Goal: Feedback & Contribution: Submit feedback/report problem

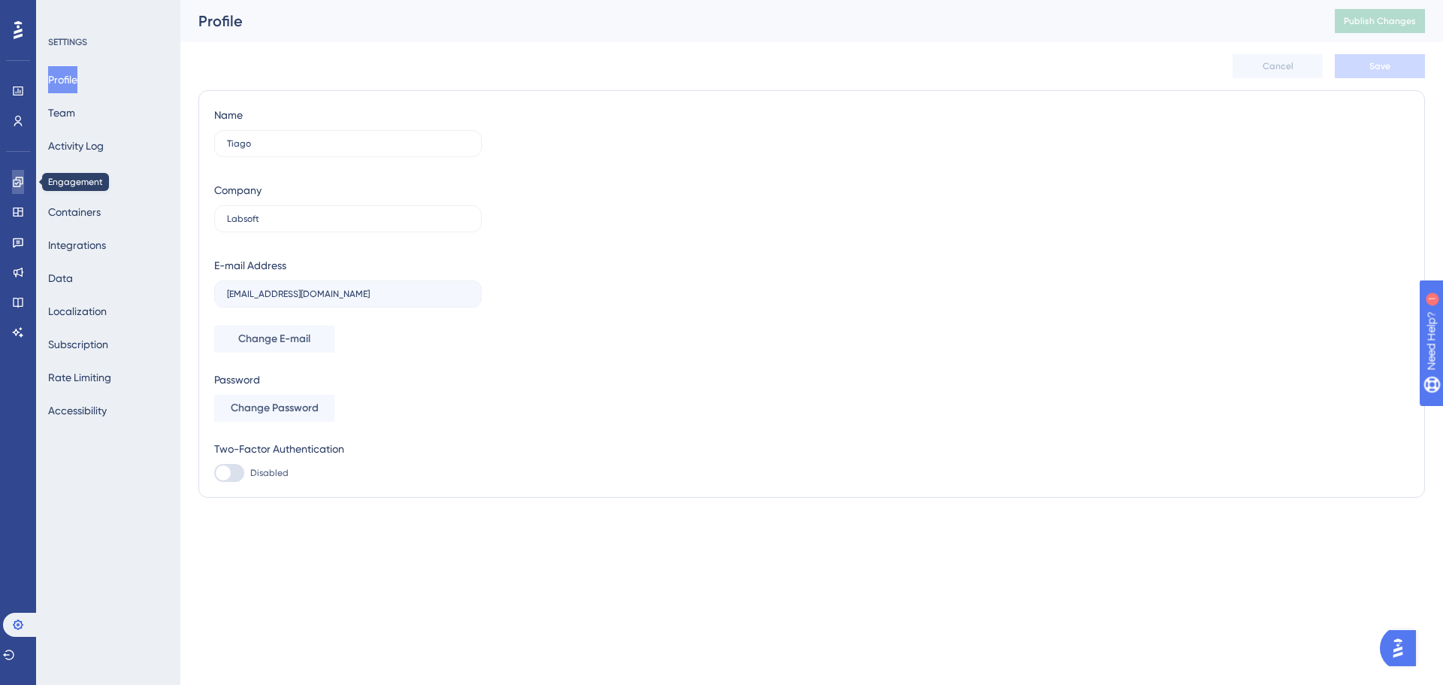
click at [15, 174] on link at bounding box center [18, 182] width 12 height 24
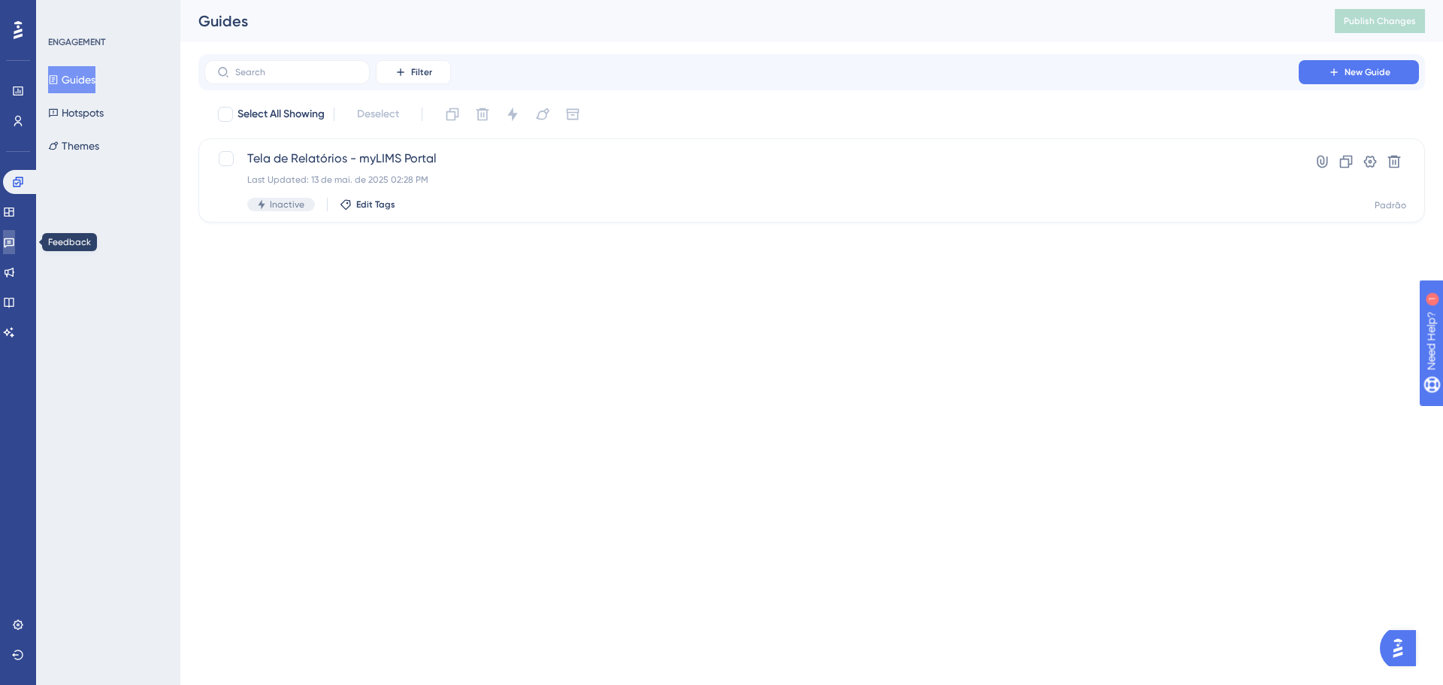
click at [14, 243] on icon at bounding box center [9, 243] width 11 height 10
click at [74, 87] on button "Surveys" at bounding box center [73, 79] width 50 height 27
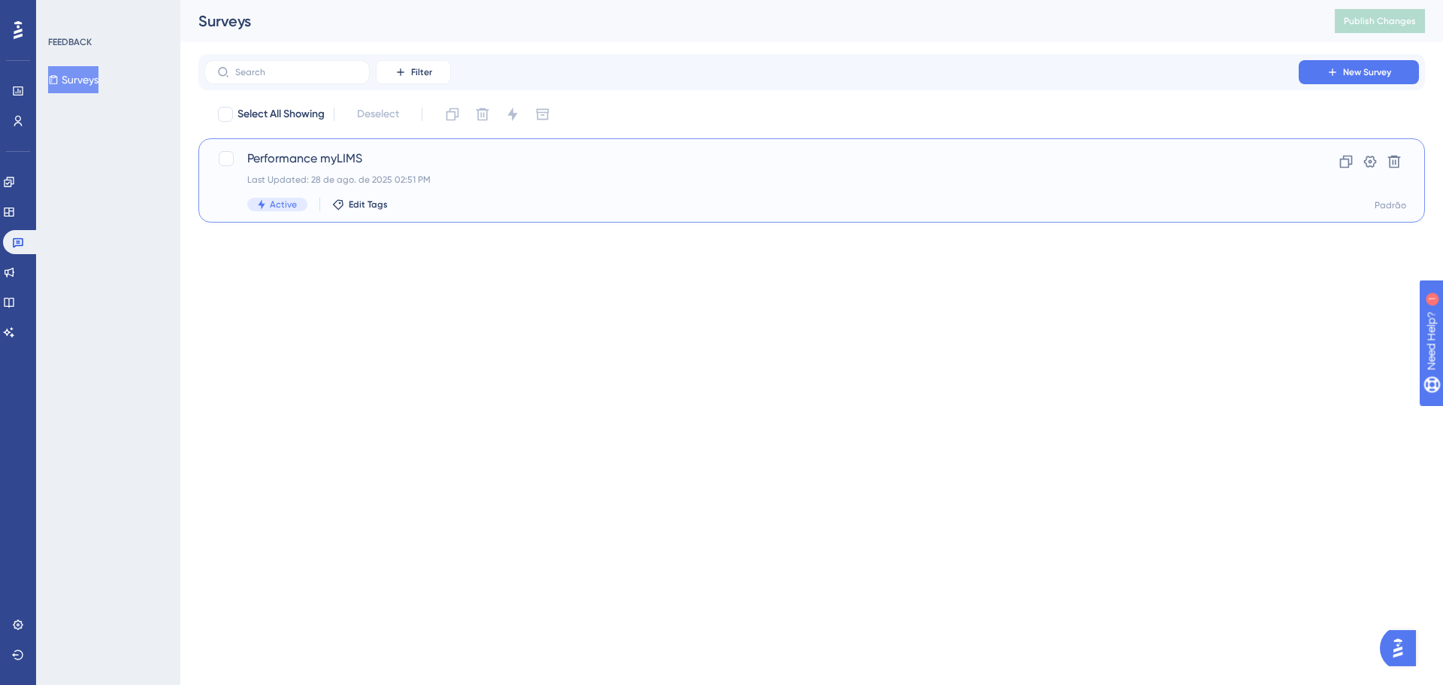
click at [323, 168] on div "Performance myLIMS Last Updated: [DATE] 02:51 PM Active Edit Tags" at bounding box center [751, 181] width 1009 height 62
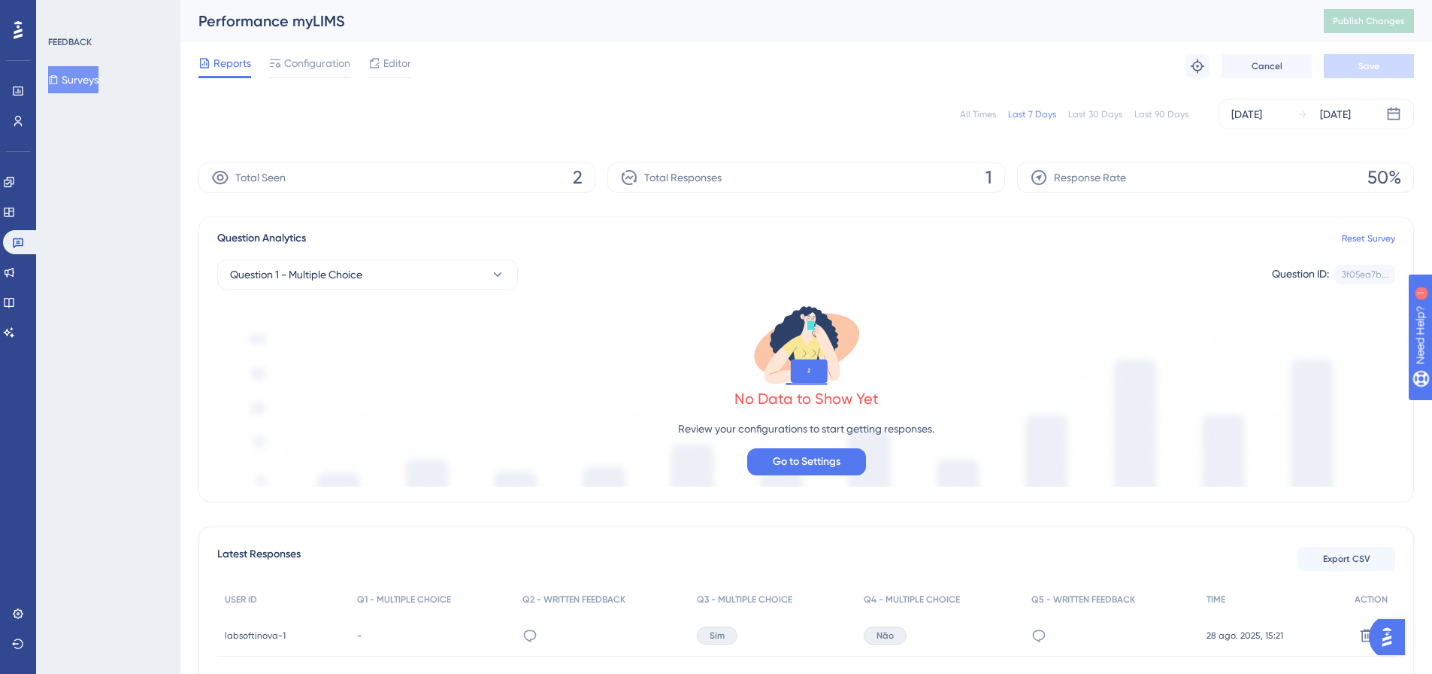
click at [391, 64] on span "Editor" at bounding box center [397, 63] width 28 height 18
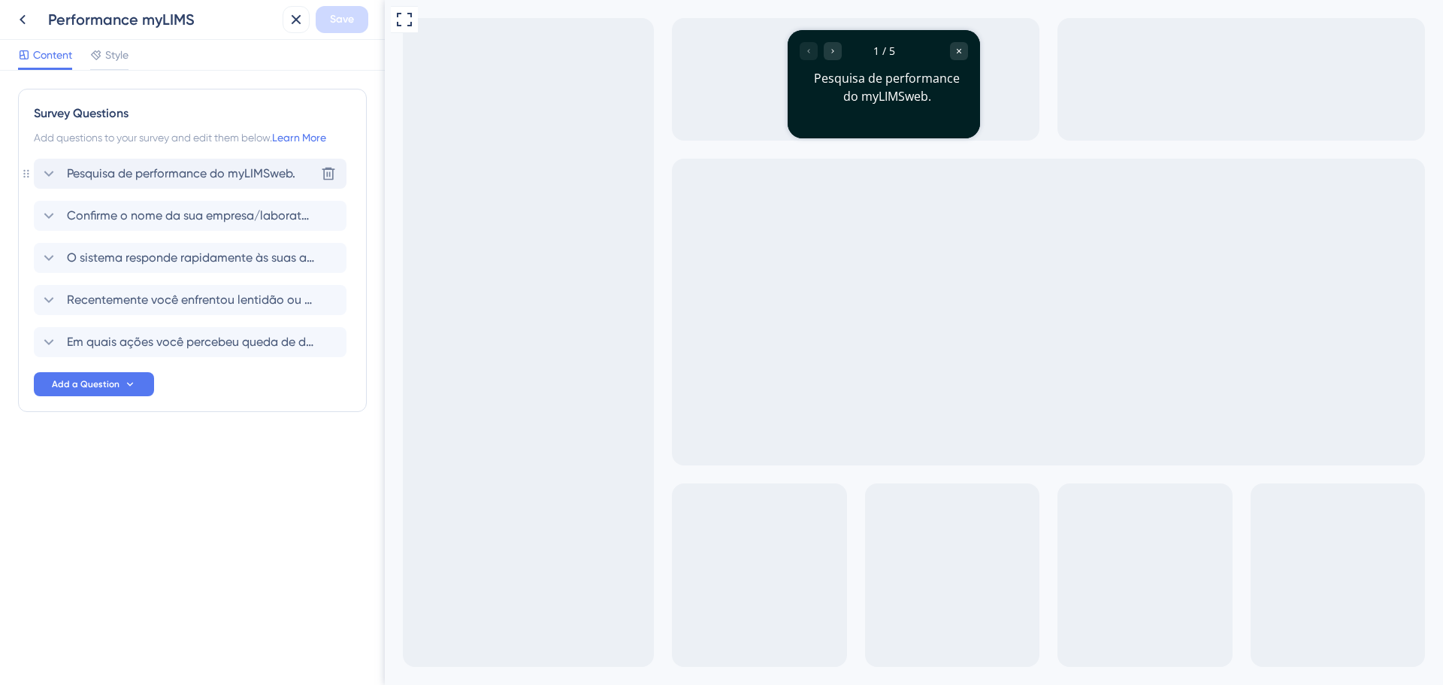
click at [46, 171] on icon at bounding box center [49, 174] width 18 height 18
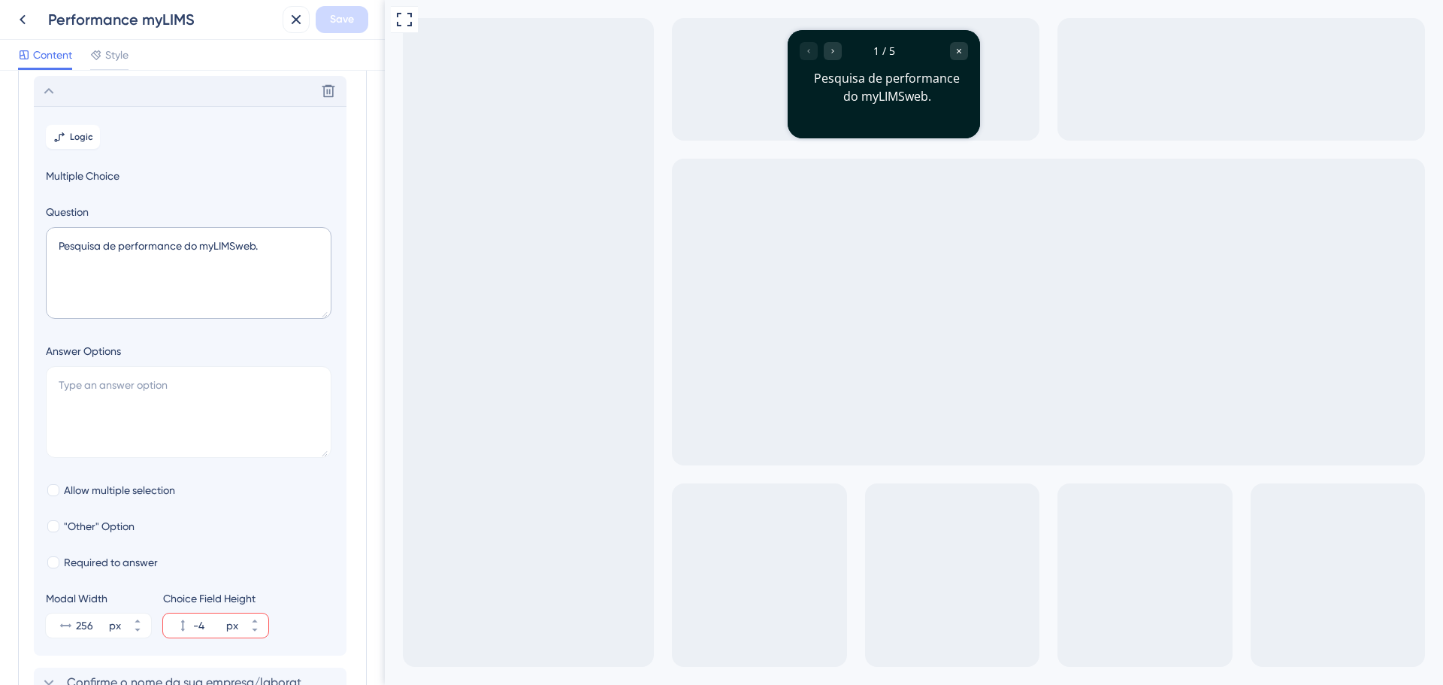
scroll to position [88, 0]
click at [59, 559] on div at bounding box center [53, 557] width 12 height 12
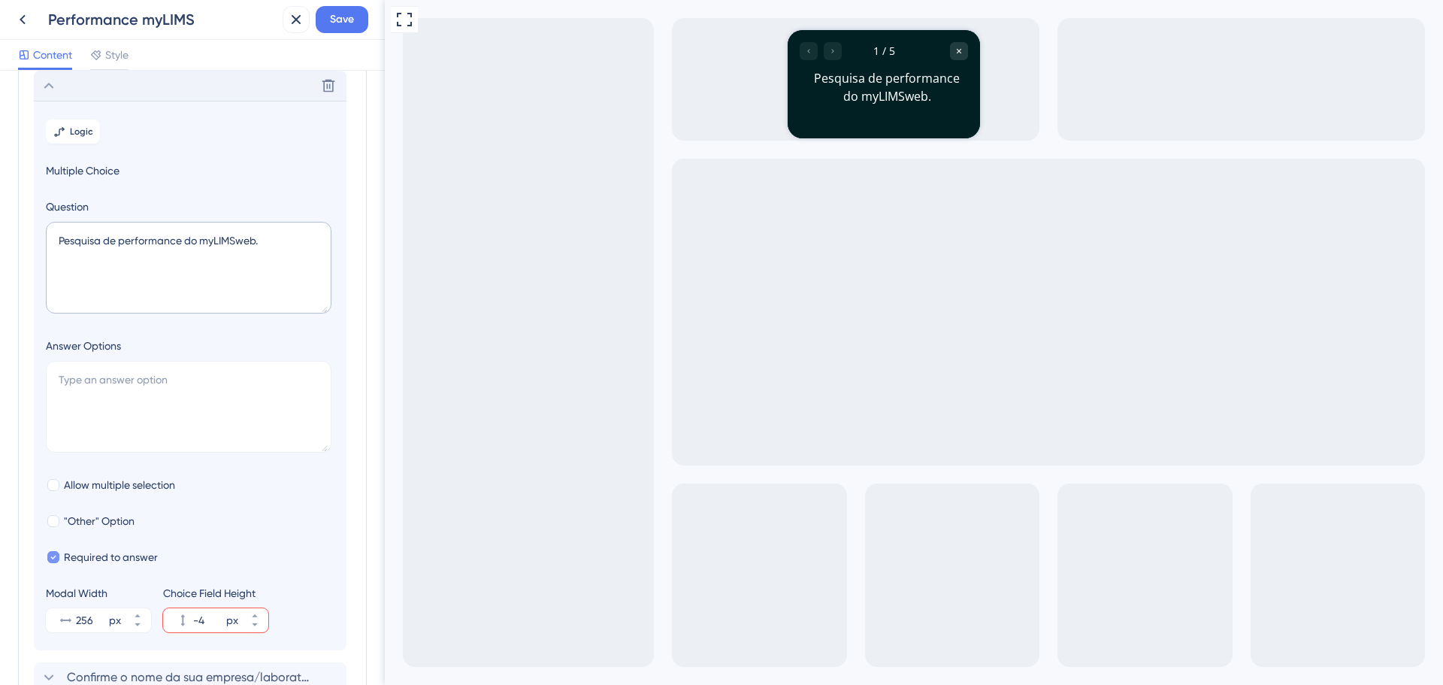
checkbox input "false"
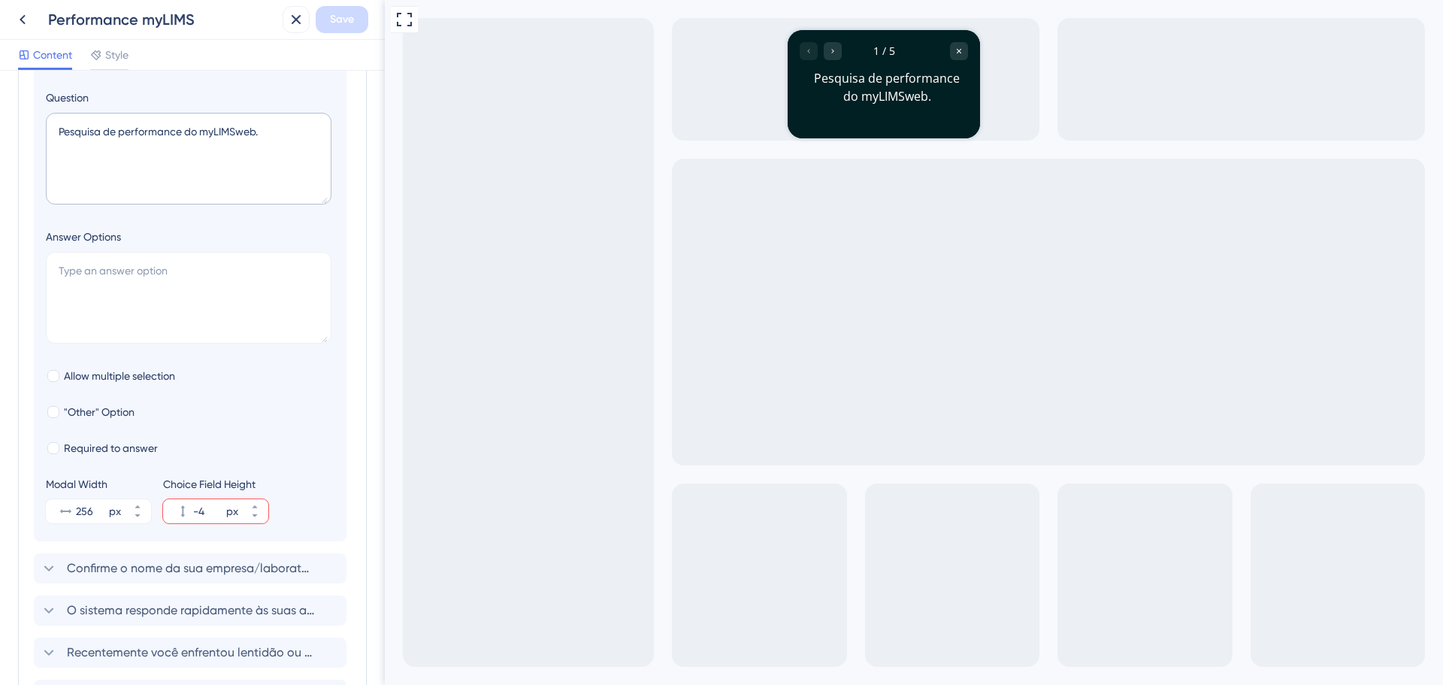
scroll to position [238, 0]
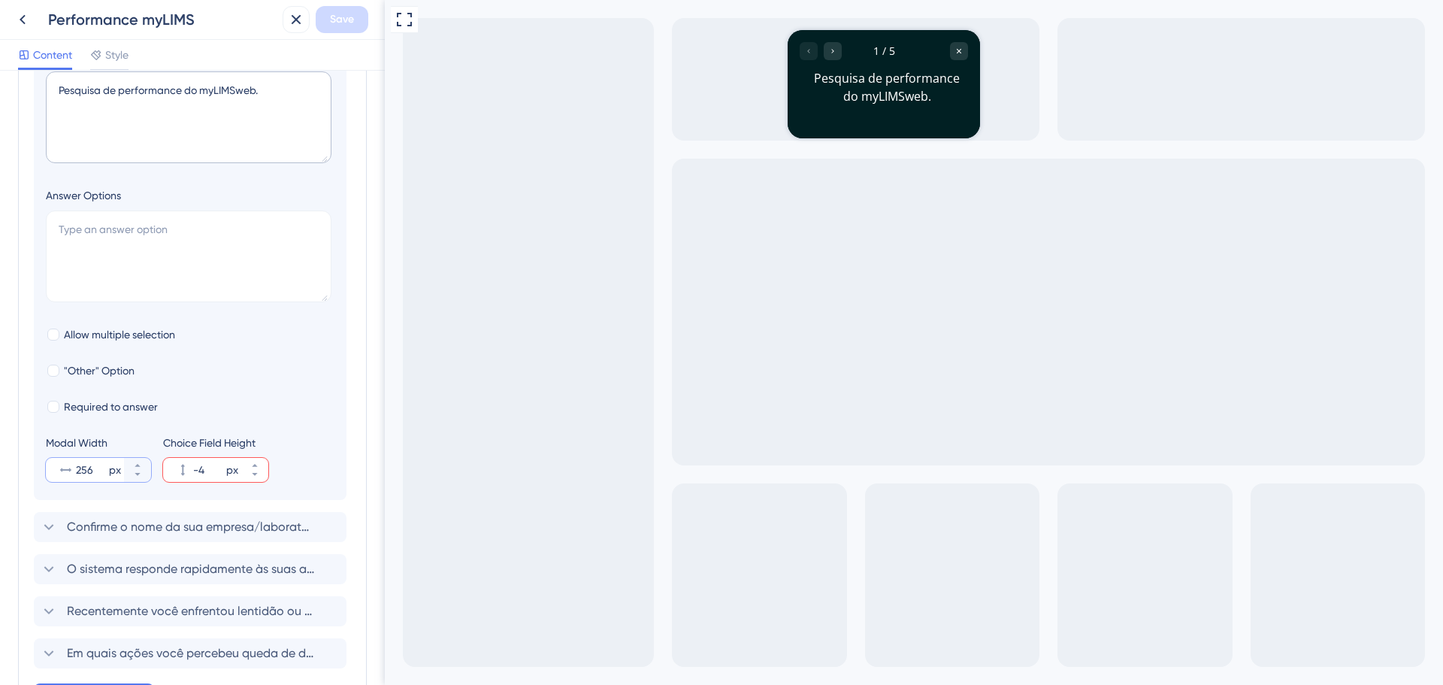
drag, startPoint x: 92, startPoint y: 474, endPoint x: 74, endPoint y: 477, distance: 17.4
click at [74, 477] on div "256 px" at bounding box center [85, 470] width 78 height 24
click at [76, 477] on input "256" at bounding box center [91, 470] width 30 height 18
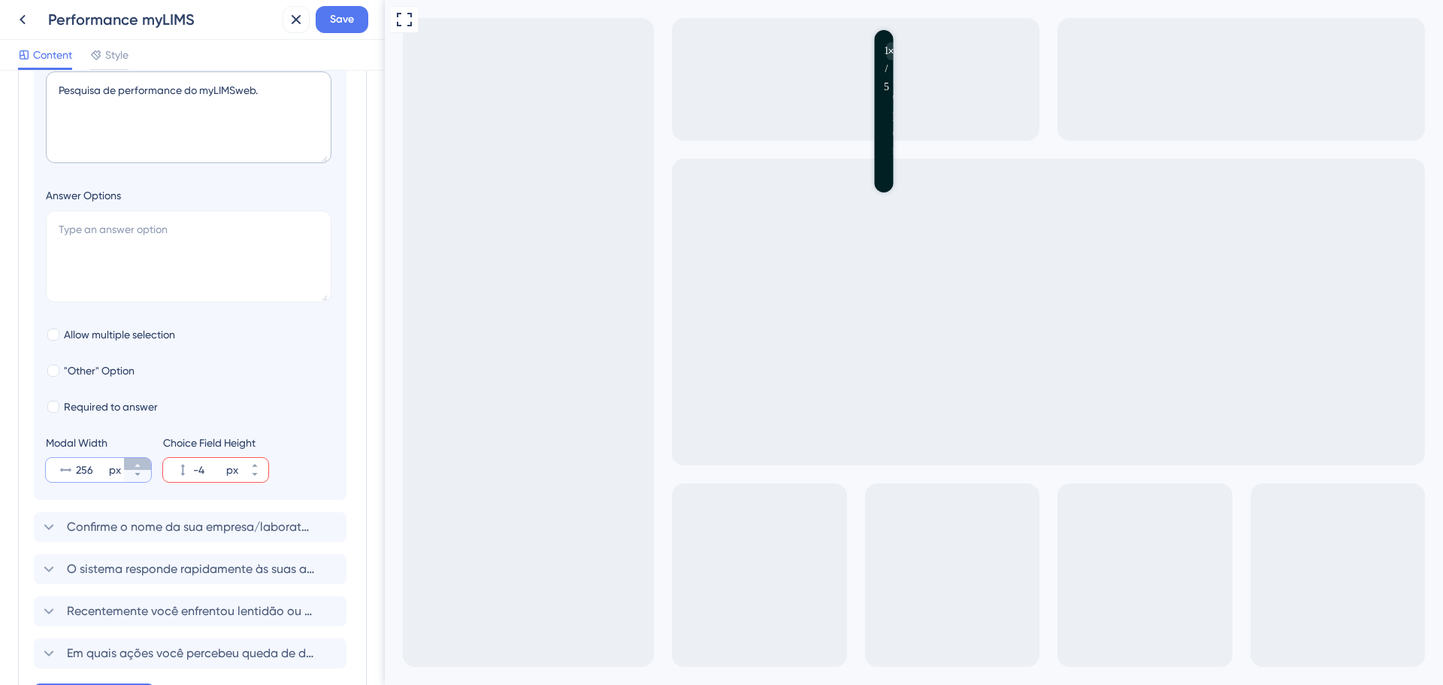
click at [139, 461] on icon at bounding box center [137, 465] width 9 height 9
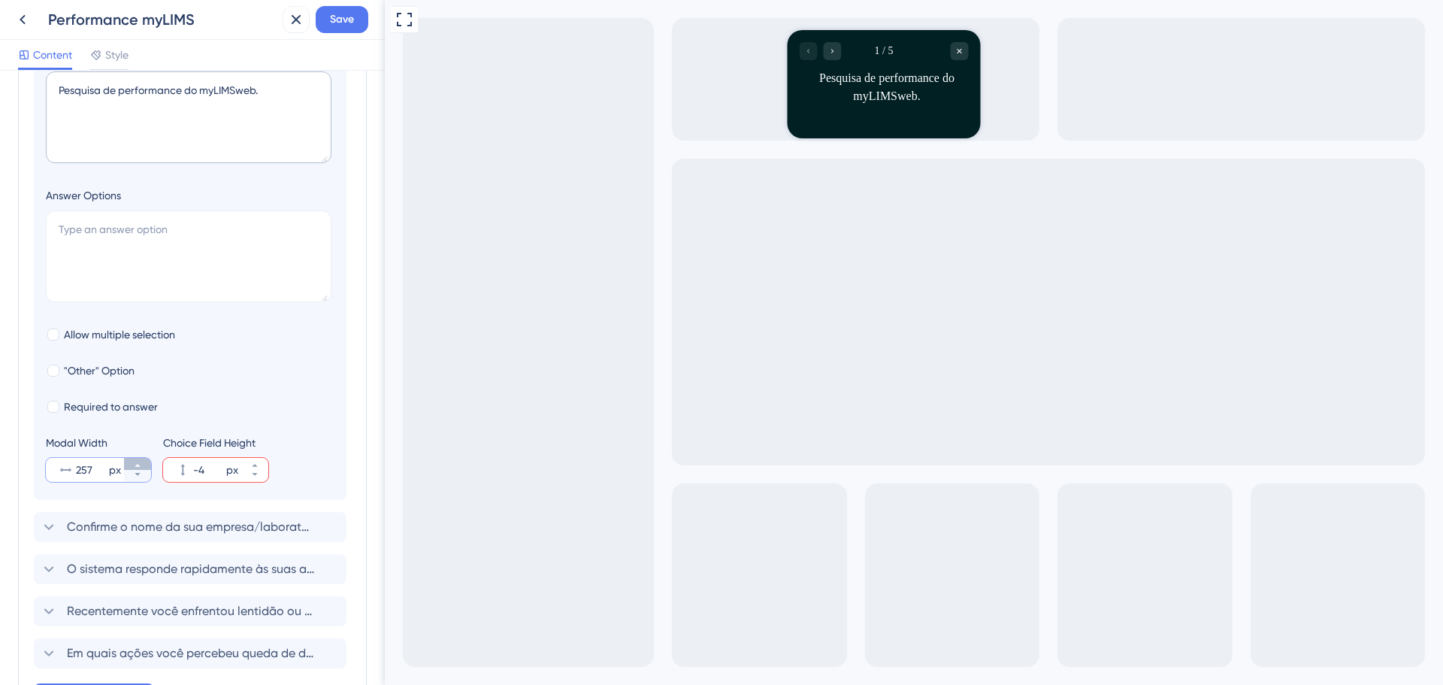
click at [139, 461] on icon at bounding box center [137, 465] width 9 height 9
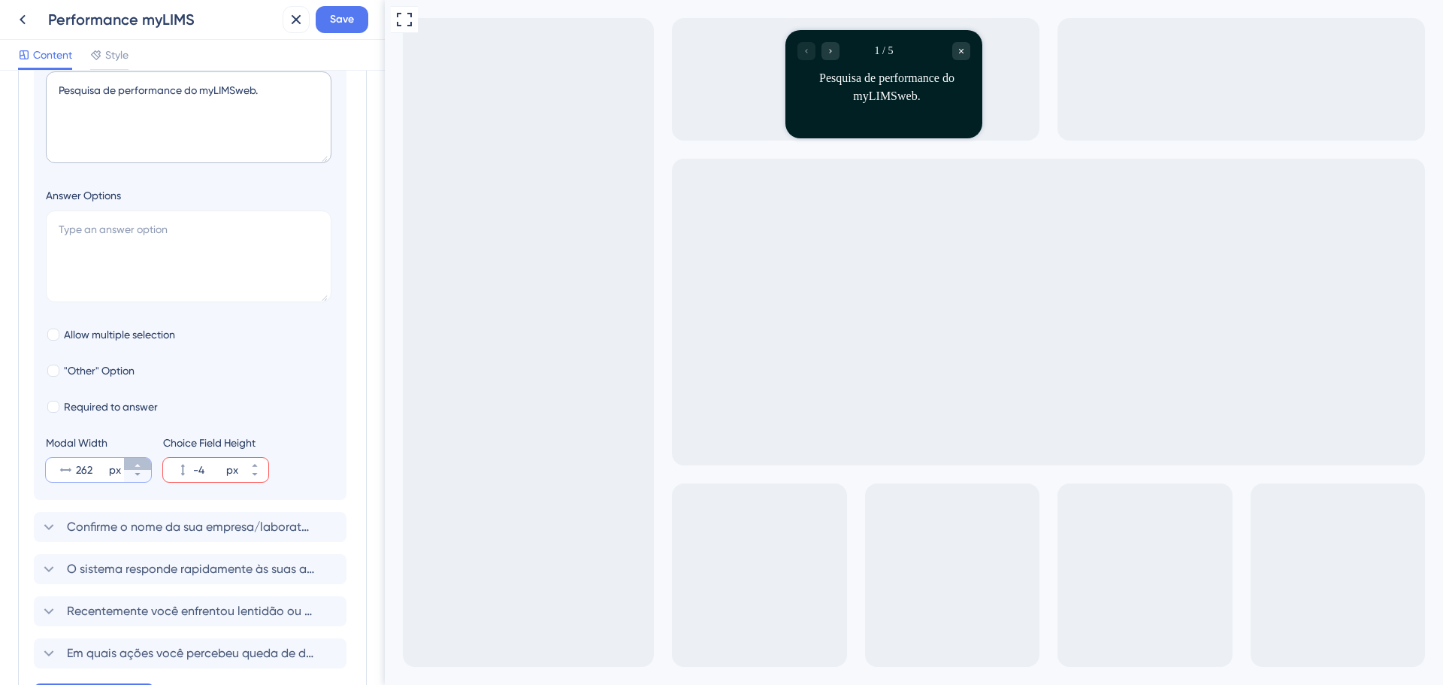
click at [139, 461] on icon at bounding box center [137, 465] width 9 height 9
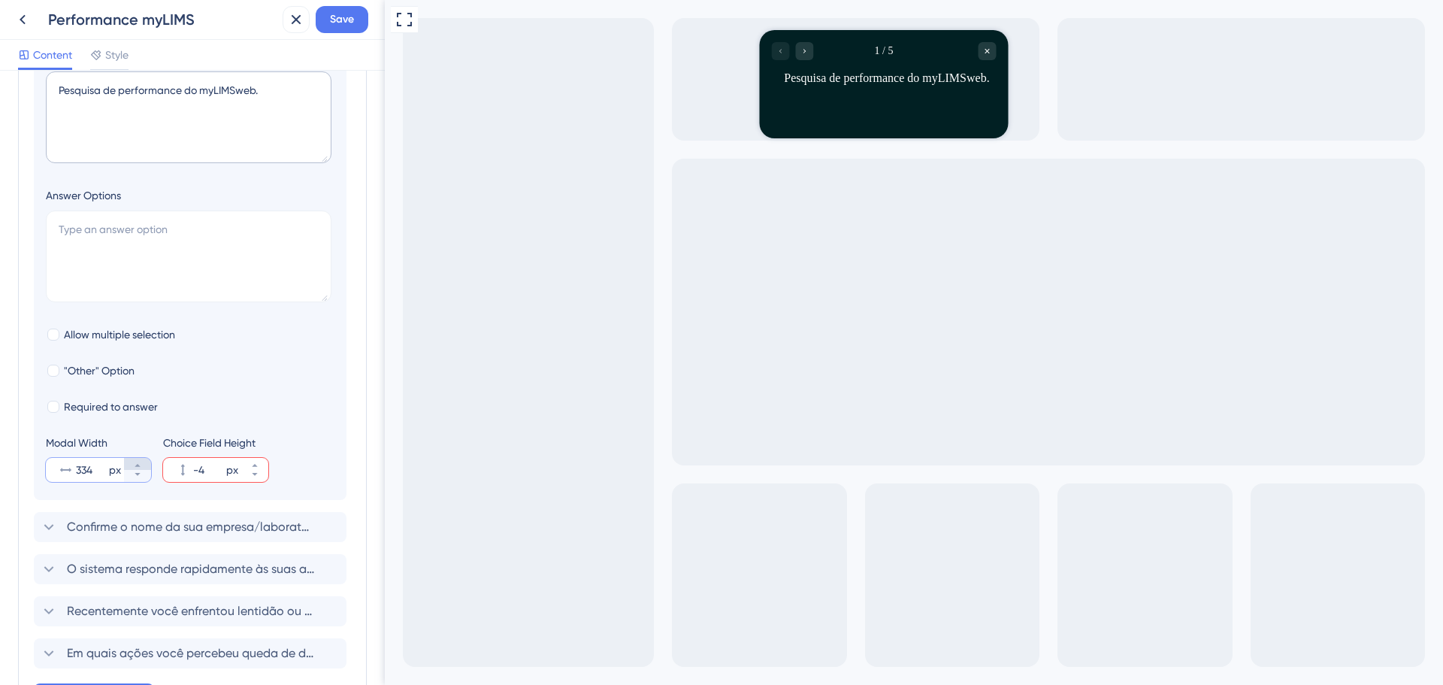
click at [139, 461] on icon at bounding box center [137, 465] width 9 height 9
drag, startPoint x: 94, startPoint y: 474, endPoint x: 83, endPoint y: 476, distance: 10.6
click at [83, 476] on input "339" at bounding box center [91, 470] width 30 height 18
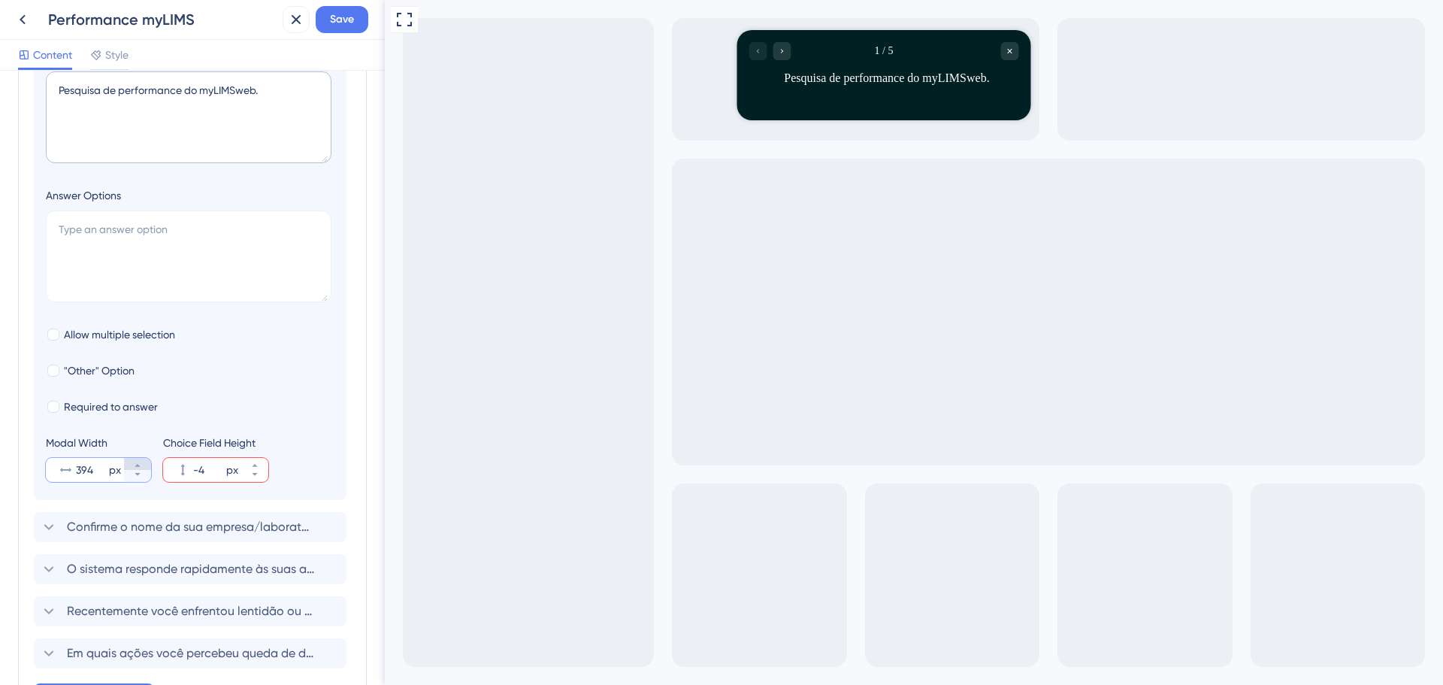
click at [143, 461] on button "394 px" at bounding box center [137, 464] width 27 height 12
click at [143, 461] on button "395 px" at bounding box center [137, 464] width 27 height 12
click at [143, 461] on button "396 px" at bounding box center [137, 464] width 27 height 12
click at [143, 461] on button "397 px" at bounding box center [137, 464] width 27 height 12
click at [143, 461] on button "398 px" at bounding box center [137, 464] width 27 height 12
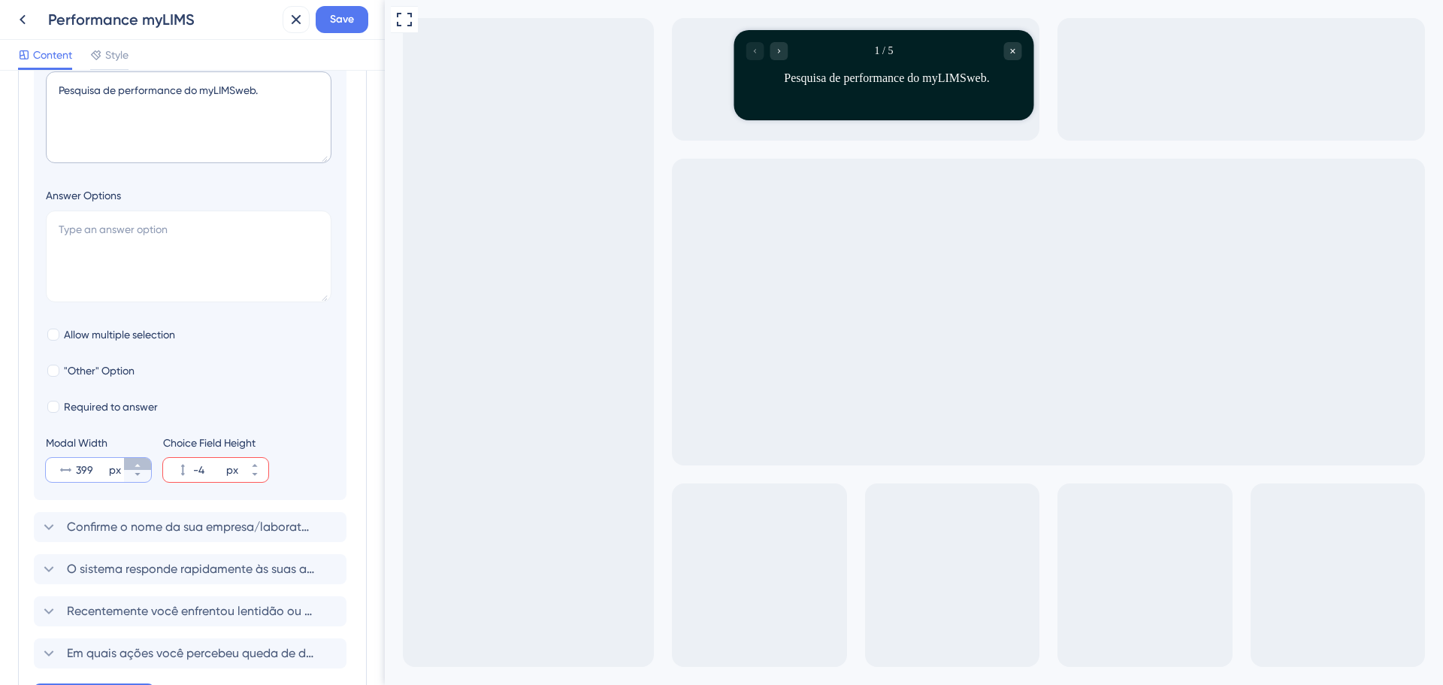
click at [143, 461] on button "399 px" at bounding box center [137, 464] width 27 height 12
type input "400"
click at [253, 466] on icon at bounding box center [254, 465] width 5 height 3
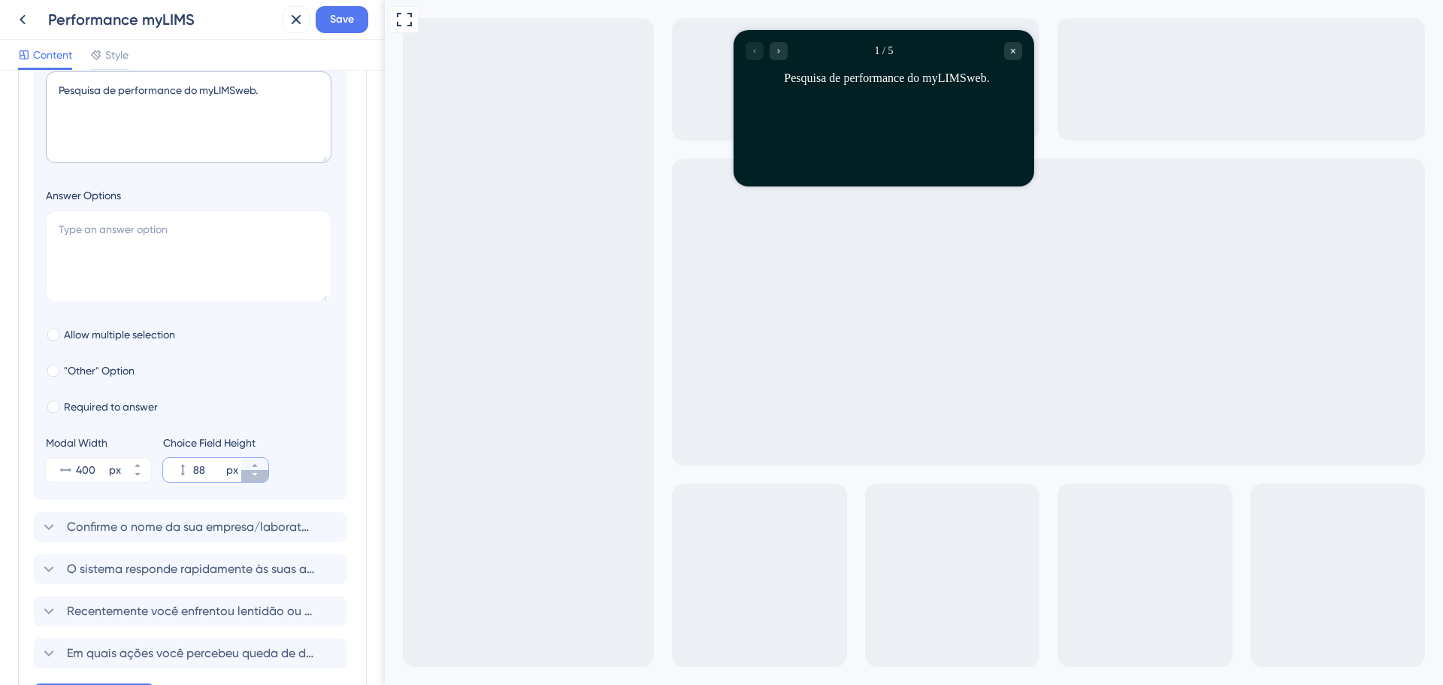
click at [253, 475] on icon at bounding box center [254, 474] width 9 height 9
click at [256, 462] on icon at bounding box center [254, 465] width 9 height 9
type input "89"
click at [94, 404] on span "Required to answer" at bounding box center [111, 407] width 94 height 18
checkbox input "true"
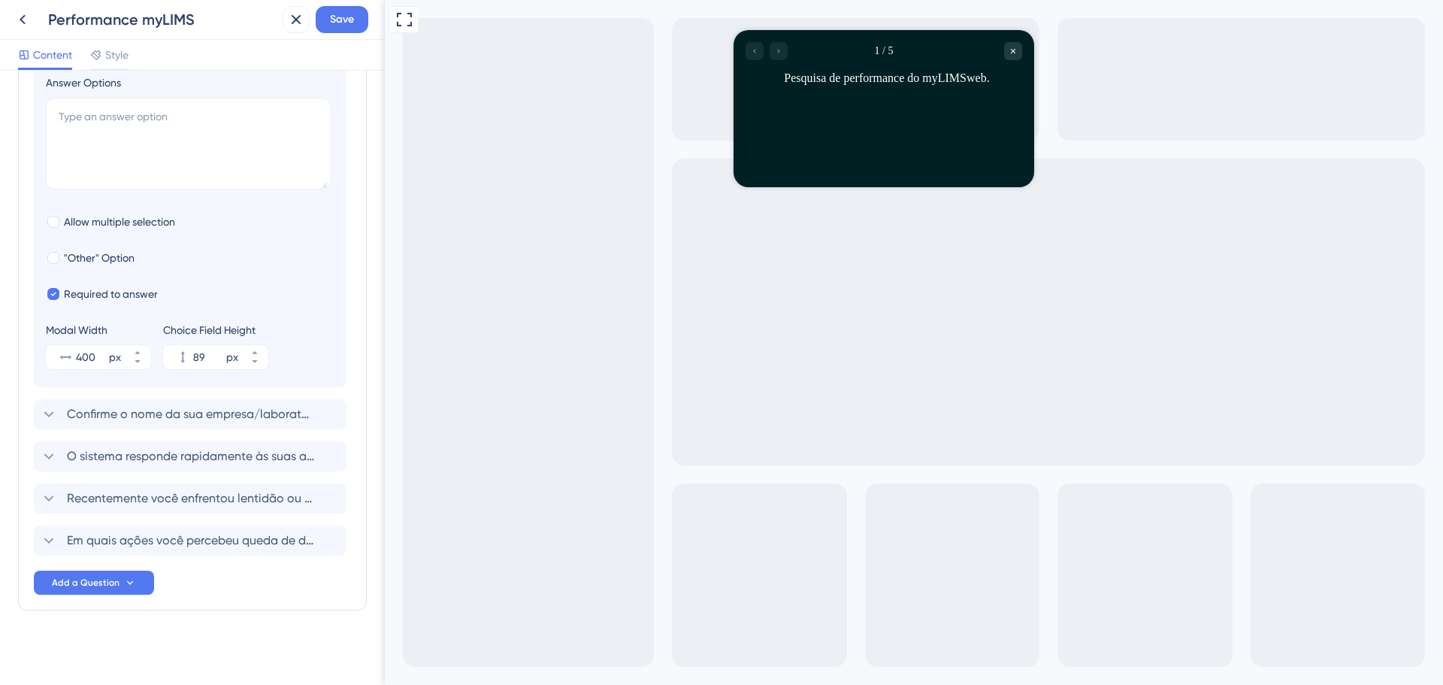
scroll to position [355, 0]
drag, startPoint x: 198, startPoint y: 353, endPoint x: 207, endPoint y: 353, distance: 8.3
click at [207, 353] on input "89" at bounding box center [208, 353] width 30 height 18
drag, startPoint x: 179, startPoint y: 346, endPoint x: 190, endPoint y: 350, distance: 12.1
click at [180, 346] on icon at bounding box center [182, 353] width 15 height 15
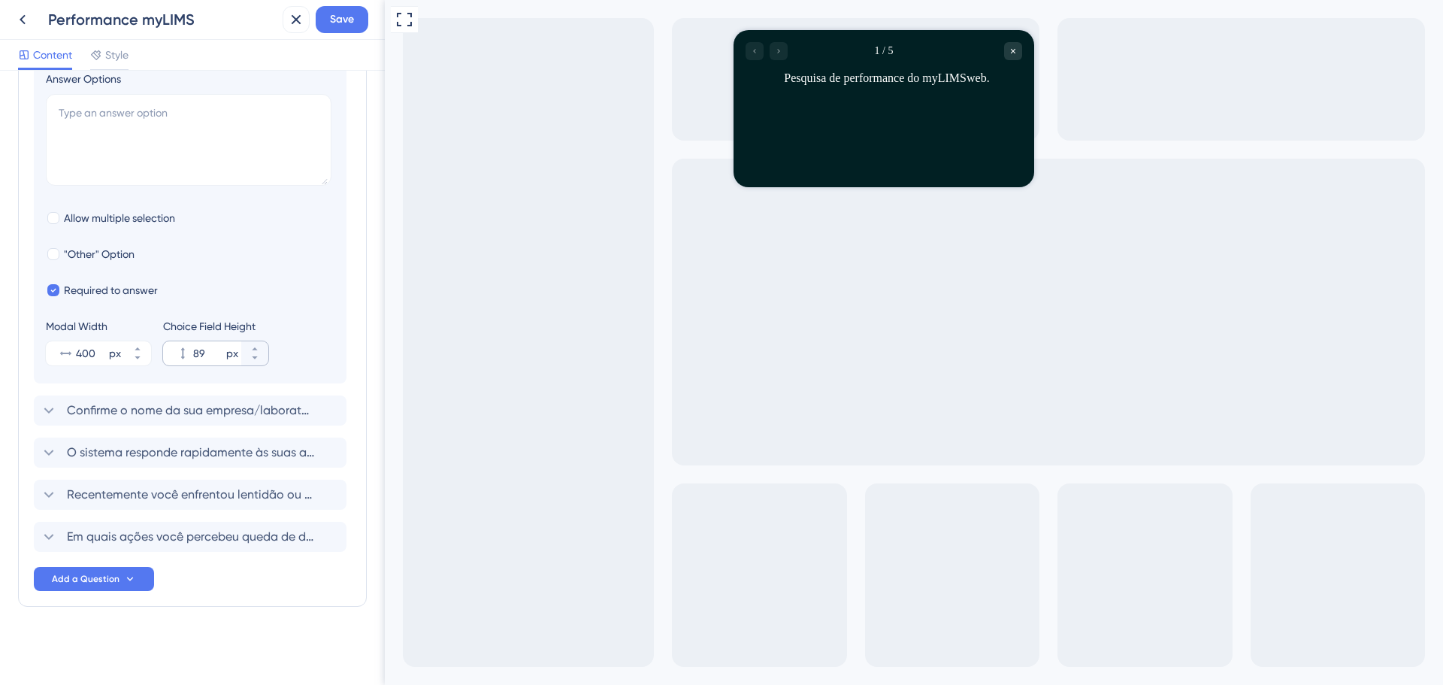
click at [193, 346] on input "89" at bounding box center [208, 353] width 30 height 18
click at [198, 353] on input "89" at bounding box center [208, 353] width 30 height 18
drag, startPoint x: 206, startPoint y: 351, endPoint x: 189, endPoint y: 355, distance: 17.0
click at [189, 355] on div "88 px" at bounding box center [202, 353] width 78 height 24
click at [193, 355] on input "88" at bounding box center [208, 353] width 30 height 18
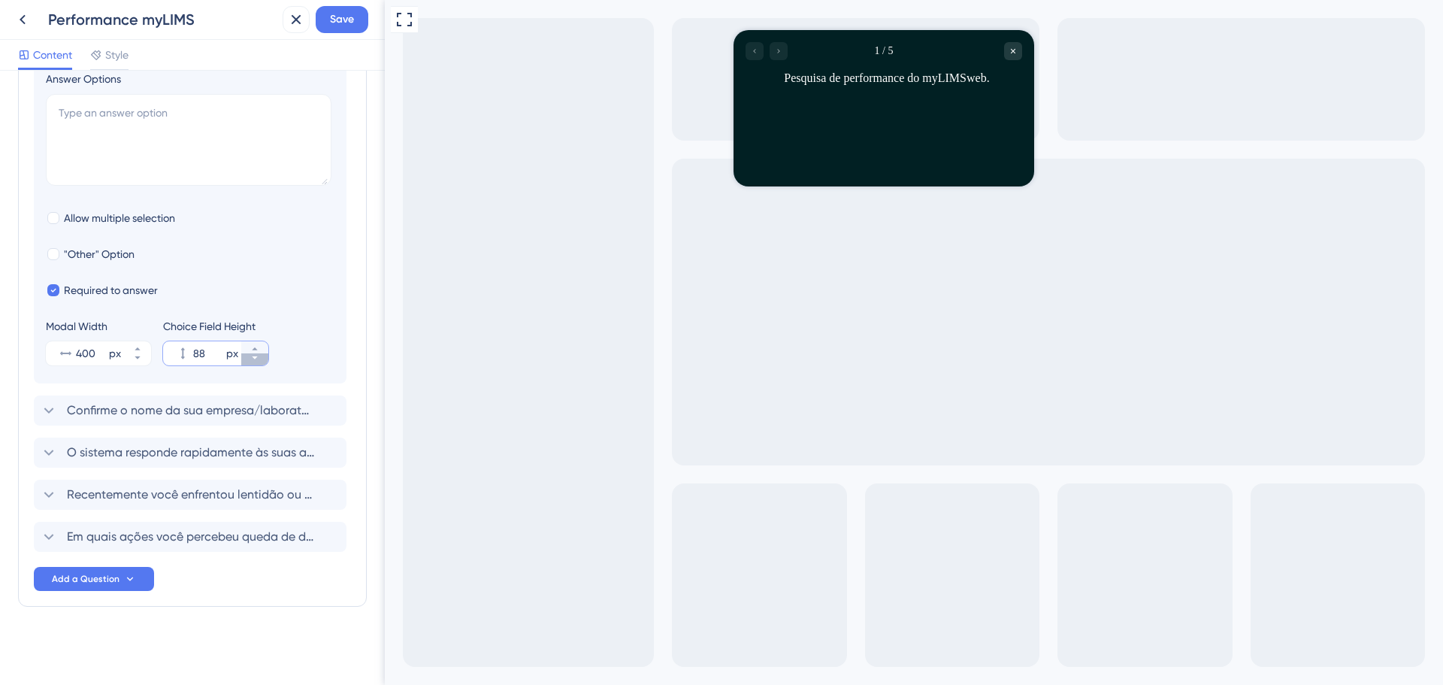
click at [256, 357] on icon at bounding box center [254, 357] width 5 height 3
click at [258, 347] on icon at bounding box center [254, 348] width 9 height 9
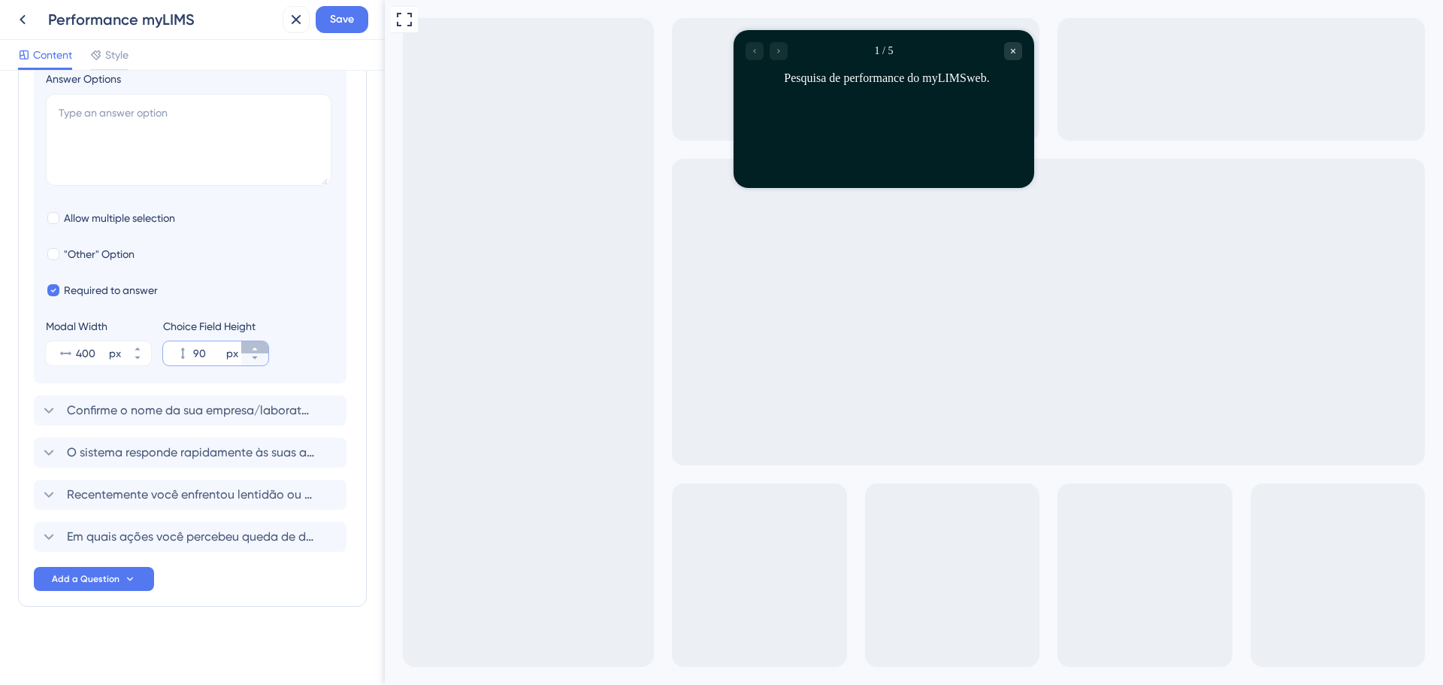
click at [258, 347] on icon at bounding box center [254, 348] width 9 height 9
type input "88"
click at [260, 359] on button "88 px" at bounding box center [254, 359] width 27 height 12
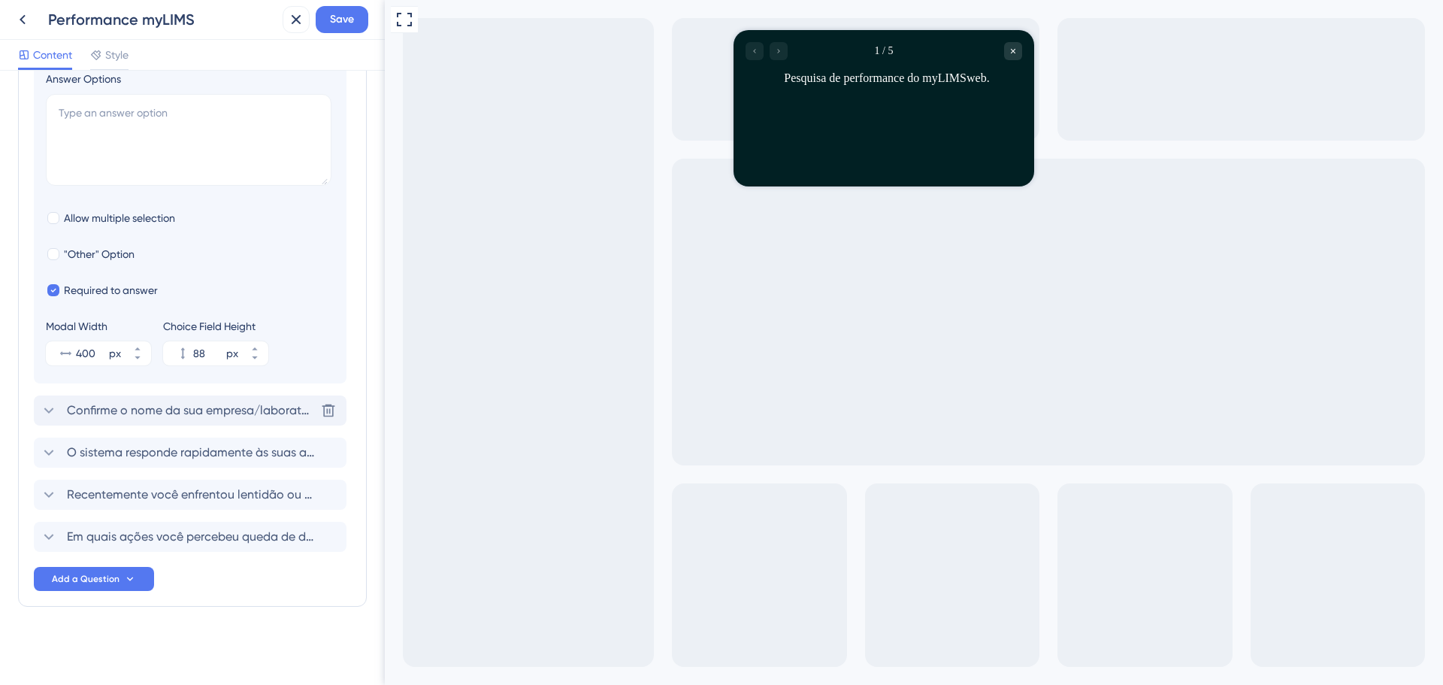
click at [156, 401] on span "Confirme o nome da sua empresa/laboratório" at bounding box center [191, 410] width 248 height 18
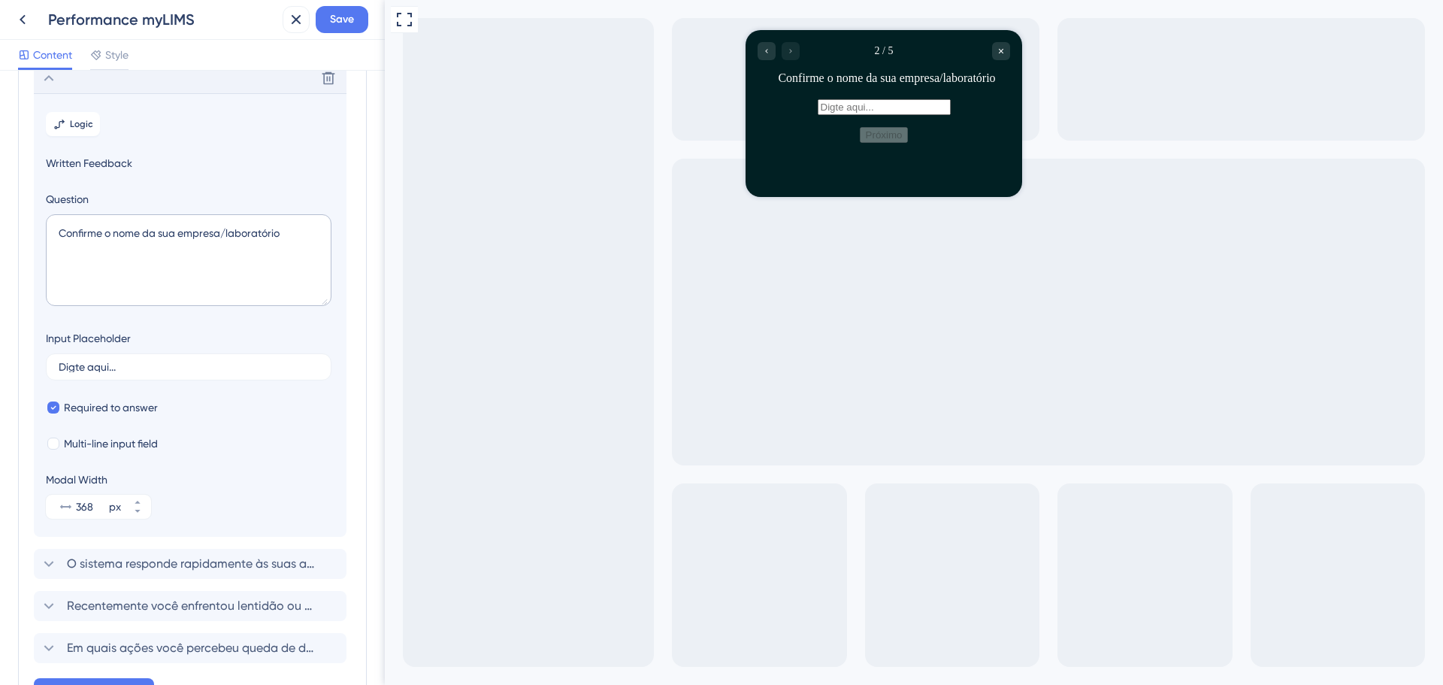
scroll to position [130, 0]
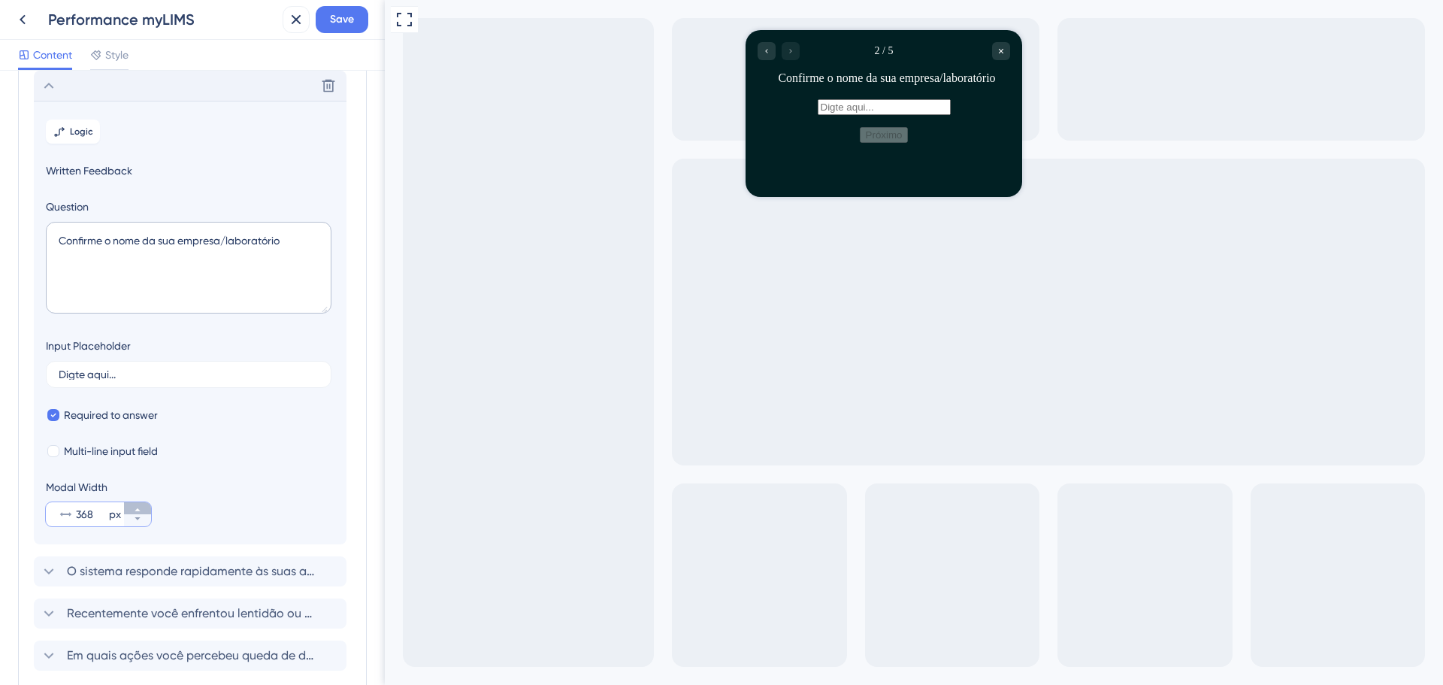
click at [134, 504] on button "368 px" at bounding box center [137, 508] width 27 height 12
click at [134, 504] on button "369 px" at bounding box center [137, 508] width 27 height 12
click at [134, 504] on button "370 px" at bounding box center [137, 508] width 27 height 12
click at [134, 504] on button "371 px" at bounding box center [137, 508] width 27 height 12
click at [134, 504] on button "372 px" at bounding box center [137, 508] width 27 height 12
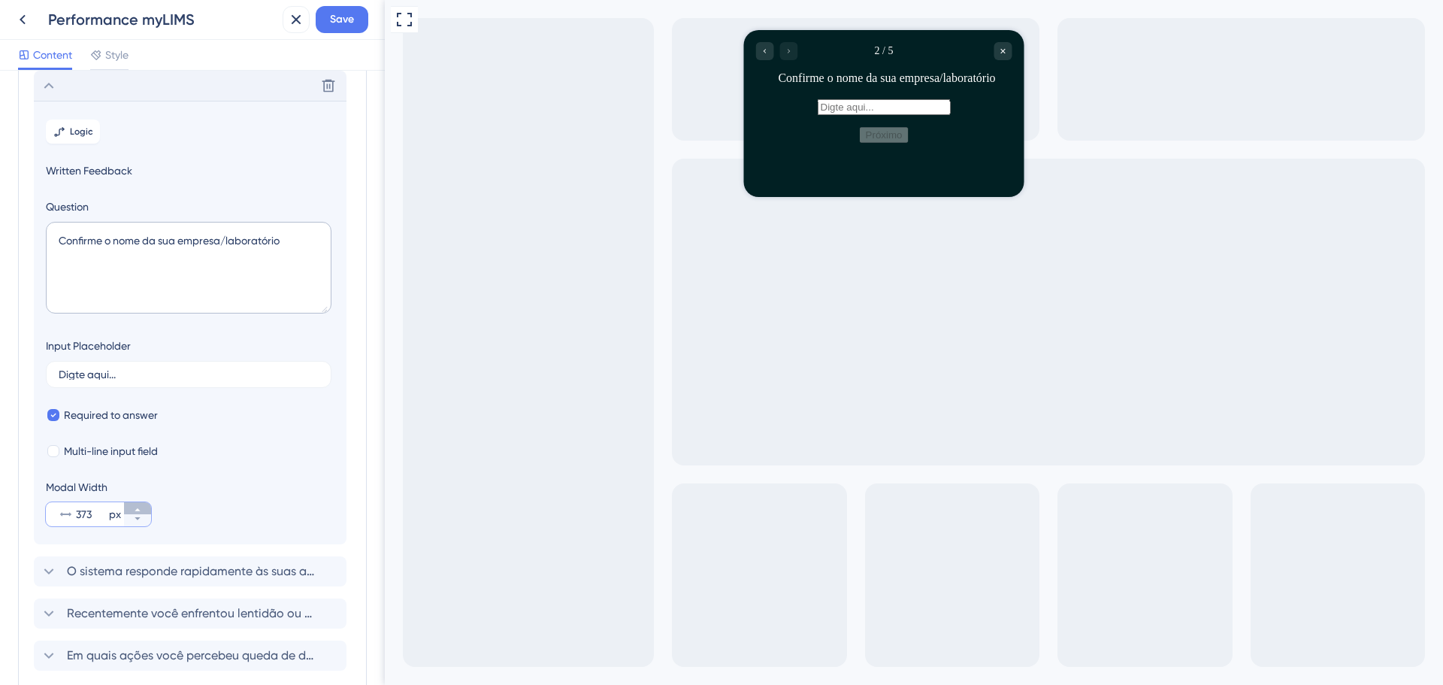
click at [134, 504] on button "373 px" at bounding box center [137, 508] width 27 height 12
click at [134, 504] on button "374 px" at bounding box center [137, 508] width 27 height 12
click at [134, 504] on button "375 px" at bounding box center [137, 508] width 27 height 12
click at [134, 504] on button "386 px" at bounding box center [137, 508] width 27 height 12
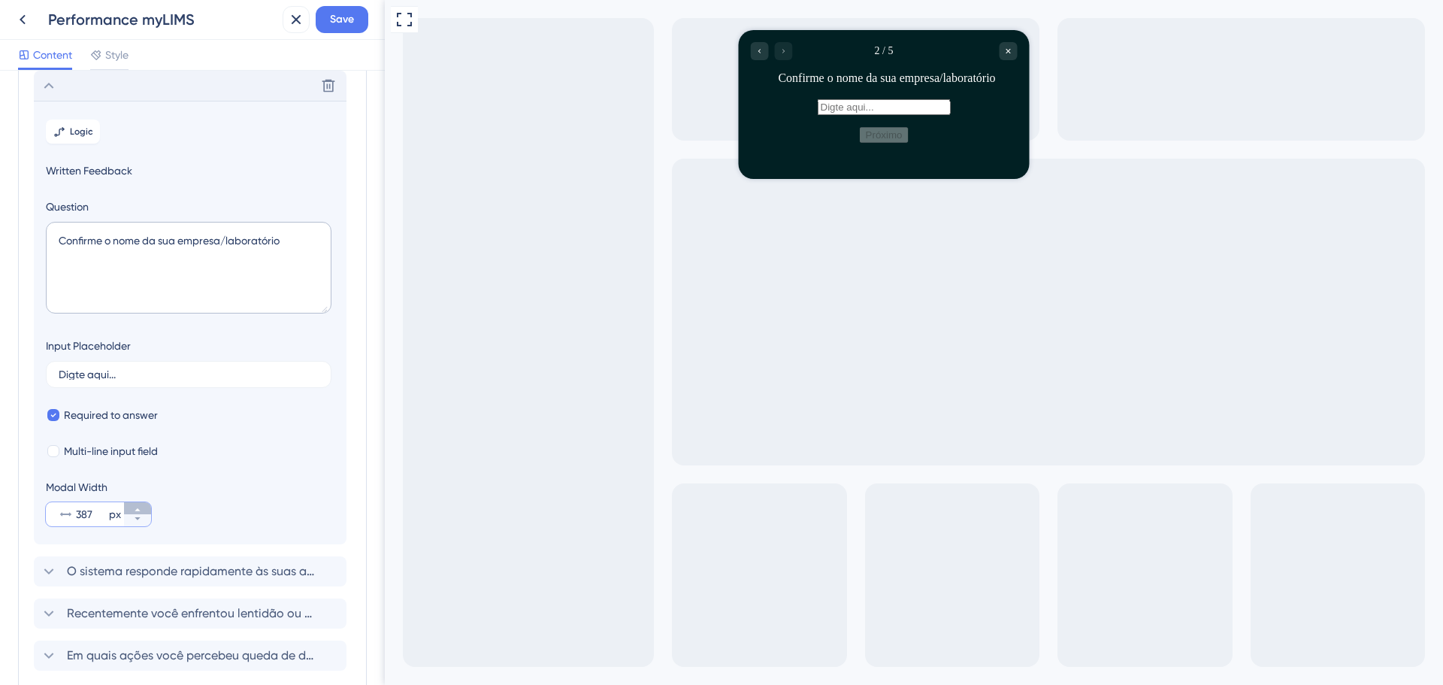
click at [134, 504] on button "387 px" at bounding box center [137, 508] width 27 height 12
click at [134, 504] on button "388 px" at bounding box center [137, 508] width 27 height 12
click at [134, 504] on button "389 px" at bounding box center [137, 508] width 27 height 12
click at [134, 504] on button "390 px" at bounding box center [137, 508] width 27 height 12
click at [134, 504] on button "391 px" at bounding box center [137, 508] width 27 height 12
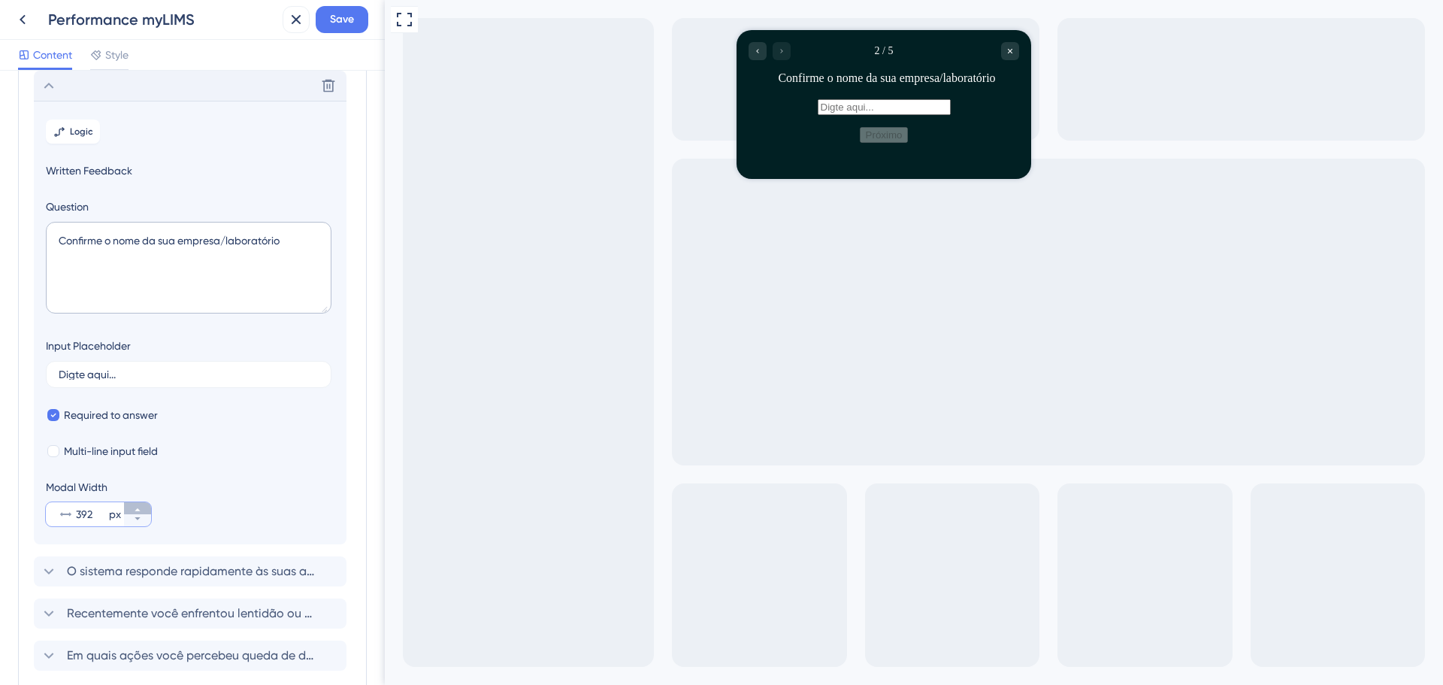
click at [134, 504] on button "392 px" at bounding box center [137, 508] width 27 height 12
click at [134, 504] on button "393 px" at bounding box center [137, 508] width 27 height 12
click at [134, 504] on button "394 px" at bounding box center [137, 508] width 27 height 12
click at [134, 504] on button "395 px" at bounding box center [137, 508] width 27 height 12
click at [134, 504] on button "396 px" at bounding box center [137, 508] width 27 height 12
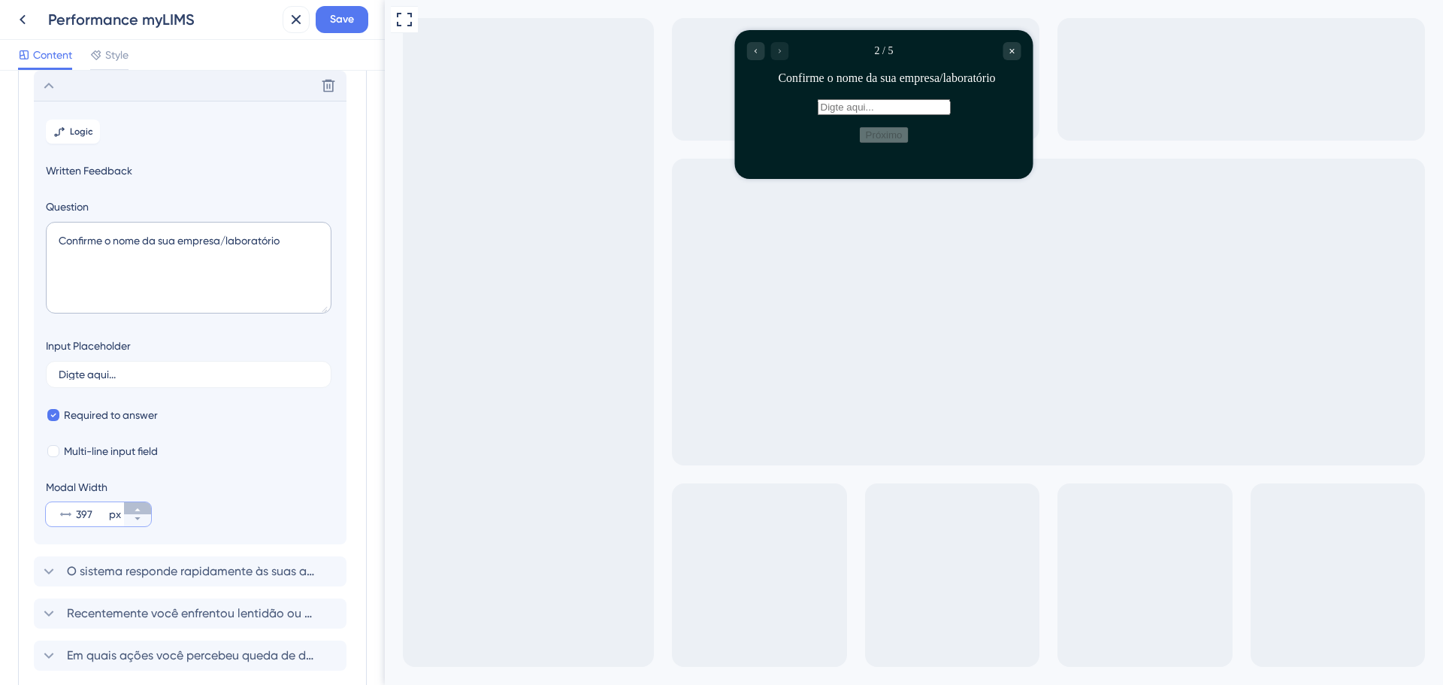
click at [134, 504] on button "397 px" at bounding box center [137, 508] width 27 height 12
click at [134, 504] on button "398 px" at bounding box center [137, 508] width 27 height 12
click at [134, 504] on button "399 px" at bounding box center [137, 508] width 27 height 12
click at [134, 504] on button "400 px" at bounding box center [137, 508] width 27 height 12
click at [138, 516] on icon at bounding box center [137, 518] width 9 height 9
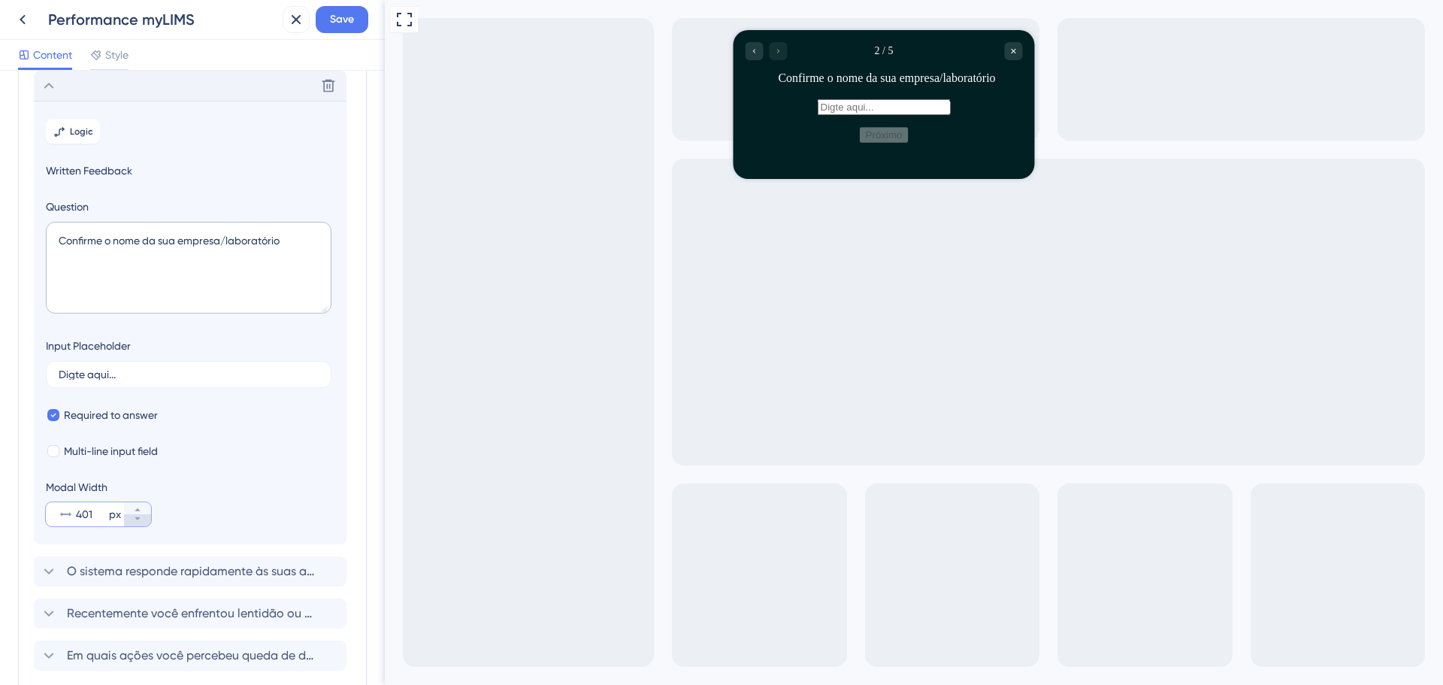
type input "400"
click at [204, 492] on div "Modal Width 400 px" at bounding box center [190, 502] width 289 height 48
click at [53, 87] on icon at bounding box center [49, 86] width 18 height 18
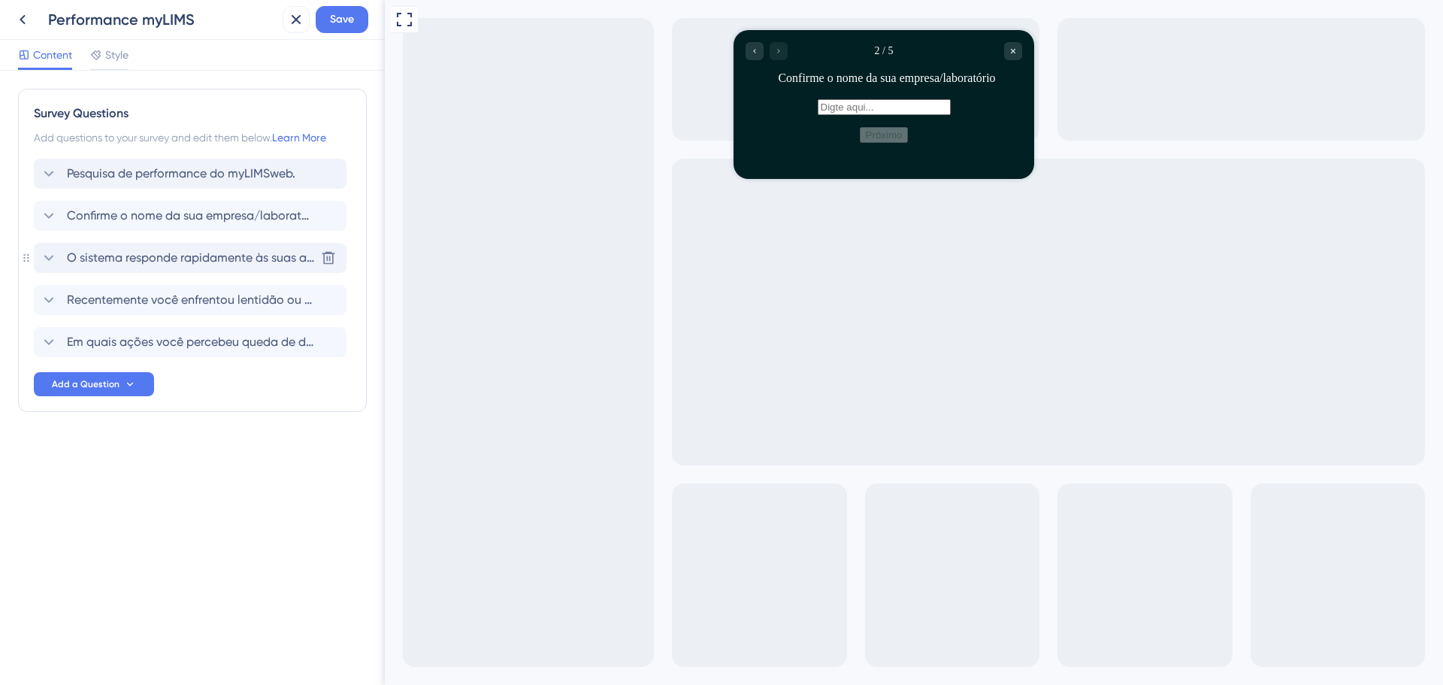
click at [107, 253] on span "O sistema responde rapidamente às suas ações?" at bounding box center [191, 258] width 248 height 18
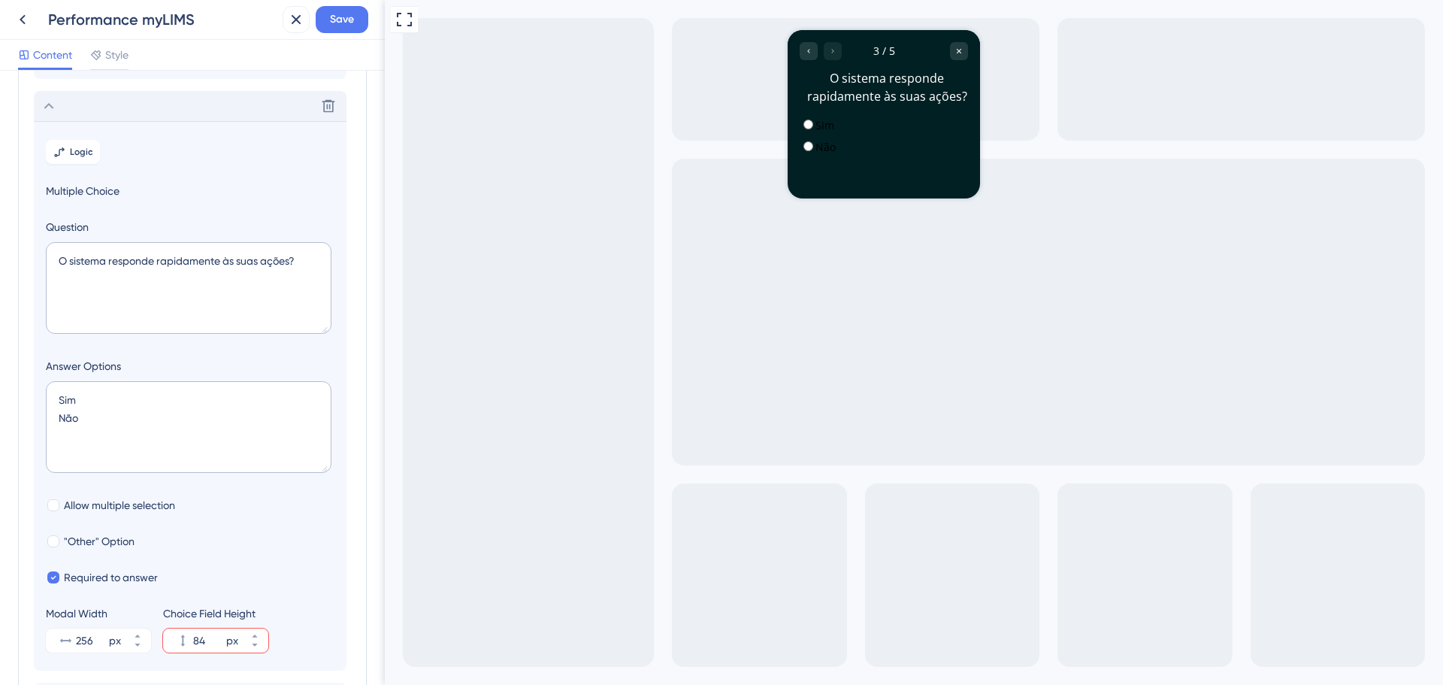
scroll to position [172, 0]
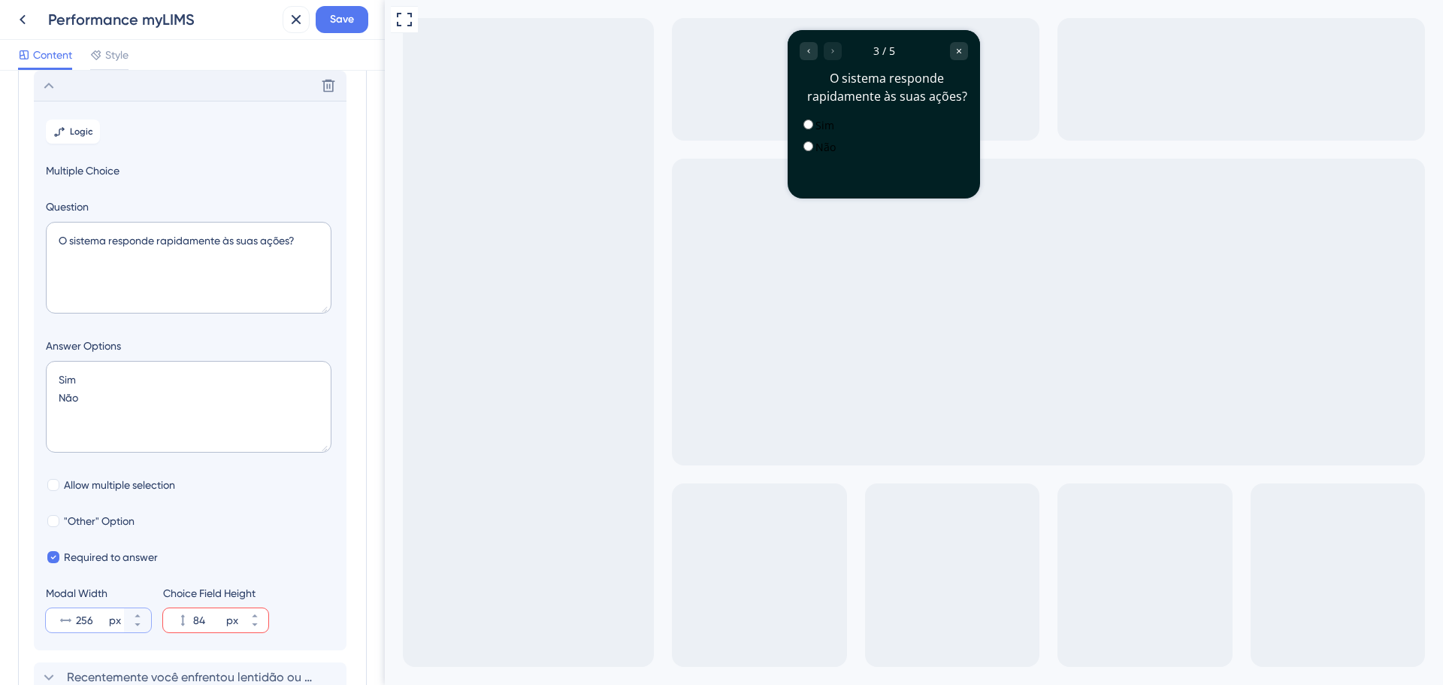
drag, startPoint x: 95, startPoint y: 623, endPoint x: 75, endPoint y: 625, distance: 20.4
click at [75, 625] on div "256 px" at bounding box center [85, 620] width 78 height 24
click at [76, 625] on input "256" at bounding box center [91, 620] width 30 height 18
click at [138, 610] on button "256 px" at bounding box center [137, 614] width 27 height 12
click at [138, 610] on button "257 px" at bounding box center [137, 614] width 27 height 12
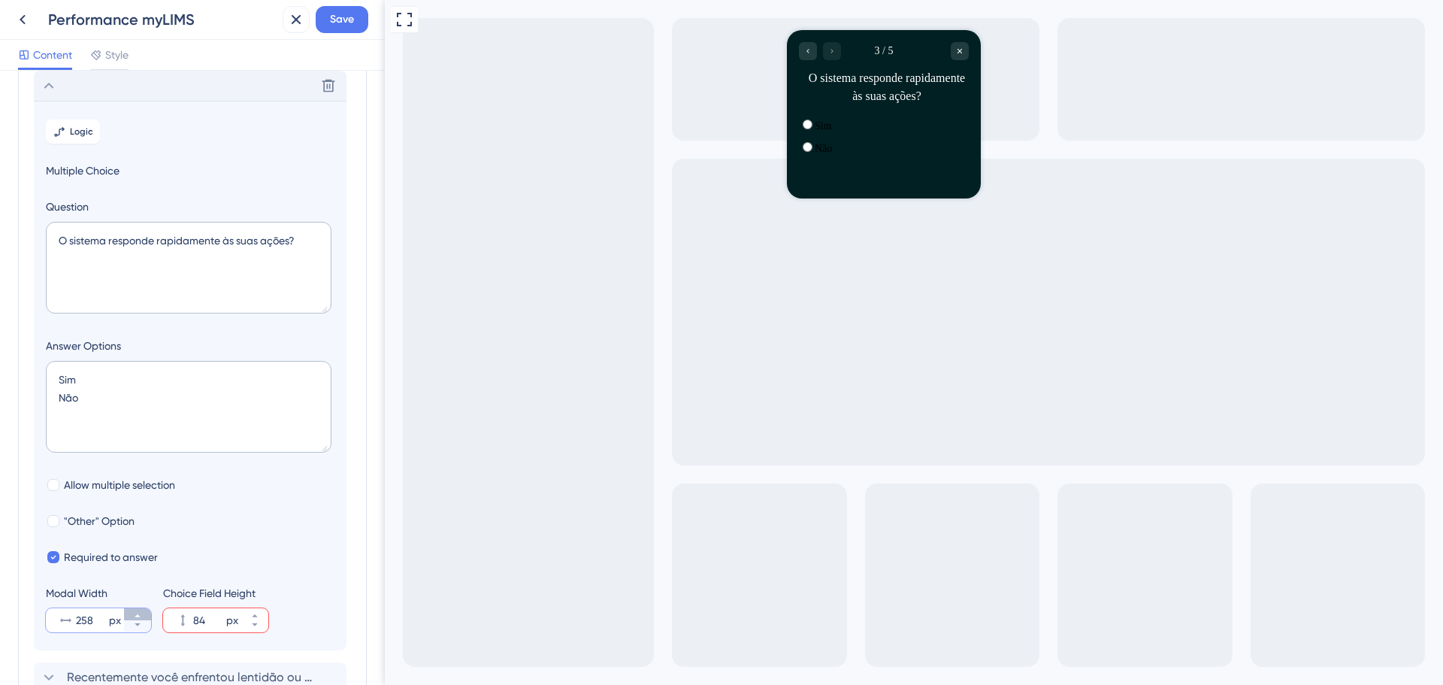
click at [138, 610] on button "258 px" at bounding box center [137, 614] width 27 height 12
click at [138, 610] on button "259 px" at bounding box center [137, 614] width 27 height 12
click at [138, 610] on button "260 px" at bounding box center [137, 614] width 27 height 12
click at [138, 610] on button "261 px" at bounding box center [137, 614] width 27 height 12
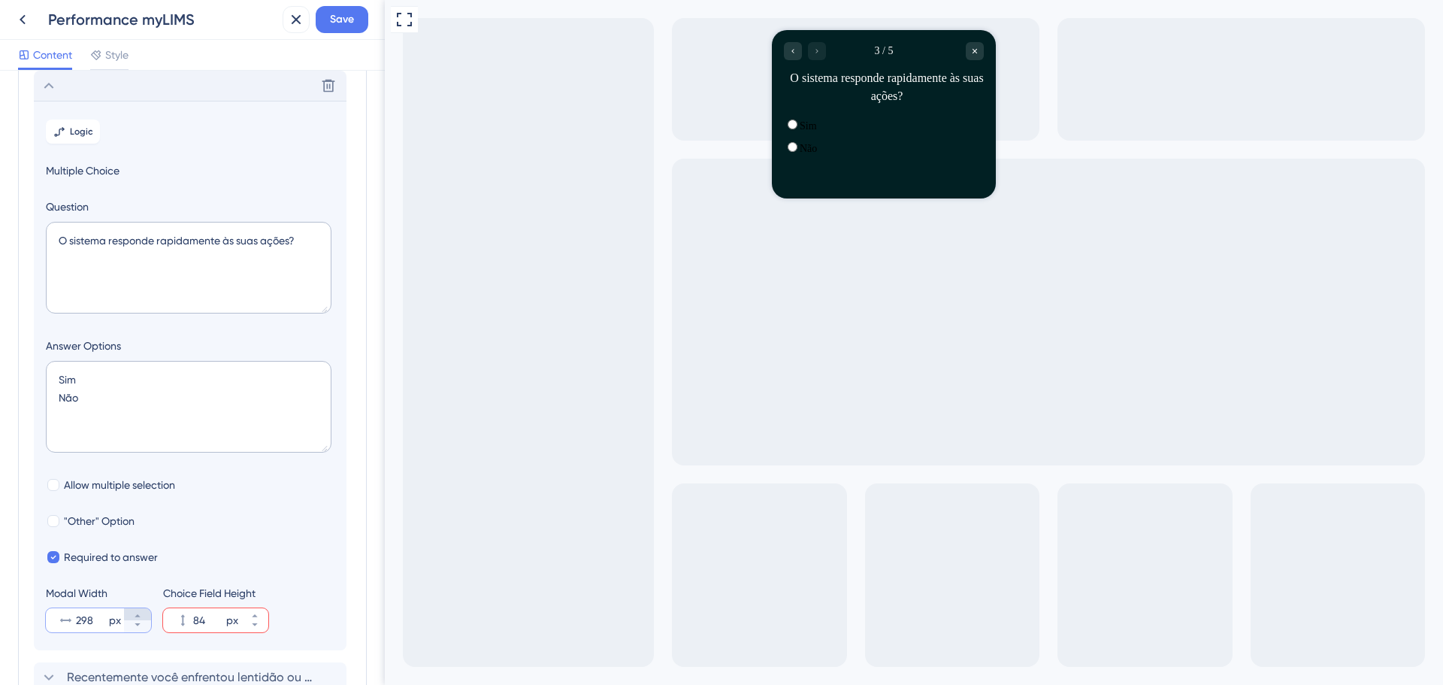
click at [138, 610] on button "298 px" at bounding box center [137, 614] width 27 height 12
click at [138, 610] on button "324 px" at bounding box center [137, 614] width 27 height 12
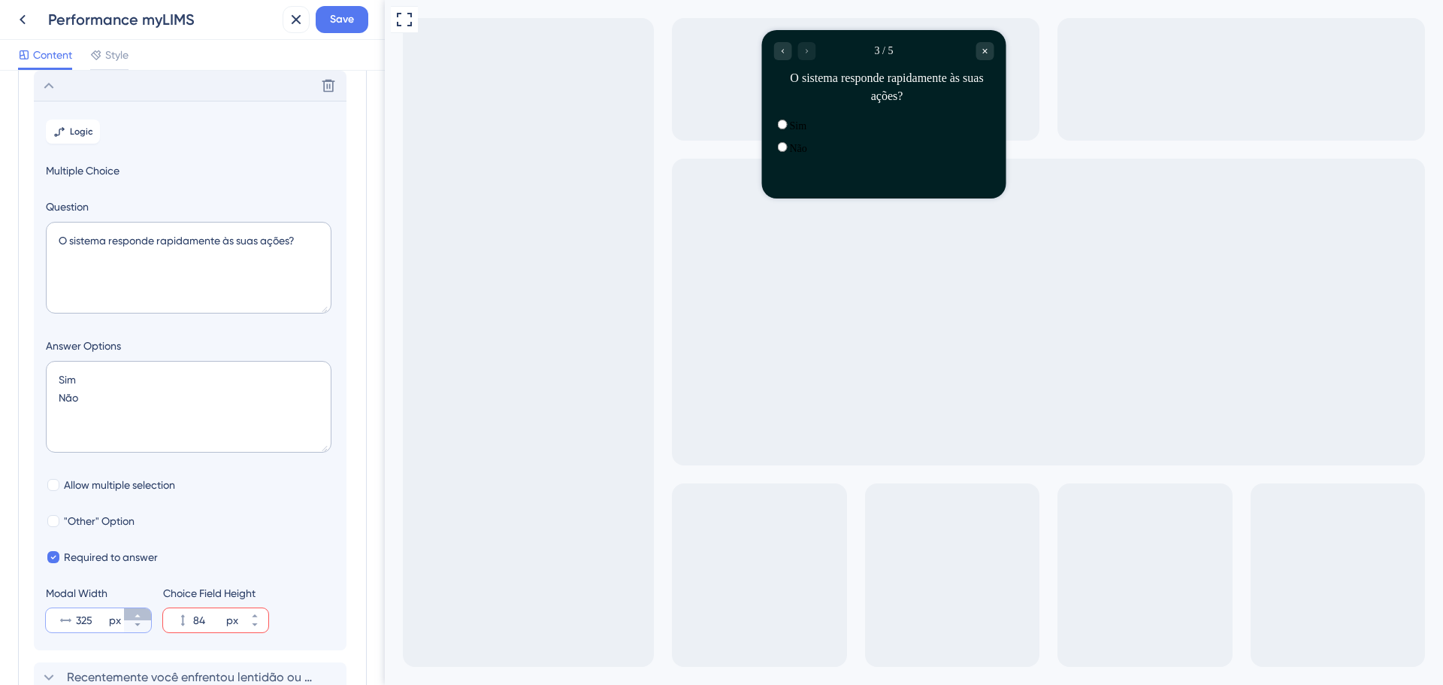
click at [138, 610] on button "325 px" at bounding box center [137, 614] width 27 height 12
click at [138, 610] on button "326 px" at bounding box center [137, 614] width 27 height 12
click at [138, 610] on button "327 px" at bounding box center [137, 614] width 27 height 12
click at [138, 610] on button "328 px" at bounding box center [137, 614] width 27 height 12
click at [135, 614] on icon at bounding box center [137, 615] width 9 height 9
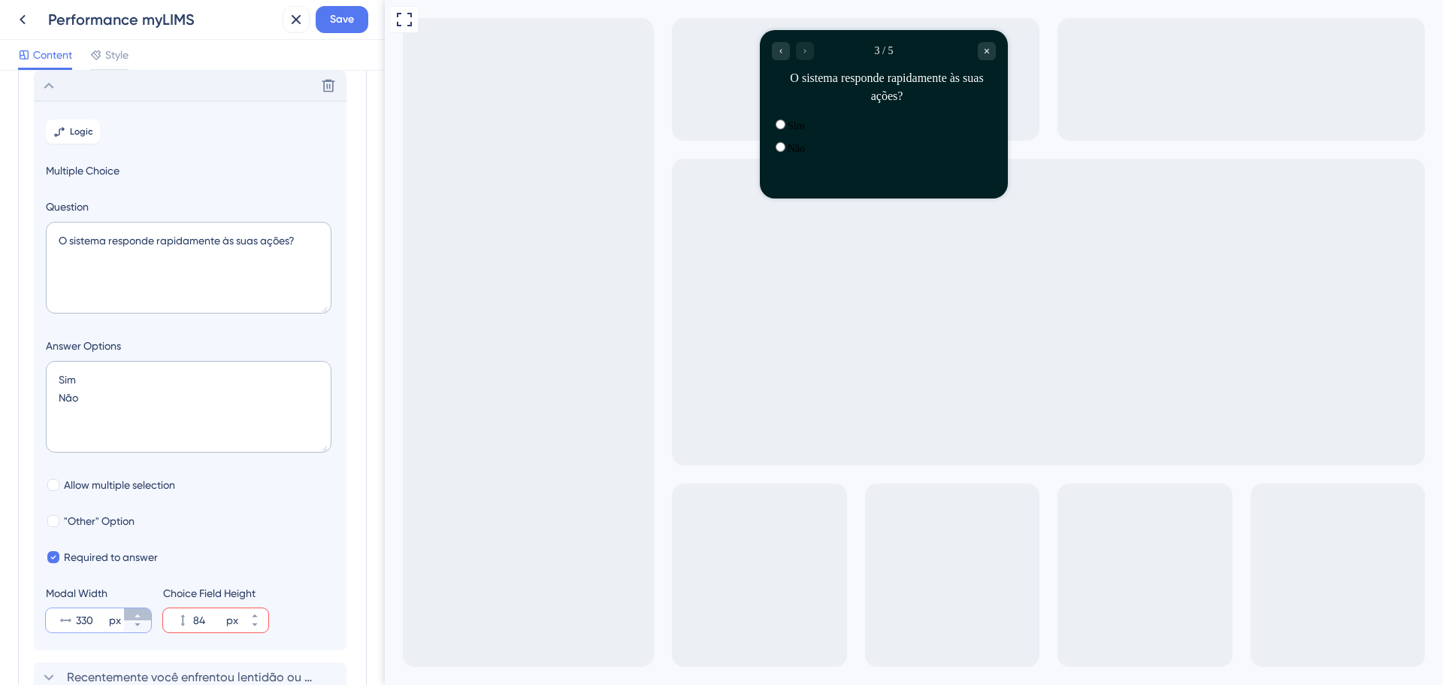
click at [135, 614] on icon at bounding box center [137, 615] width 9 height 9
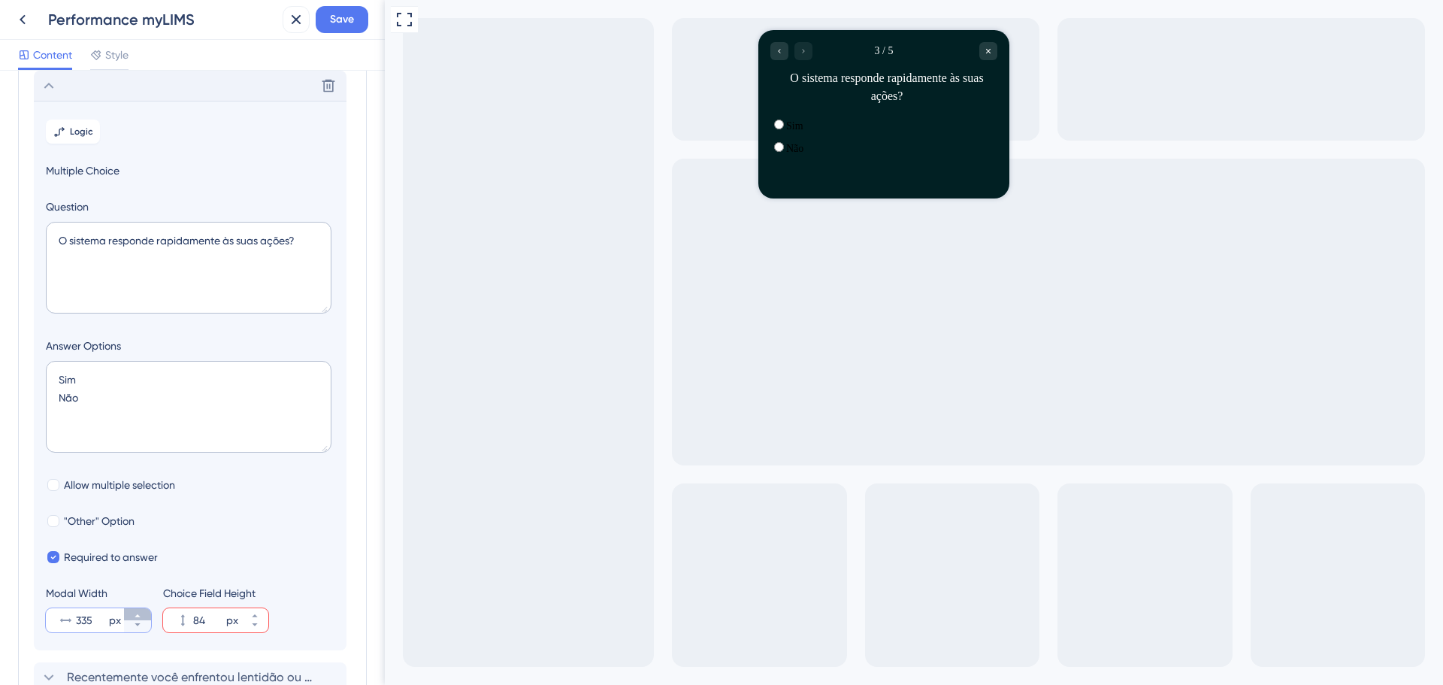
click at [135, 614] on icon at bounding box center [137, 615] width 9 height 9
click at [138, 609] on button "337 px" at bounding box center [137, 614] width 27 height 12
click at [138, 609] on button "338 px" at bounding box center [137, 614] width 27 height 12
click at [138, 609] on button "339 px" at bounding box center [137, 614] width 27 height 12
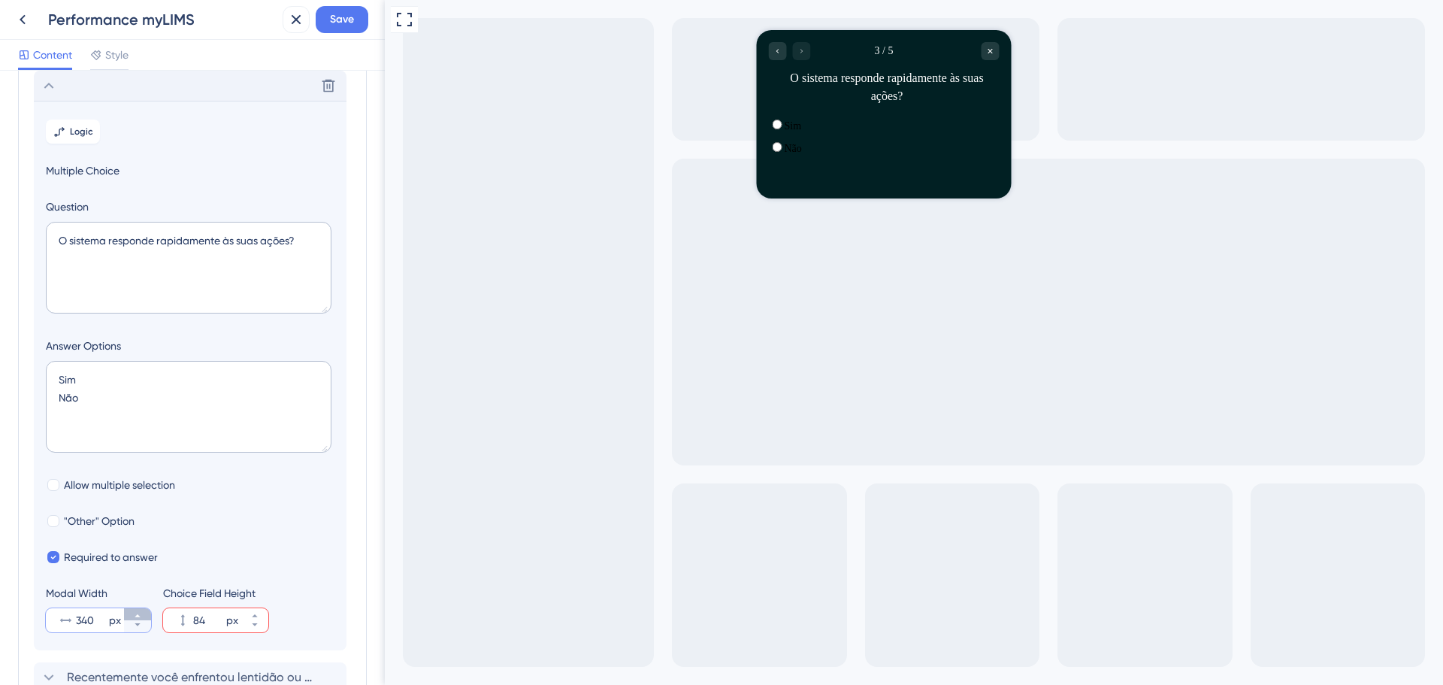
click at [138, 609] on button "340 px" at bounding box center [137, 614] width 27 height 12
click at [138, 610] on button "341 px" at bounding box center [137, 614] width 27 height 12
click at [138, 610] on button "342 px" at bounding box center [137, 614] width 27 height 12
click at [156, 624] on div "Modal Width 343 px Choice Field Height 84 px" at bounding box center [190, 608] width 289 height 48
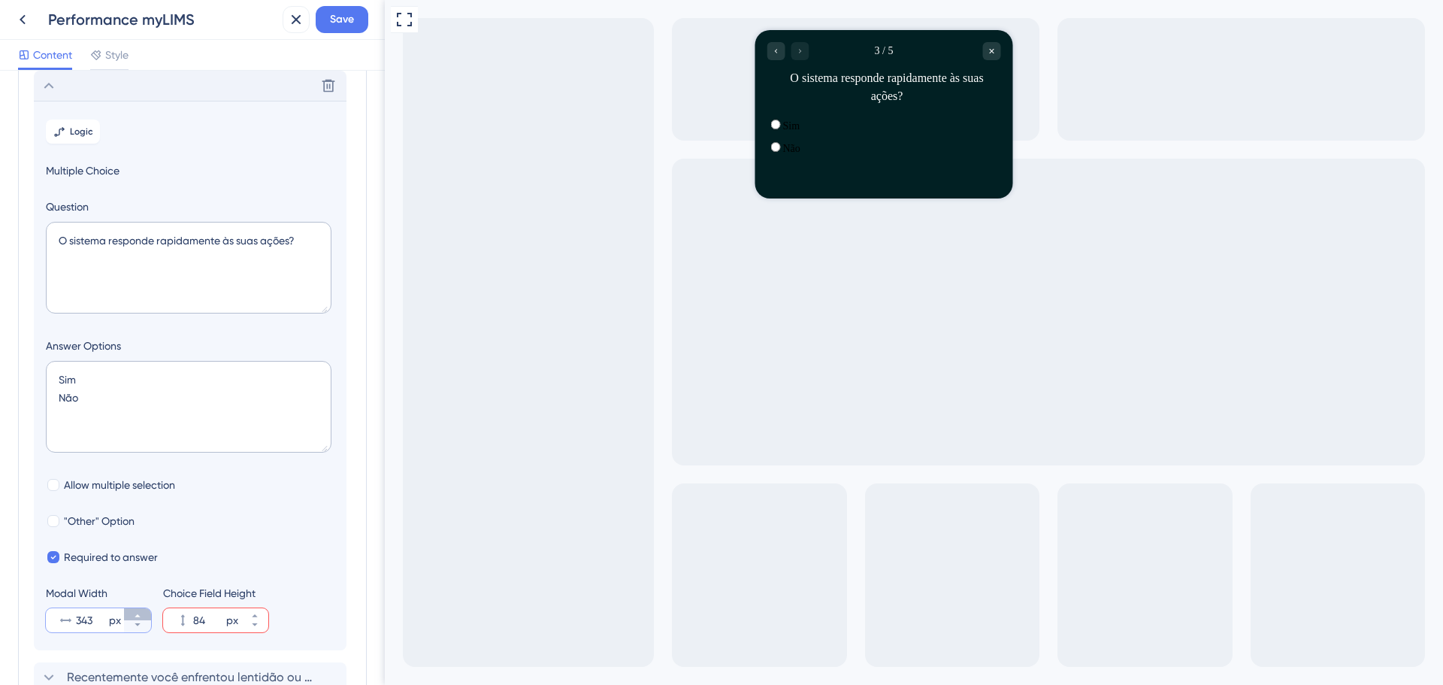
click at [144, 613] on button "343 px" at bounding box center [137, 614] width 27 height 12
click at [144, 613] on button "344 px" at bounding box center [137, 614] width 27 height 12
click at [144, 613] on button "345 px" at bounding box center [137, 614] width 27 height 12
click at [144, 613] on button "346 px" at bounding box center [137, 614] width 27 height 12
click at [144, 613] on button "347 px" at bounding box center [137, 614] width 27 height 12
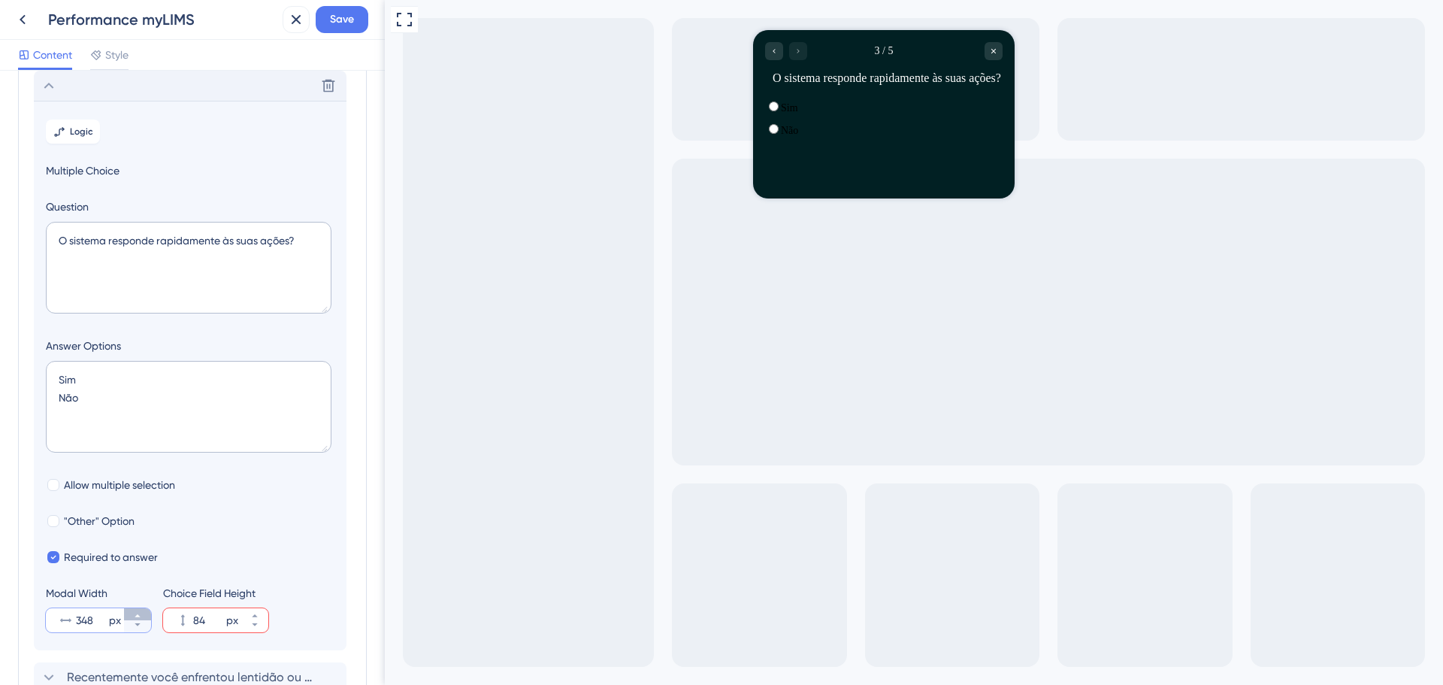
click at [144, 613] on button "348 px" at bounding box center [137, 614] width 27 height 12
click at [144, 613] on button "349 px" at bounding box center [137, 614] width 27 height 12
click at [144, 613] on button "350 px" at bounding box center [137, 614] width 27 height 12
click at [144, 613] on button "351 px" at bounding box center [137, 614] width 27 height 12
click at [144, 613] on button "352 px" at bounding box center [137, 614] width 27 height 12
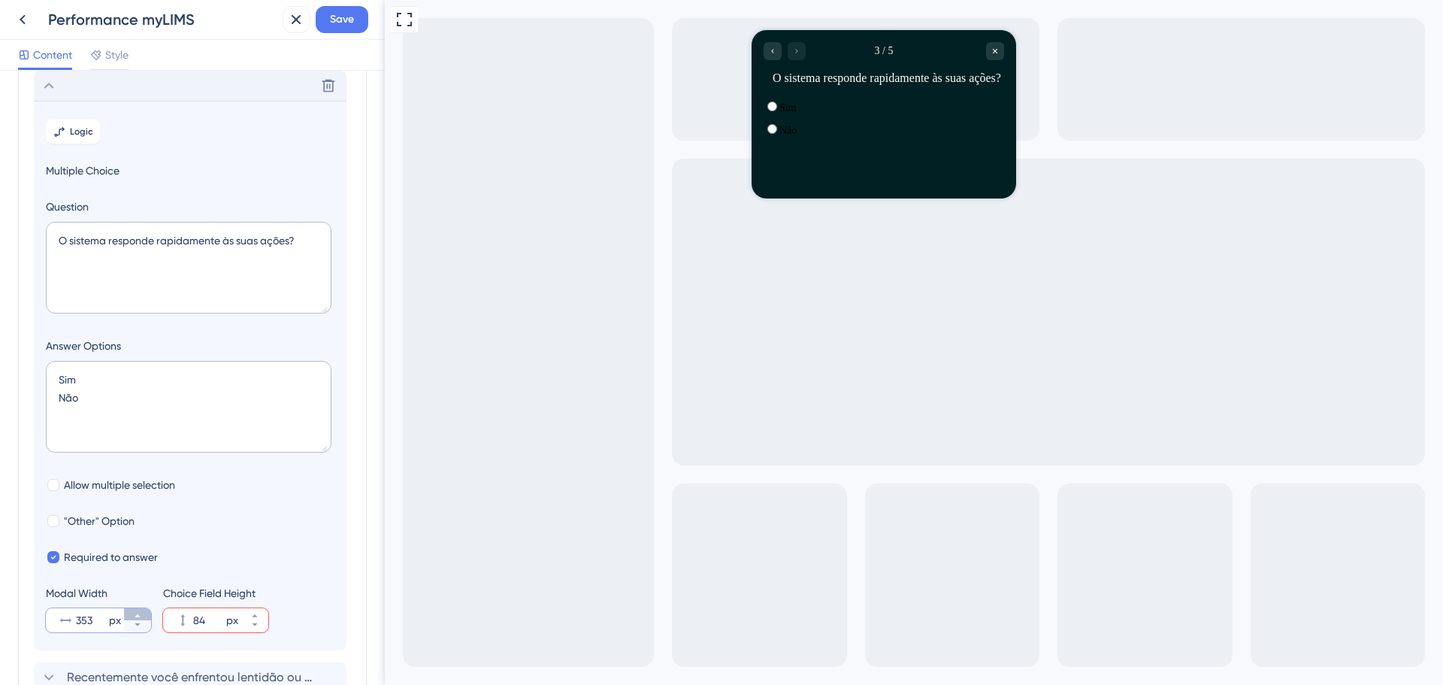
click at [144, 613] on button "353 px" at bounding box center [137, 614] width 27 height 12
click at [144, 613] on button "354 px" at bounding box center [137, 614] width 27 height 12
click at [144, 613] on button "355 px" at bounding box center [137, 614] width 27 height 12
click at [144, 613] on button "356 px" at bounding box center [137, 614] width 27 height 12
click at [144, 613] on button "357 px" at bounding box center [137, 614] width 27 height 12
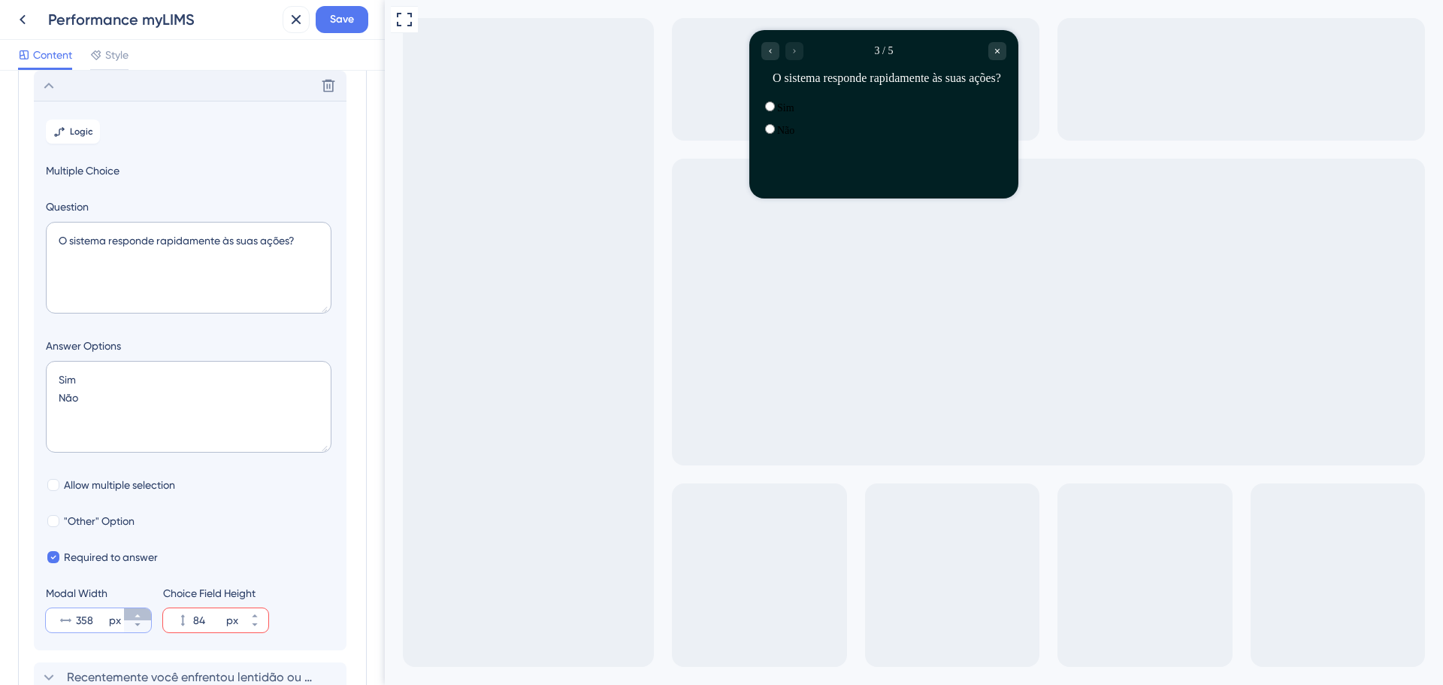
click at [138, 613] on icon at bounding box center [137, 615] width 9 height 9
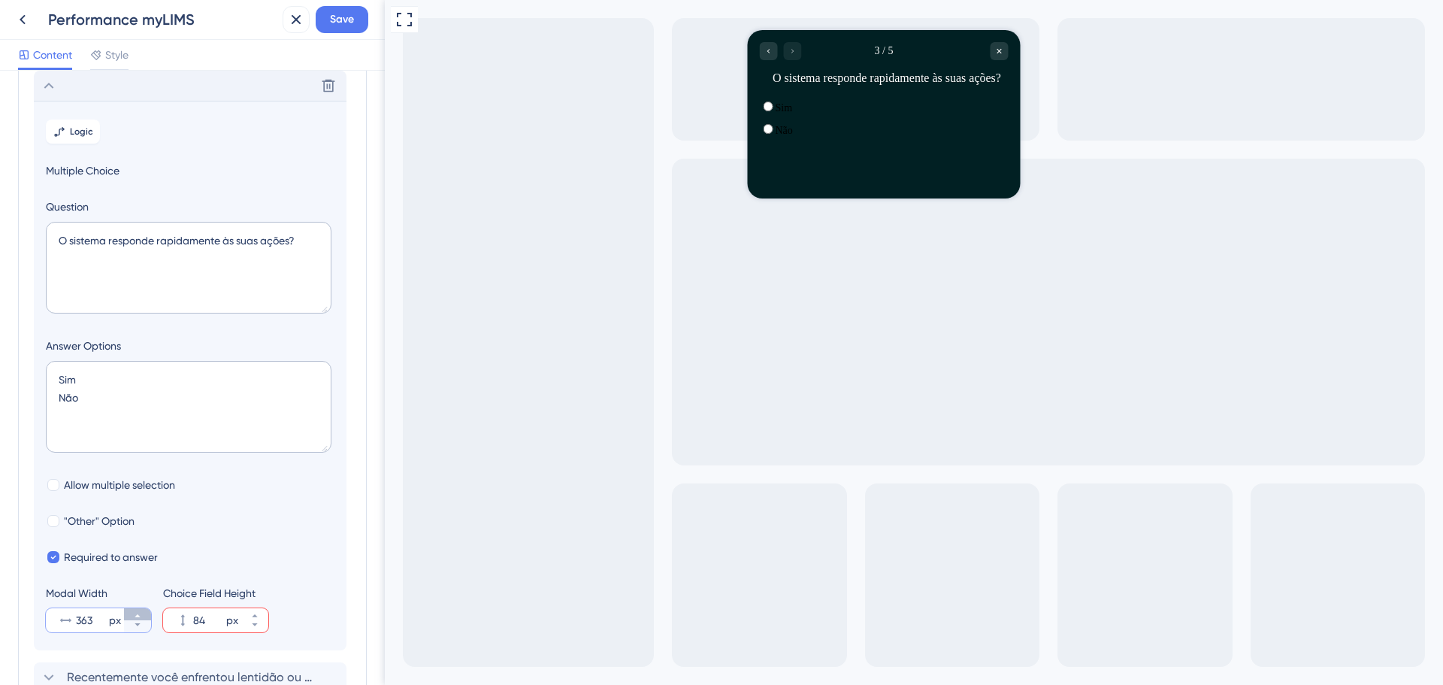
click at [138, 613] on icon at bounding box center [137, 615] width 9 height 9
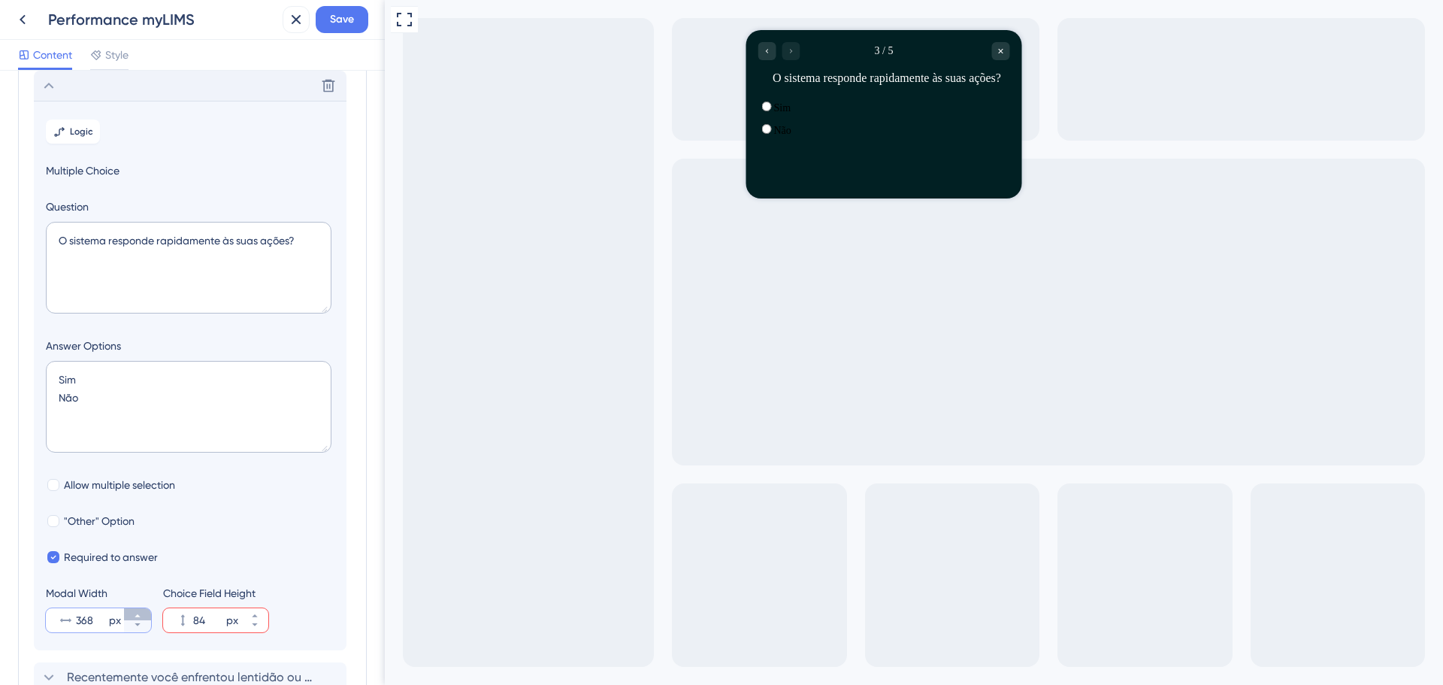
click at [138, 613] on icon at bounding box center [137, 615] width 9 height 9
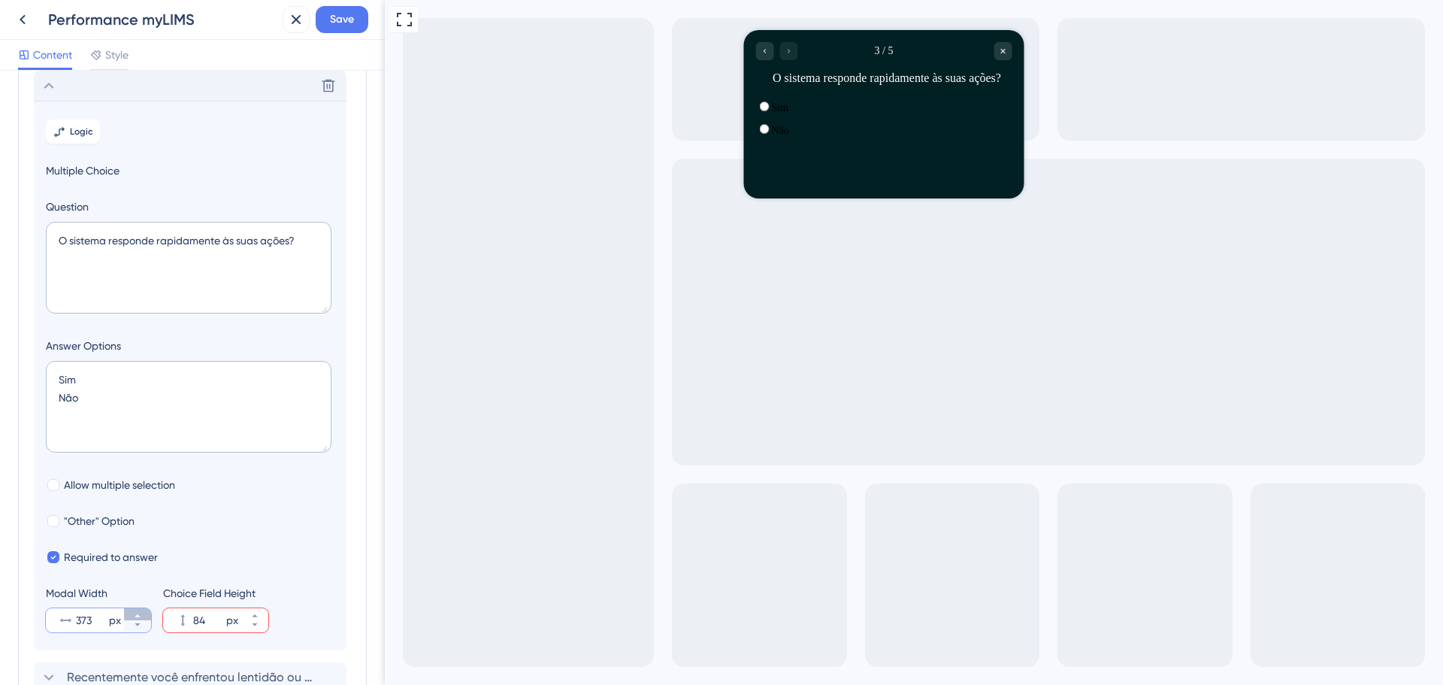
click at [138, 613] on icon at bounding box center [137, 615] width 9 height 9
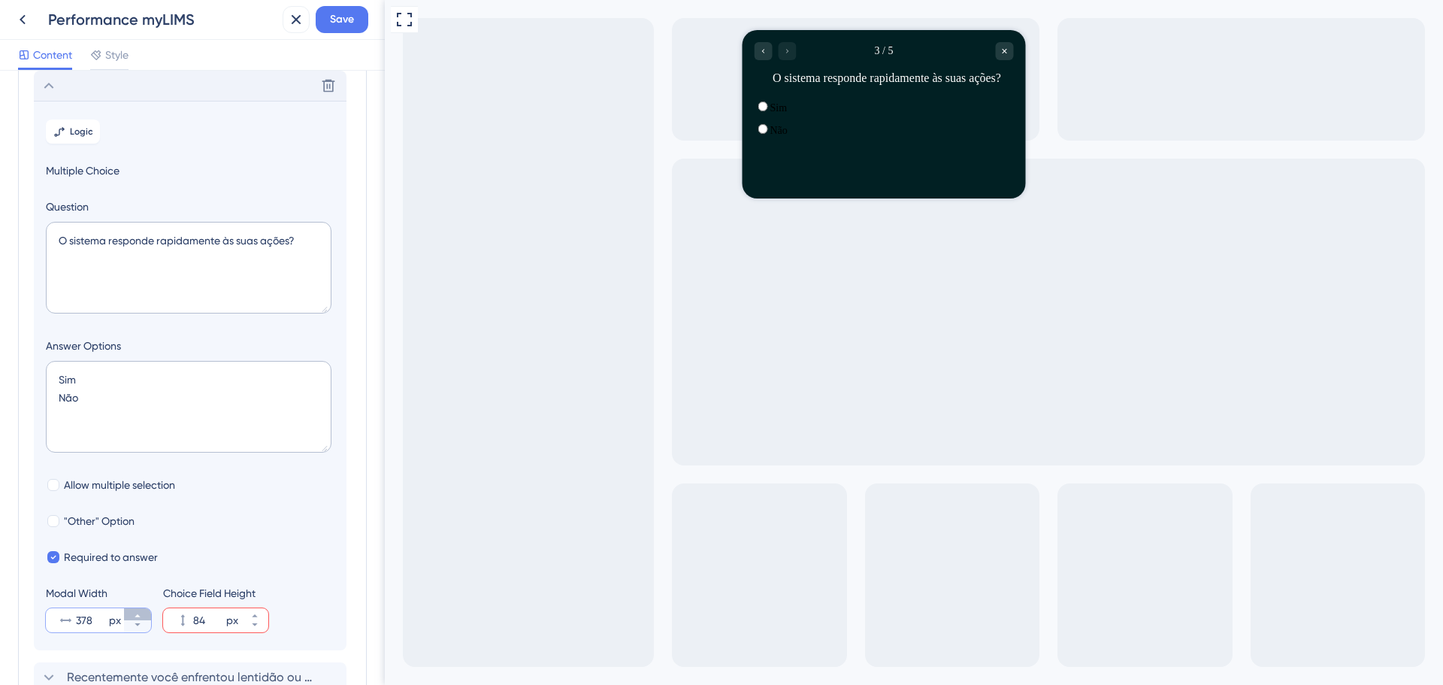
click at [138, 613] on icon at bounding box center [137, 615] width 9 height 9
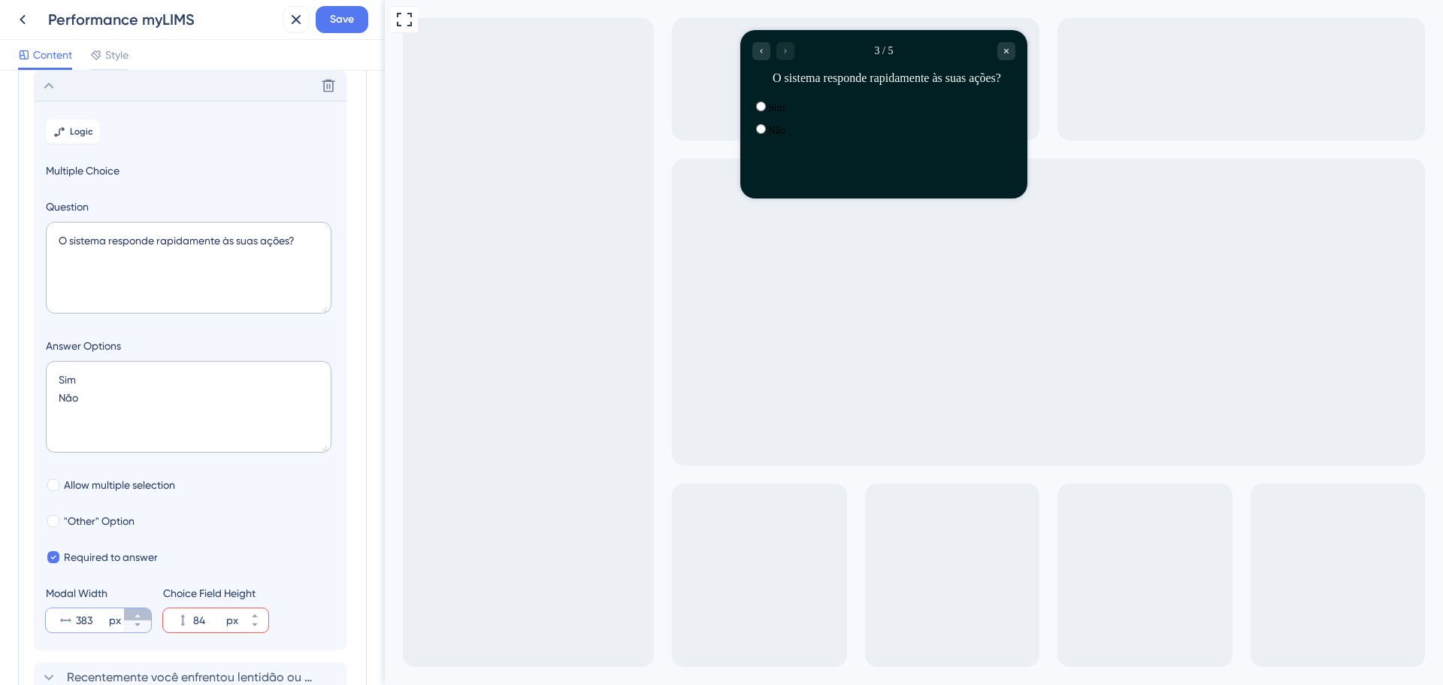
click at [138, 613] on icon at bounding box center [137, 615] width 9 height 9
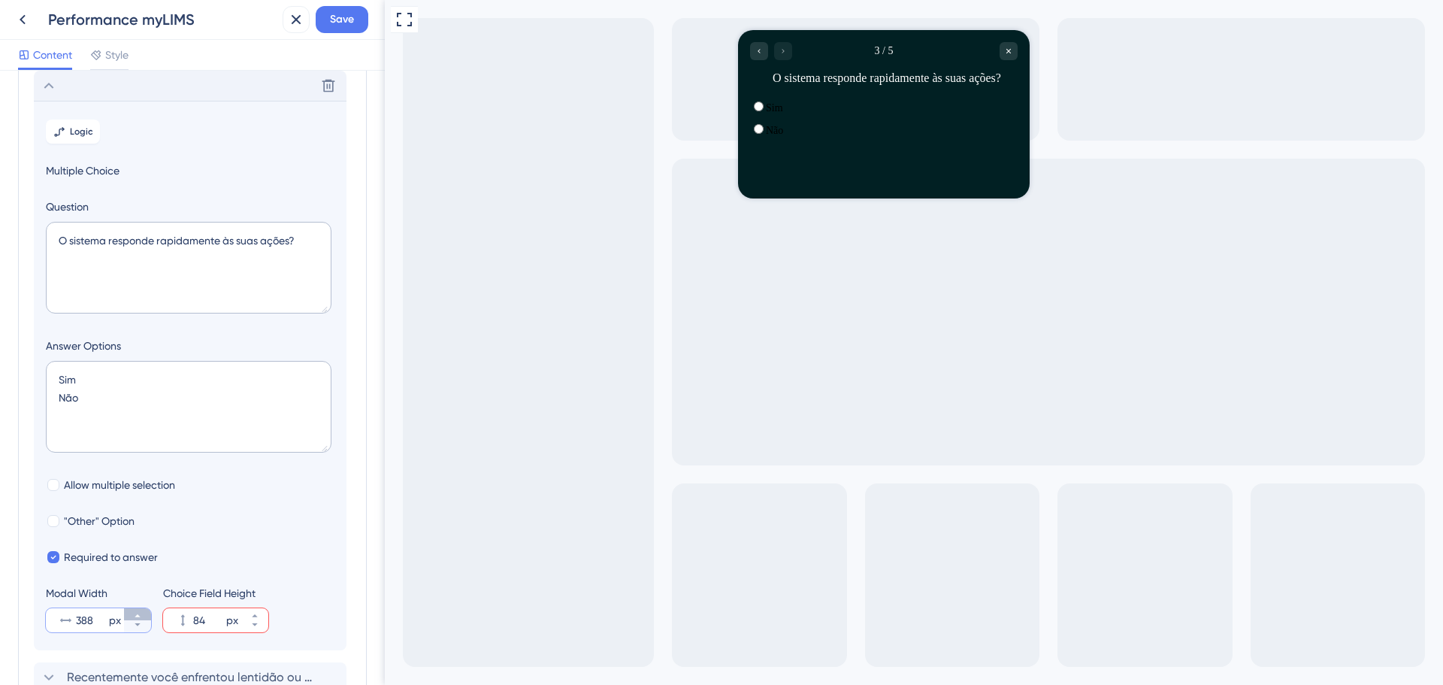
click at [138, 613] on icon at bounding box center [137, 615] width 9 height 9
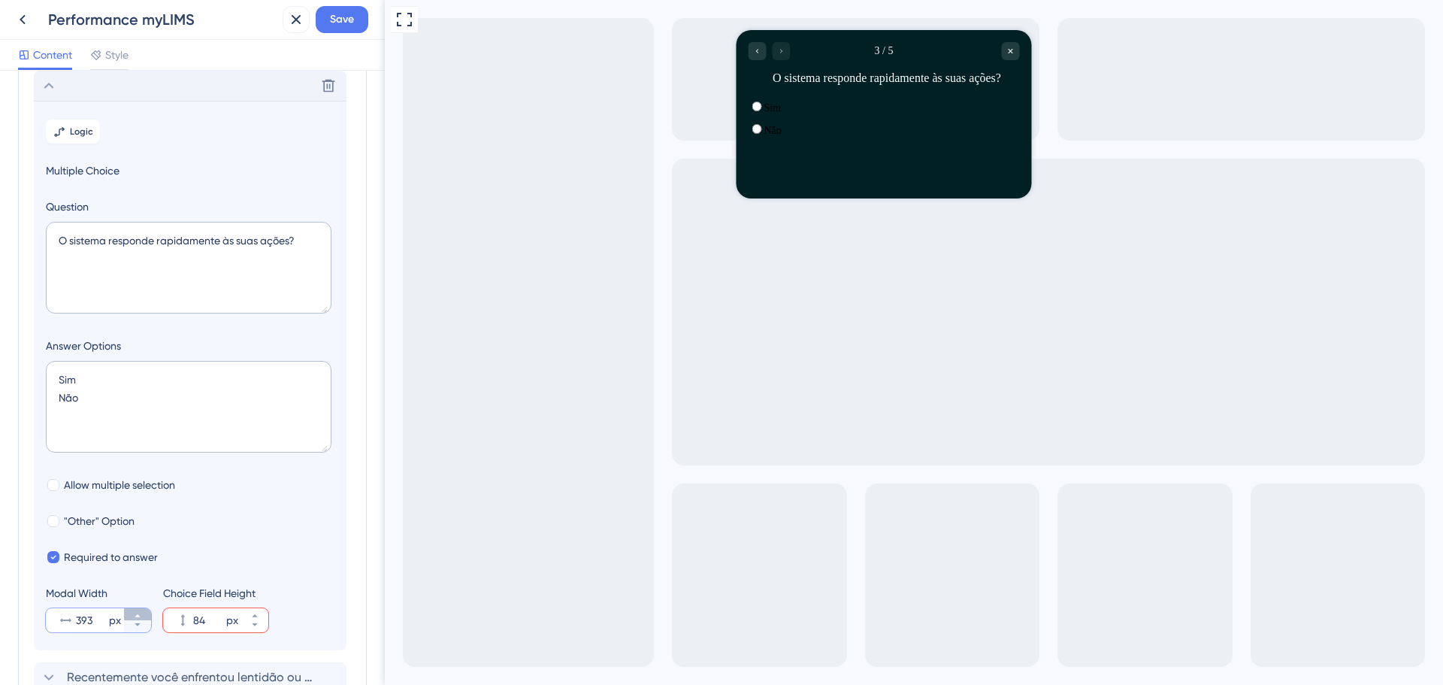
click at [138, 613] on icon at bounding box center [137, 615] width 9 height 9
click at [136, 612] on icon at bounding box center [137, 615] width 9 height 9
click at [135, 612] on icon at bounding box center [137, 615] width 9 height 9
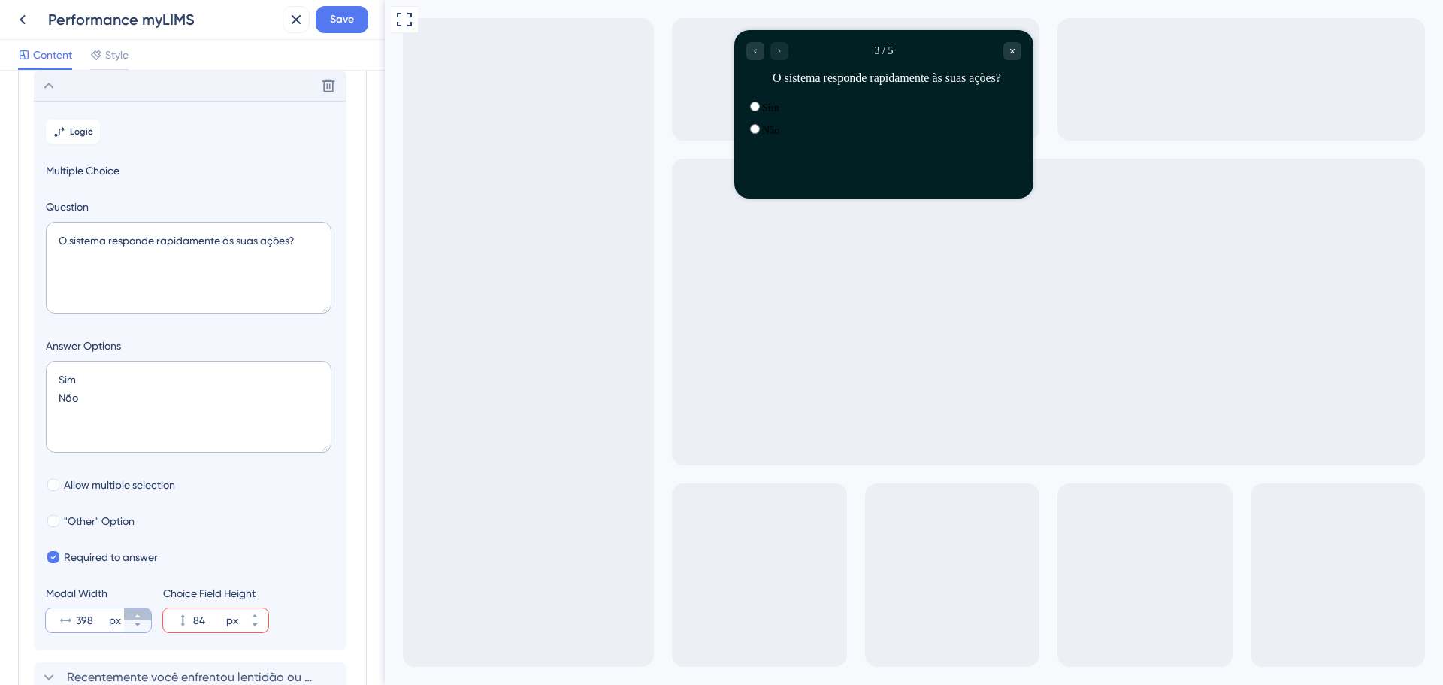
click at [135, 612] on icon at bounding box center [137, 615] width 9 height 9
type input "400"
click at [53, 80] on icon at bounding box center [49, 86] width 18 height 18
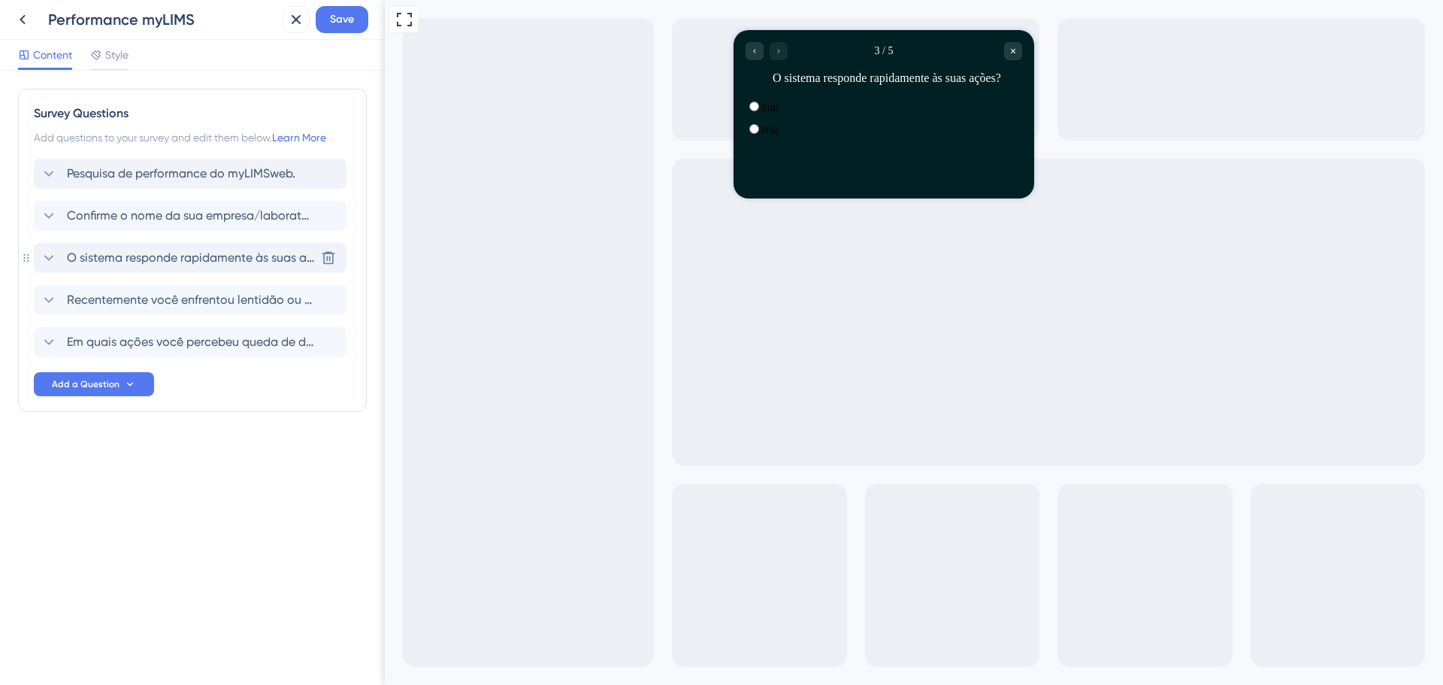
scroll to position [0, 0]
click at [127, 296] on span "Recentemente você enfrentou lentidão ou travamentos ao utilizar o sistema?" at bounding box center [191, 300] width 248 height 18
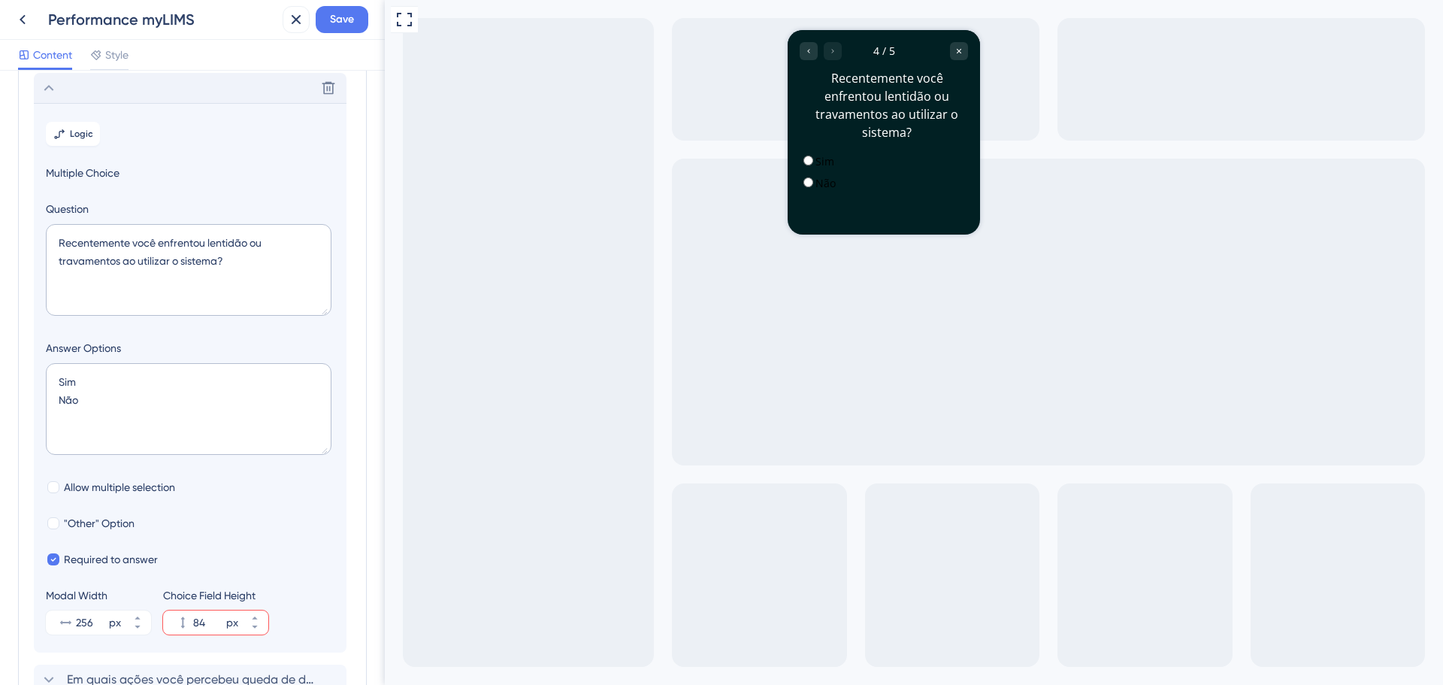
scroll to position [214, 0]
click at [135, 619] on icon at bounding box center [137, 615] width 9 height 9
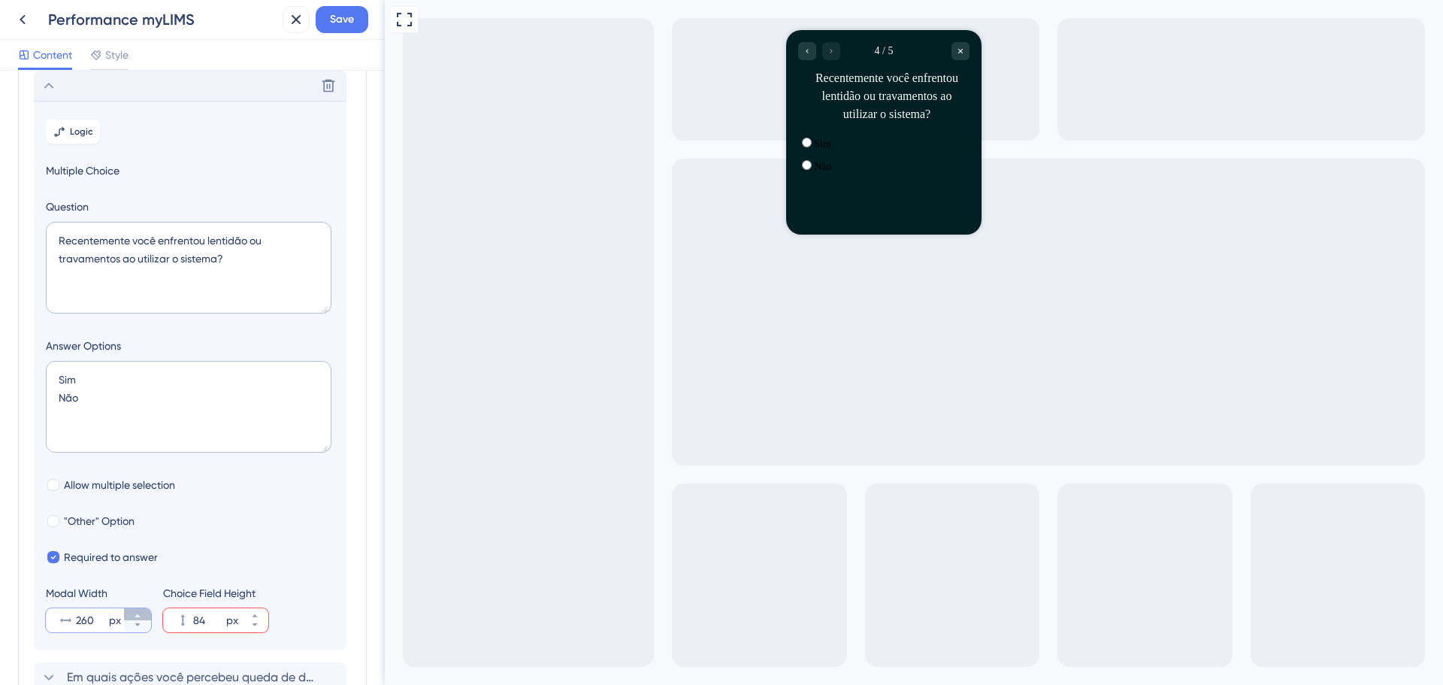
click at [135, 619] on icon at bounding box center [137, 615] width 9 height 9
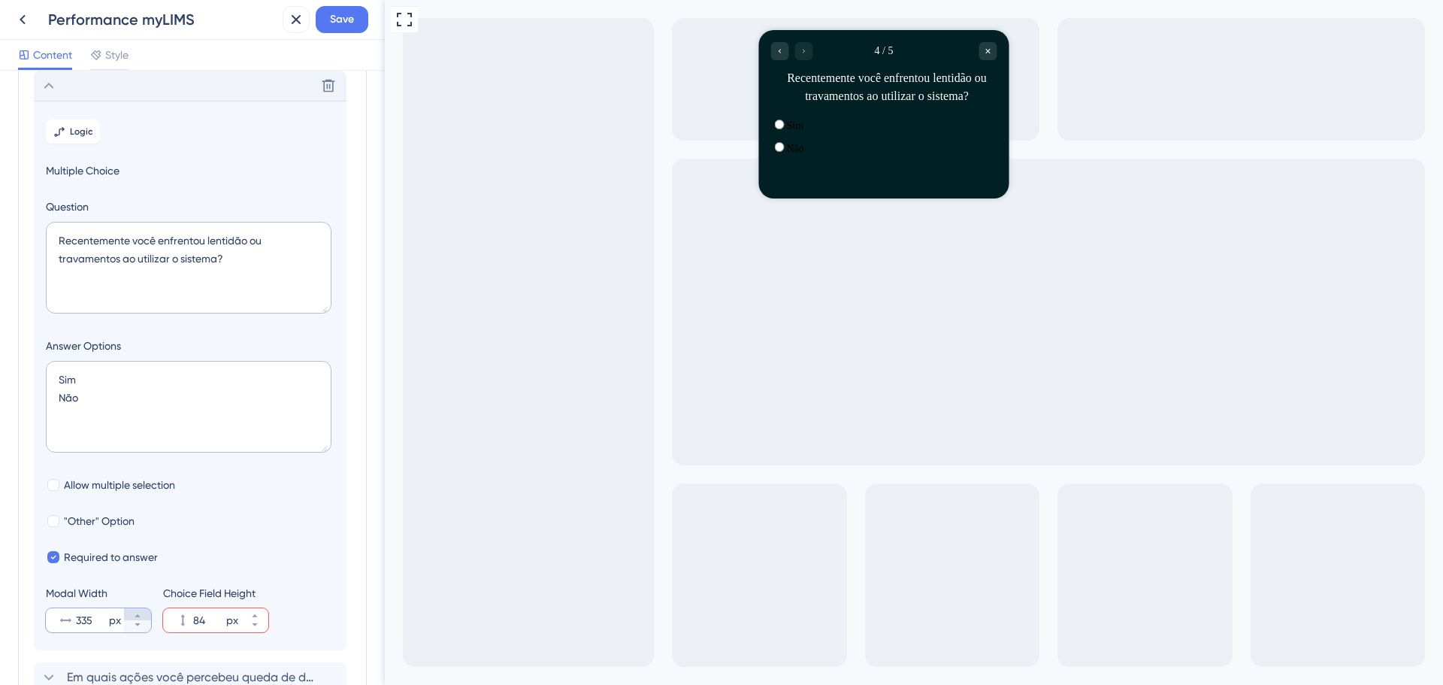
click at [135, 619] on icon at bounding box center [137, 615] width 9 height 9
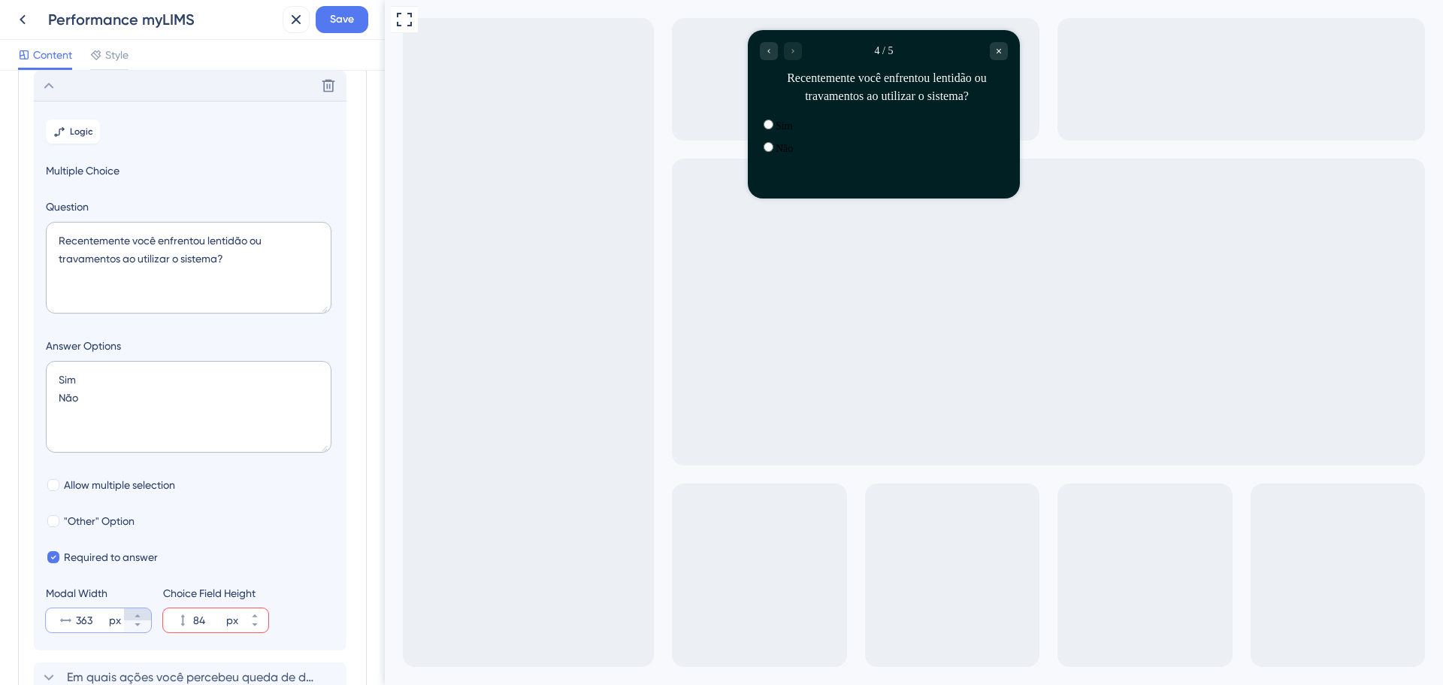
click at [135, 619] on icon at bounding box center [137, 615] width 9 height 9
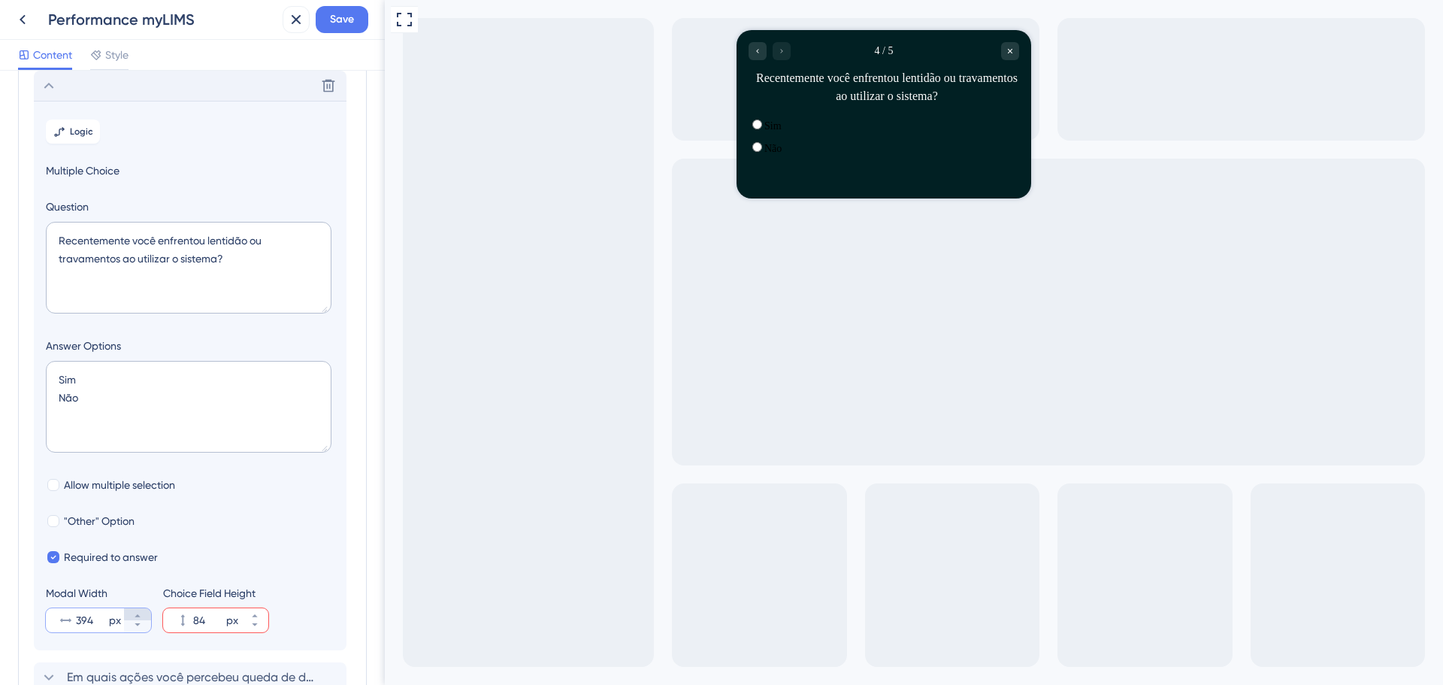
click at [135, 619] on icon at bounding box center [137, 615] width 9 height 9
click at [137, 614] on icon at bounding box center [137, 615] width 9 height 9
click at [146, 623] on button "401 px" at bounding box center [137, 626] width 27 height 12
type input "400"
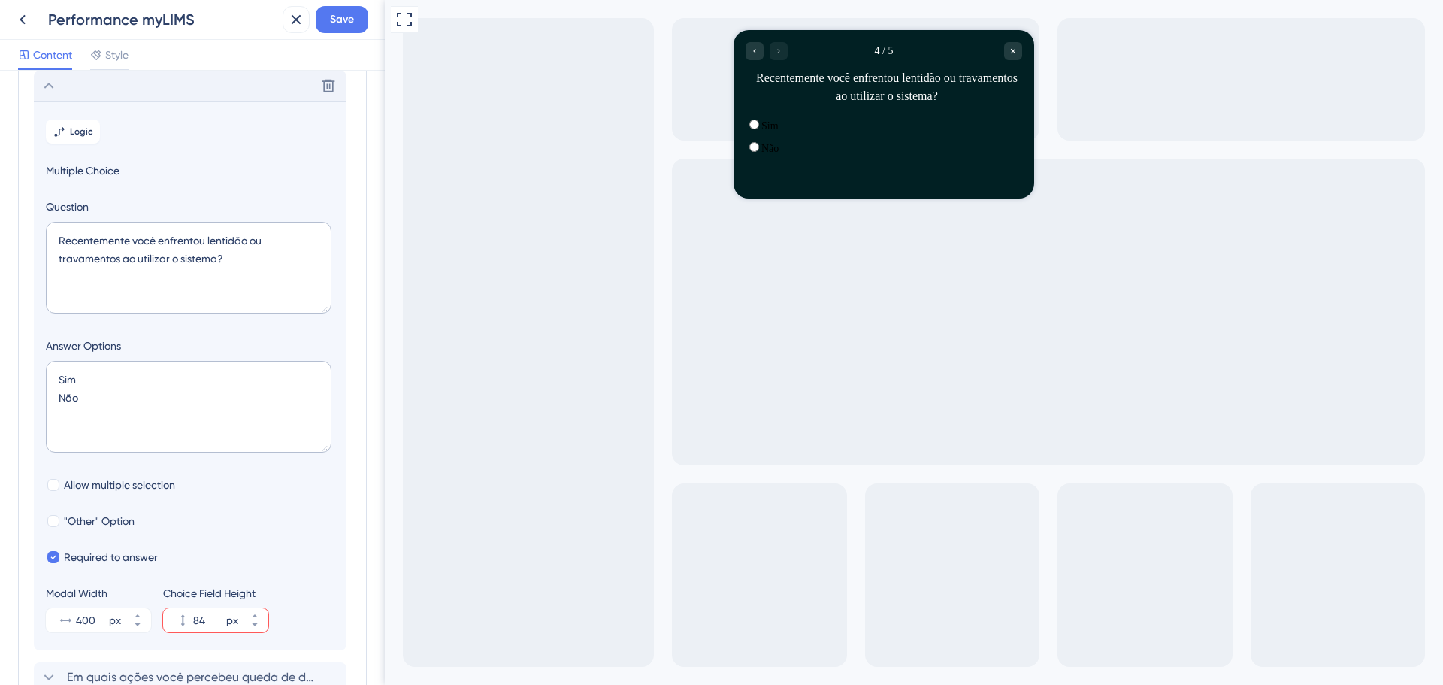
click at [195, 538] on section "Logic Multiple Choice Question Recentemente você enfrentou lentidão ou travamen…" at bounding box center [190, 376] width 313 height 550
click at [51, 90] on icon at bounding box center [49, 86] width 18 height 18
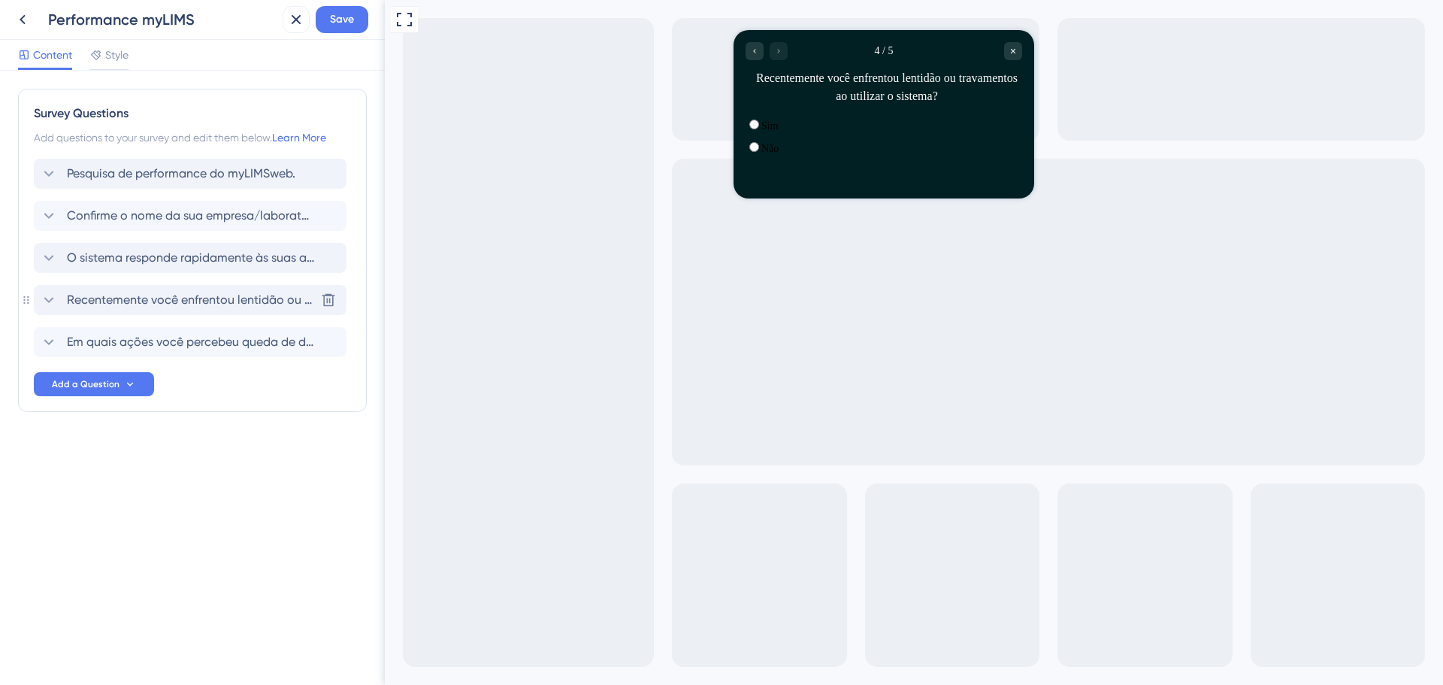
scroll to position [0, 0]
click at [189, 352] on div "Em quais ações você percebeu queda de desempenho? (ex: ao carregar páginas, ger…" at bounding box center [190, 342] width 313 height 30
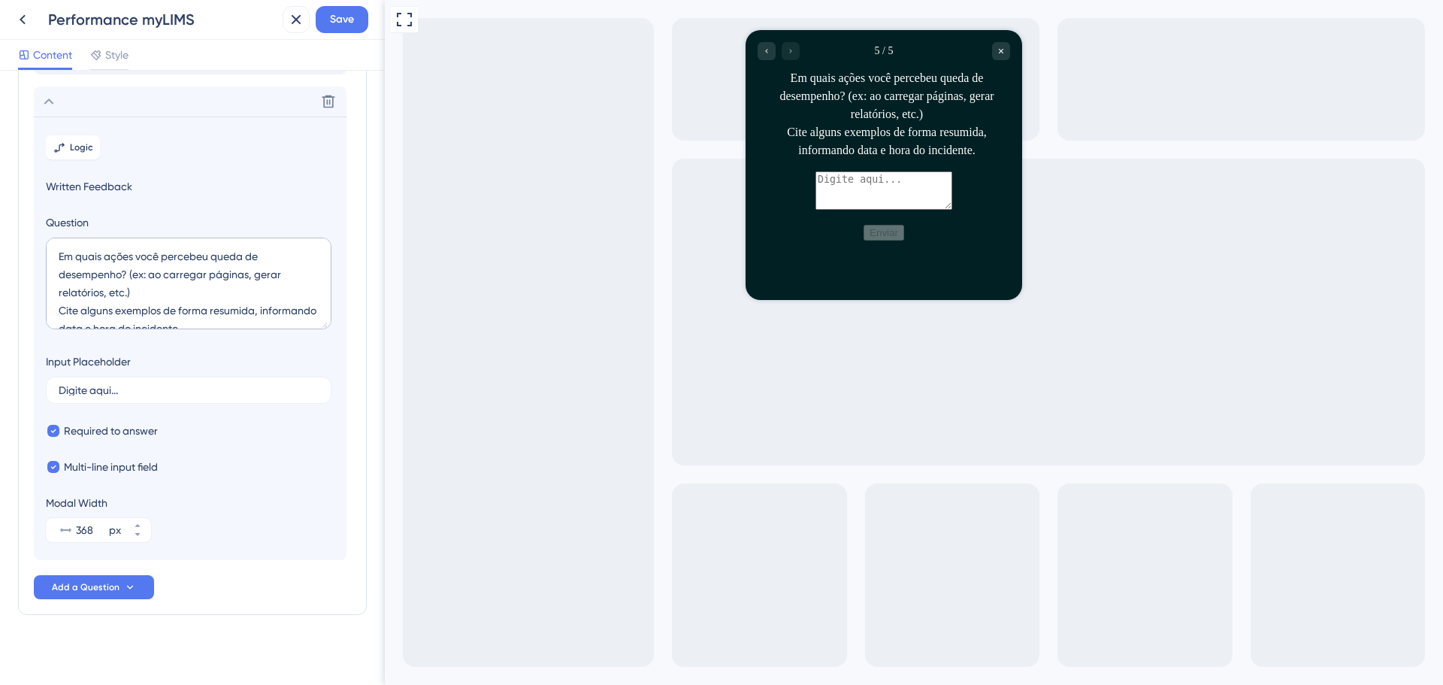
scroll to position [249, 0]
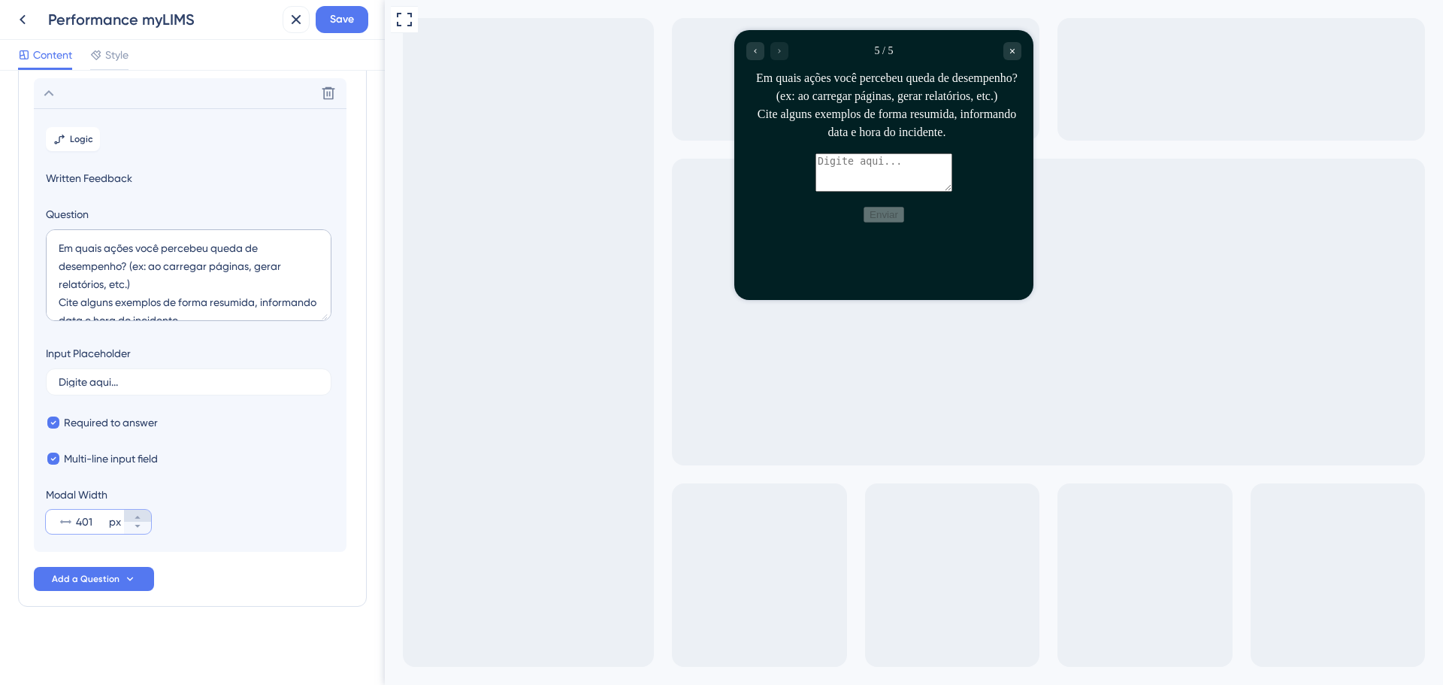
click at [138, 514] on icon at bounding box center [137, 517] width 9 height 9
click at [141, 530] on icon at bounding box center [137, 526] width 9 height 9
type input "400"
click at [129, 263] on textarea "Em quais ações você percebeu queda de desempenho? (ex: ao carregar páginas, ger…" at bounding box center [189, 275] width 286 height 92
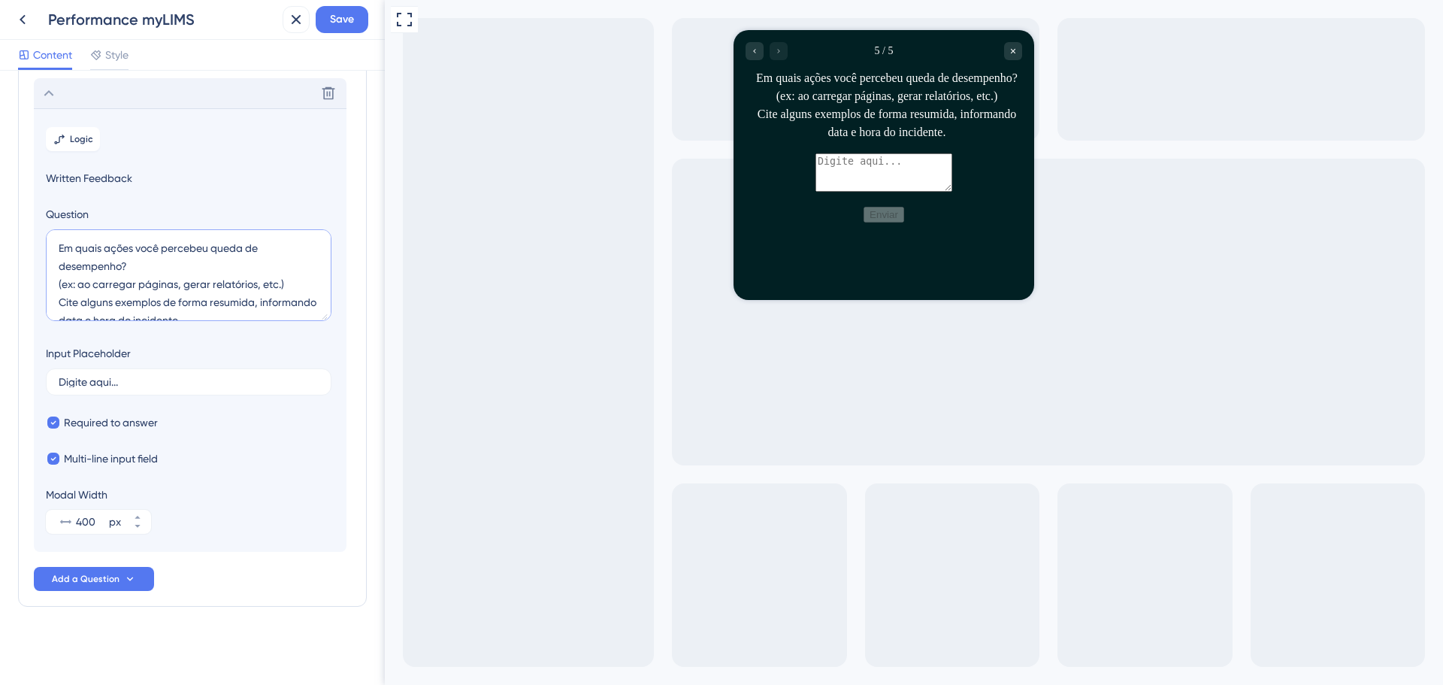
type textarea "Em quais ações você percebeu queda de desempenho? (ex: ao carregar páginas, ger…"
click at [42, 87] on icon at bounding box center [49, 93] width 18 height 18
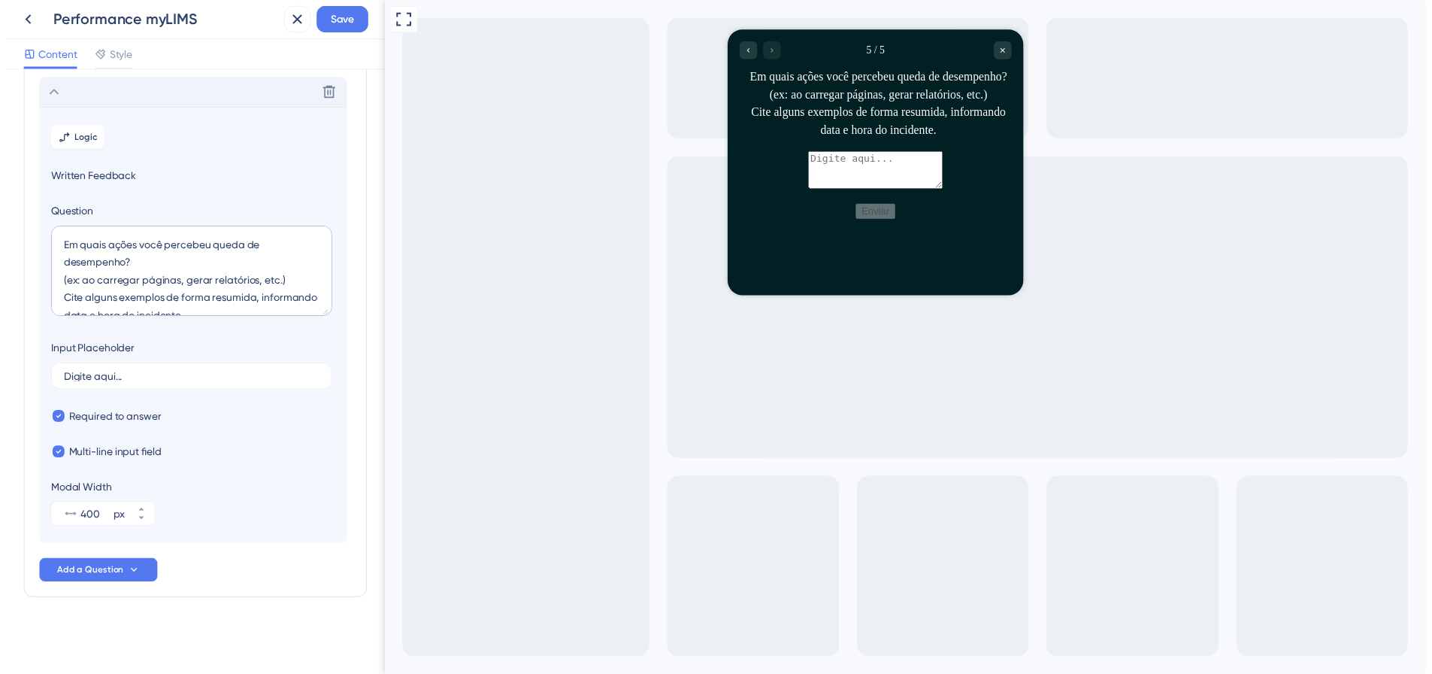
scroll to position [0, 0]
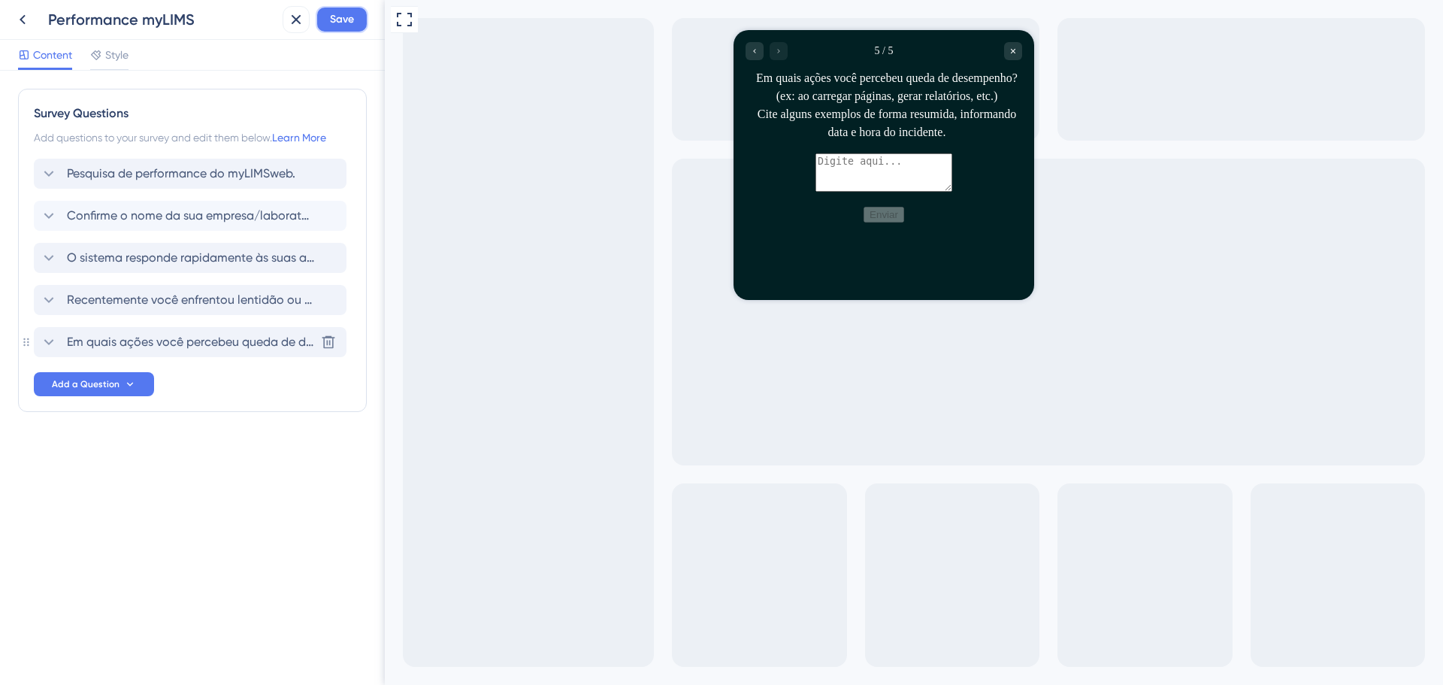
click at [343, 15] on span "Save" at bounding box center [342, 20] width 24 height 18
click at [30, 17] on icon at bounding box center [23, 20] width 18 height 18
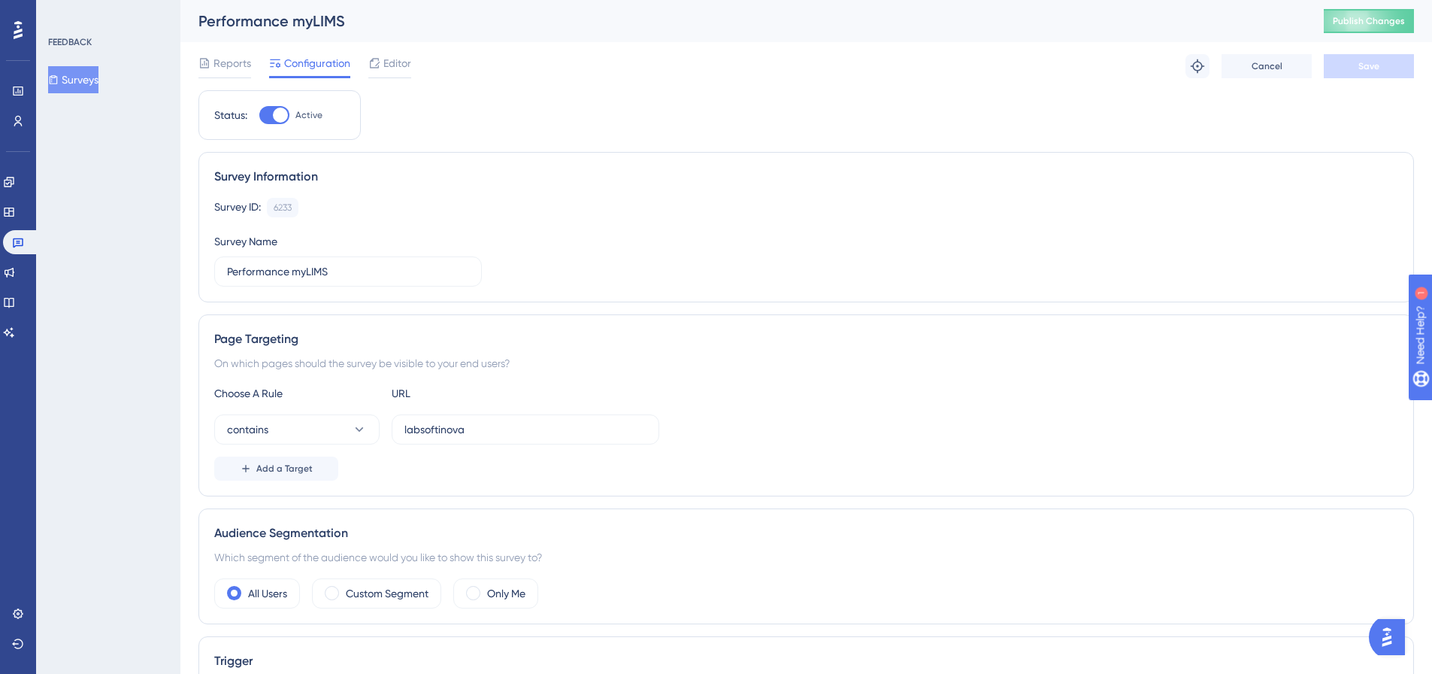
click at [1391, 8] on div "Performance myLIMS Publish Changes" at bounding box center [806, 21] width 1252 height 42
click at [1391, 16] on span "Publish Changes" at bounding box center [1369, 21] width 72 height 12
click at [396, 63] on span "Editor" at bounding box center [397, 63] width 28 height 18
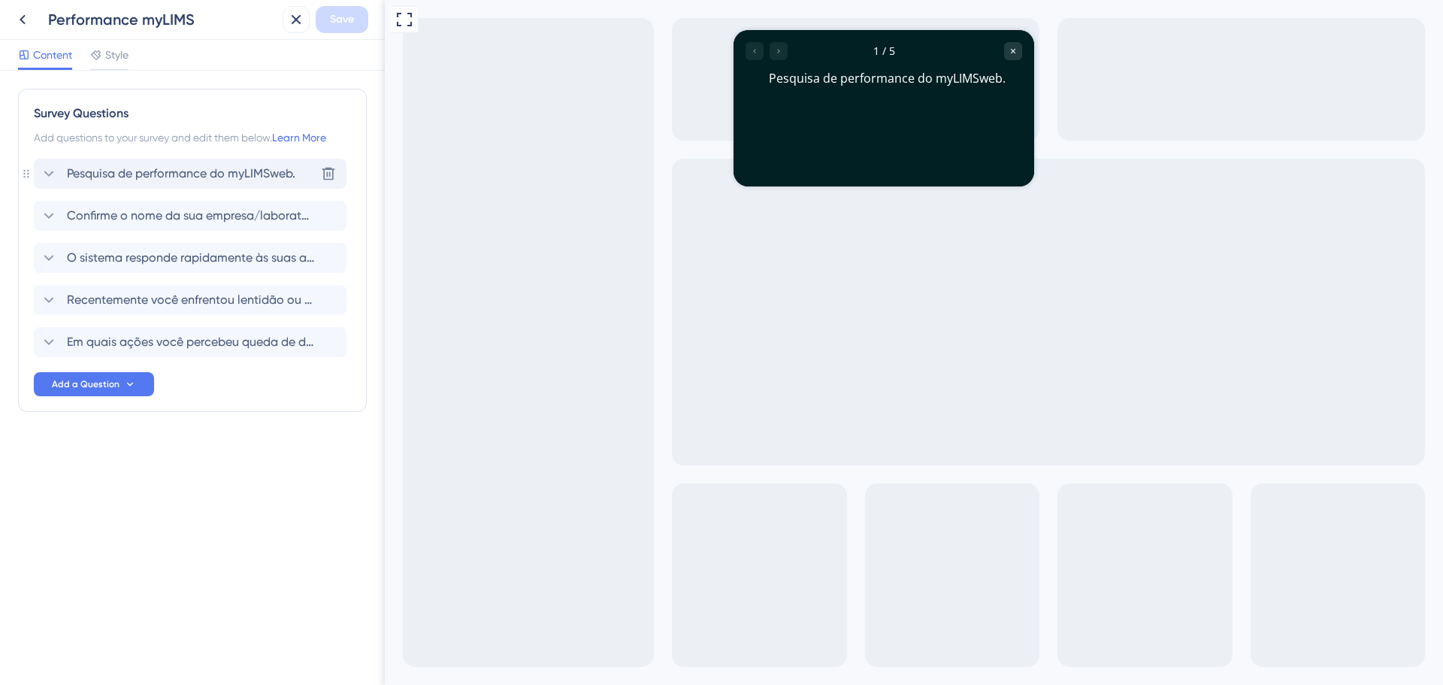
click at [138, 176] on span "Pesquisa de performance do myLIMSweb." at bounding box center [181, 174] width 229 height 18
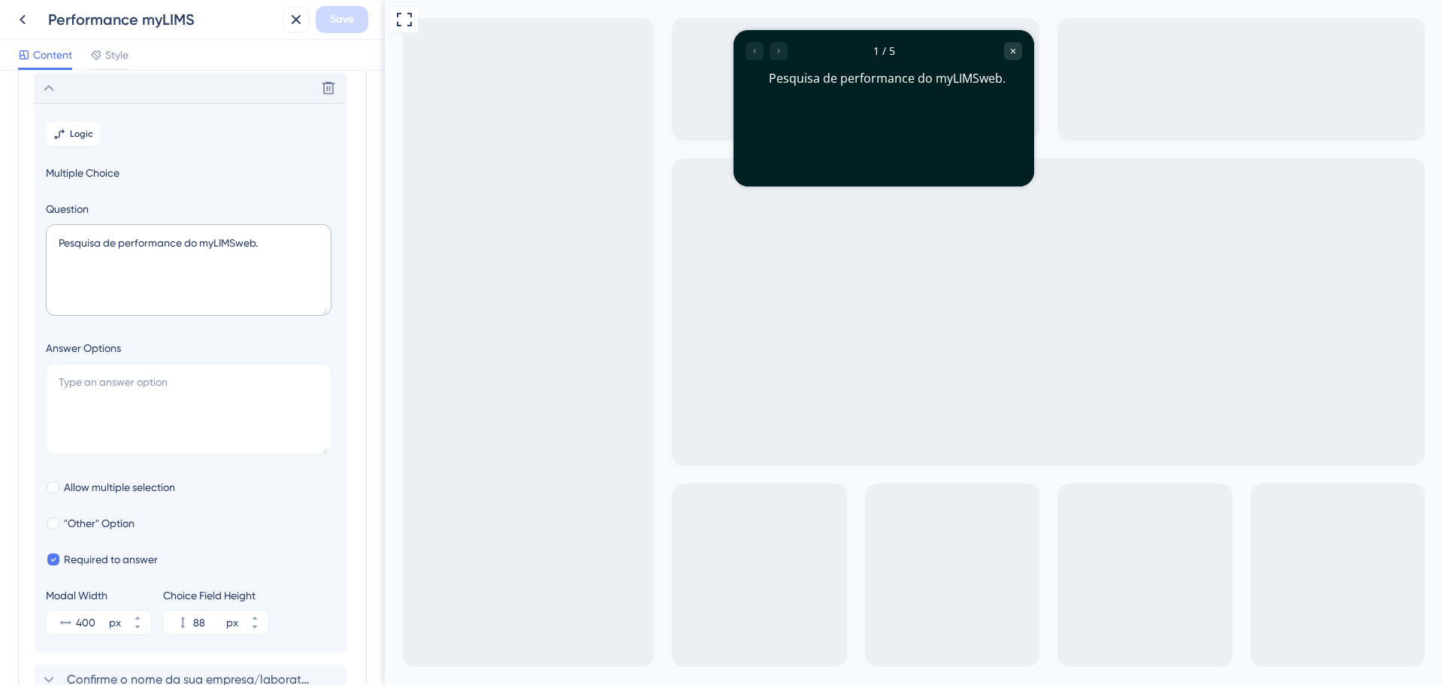
scroll to position [88, 0]
click at [52, 557] on icon at bounding box center [53, 558] width 5 height 4
checkbox input "false"
click at [340, 20] on span "Save" at bounding box center [342, 20] width 24 height 18
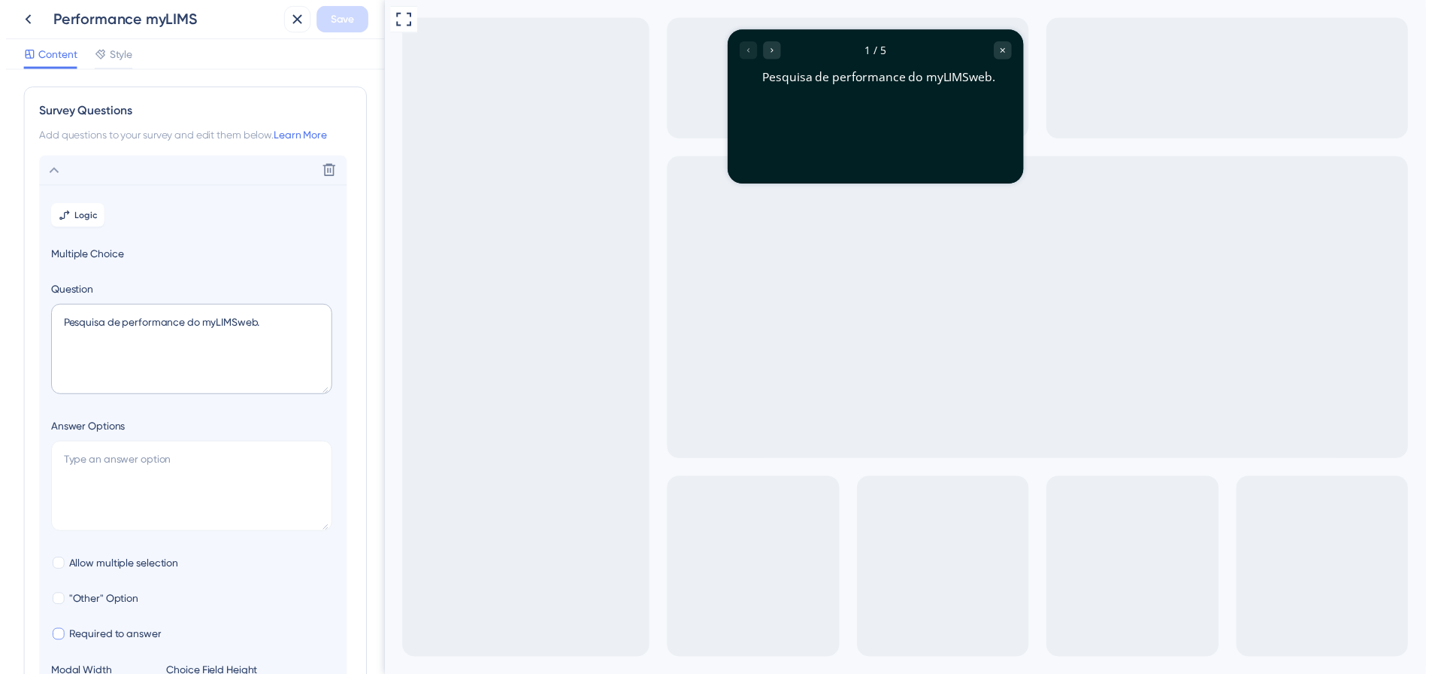
scroll to position [0, 0]
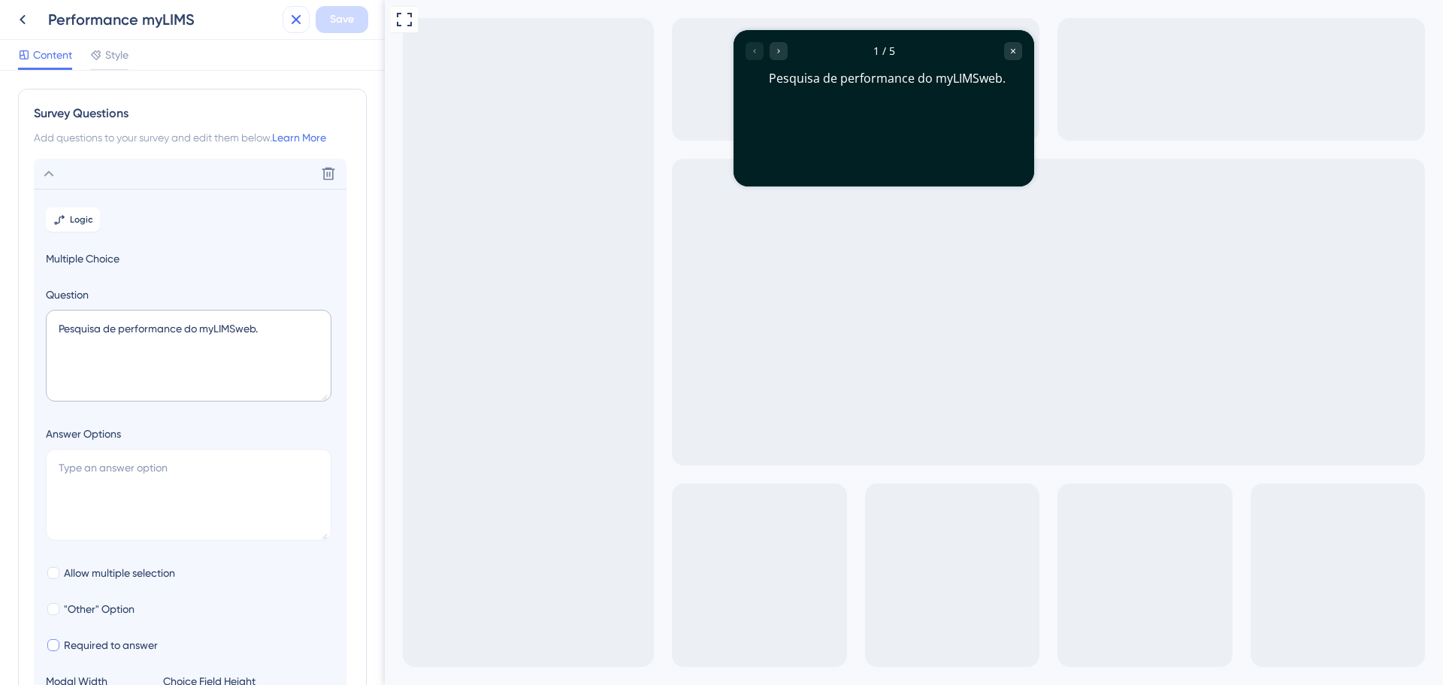
click at [292, 22] on icon at bounding box center [296, 20] width 18 height 18
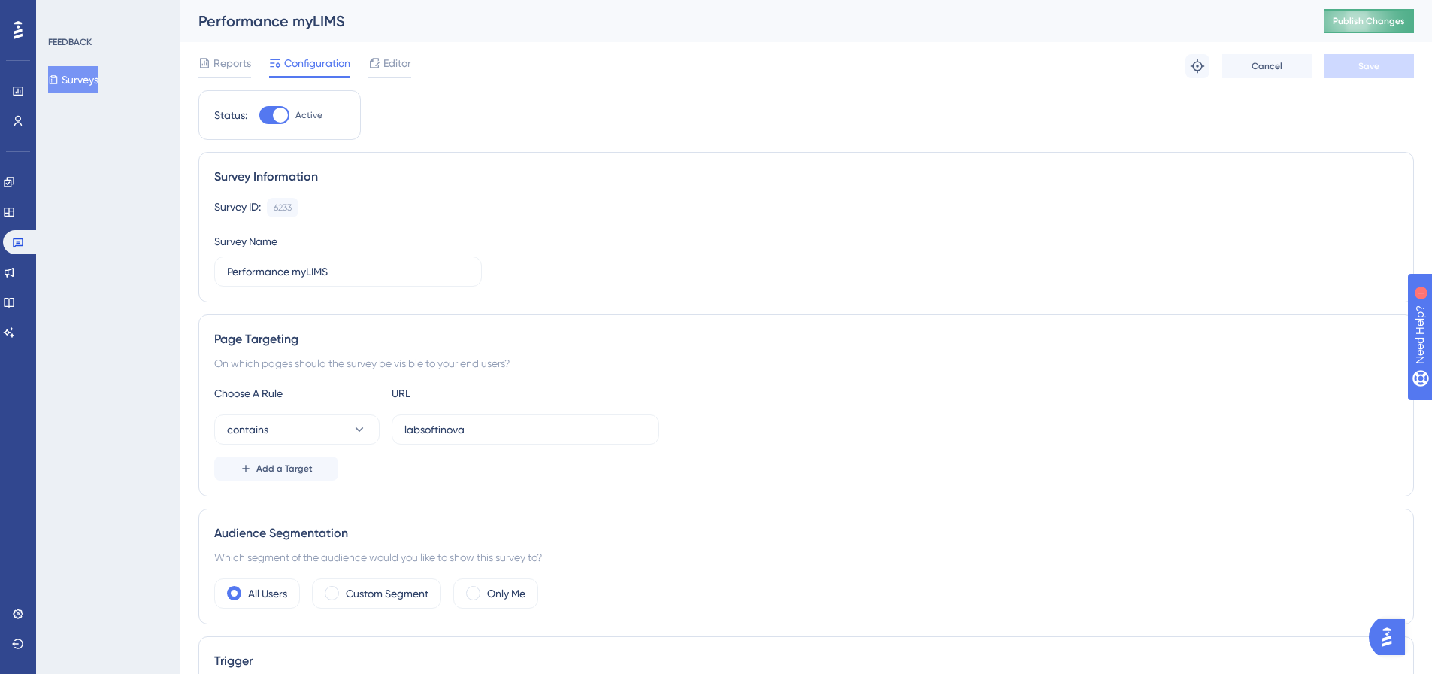
click at [1355, 30] on button "Publish Changes" at bounding box center [1369, 21] width 90 height 24
